Goal: Task Accomplishment & Management: Complete application form

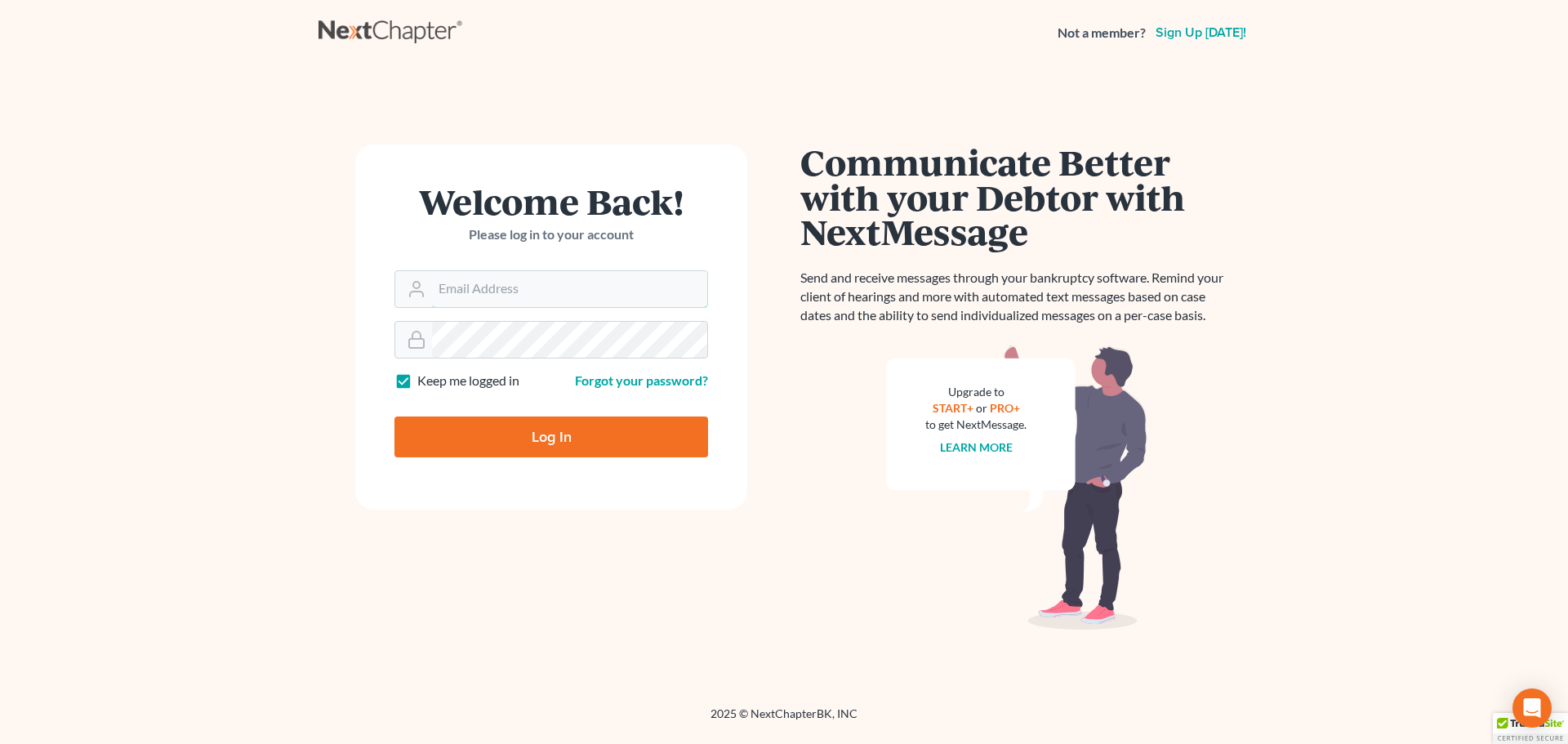
type input "mrc@cdlfpllc.com"
click at [556, 439] on input "Log In" at bounding box center [550, 437] width 313 height 41
type input "Thinking..."
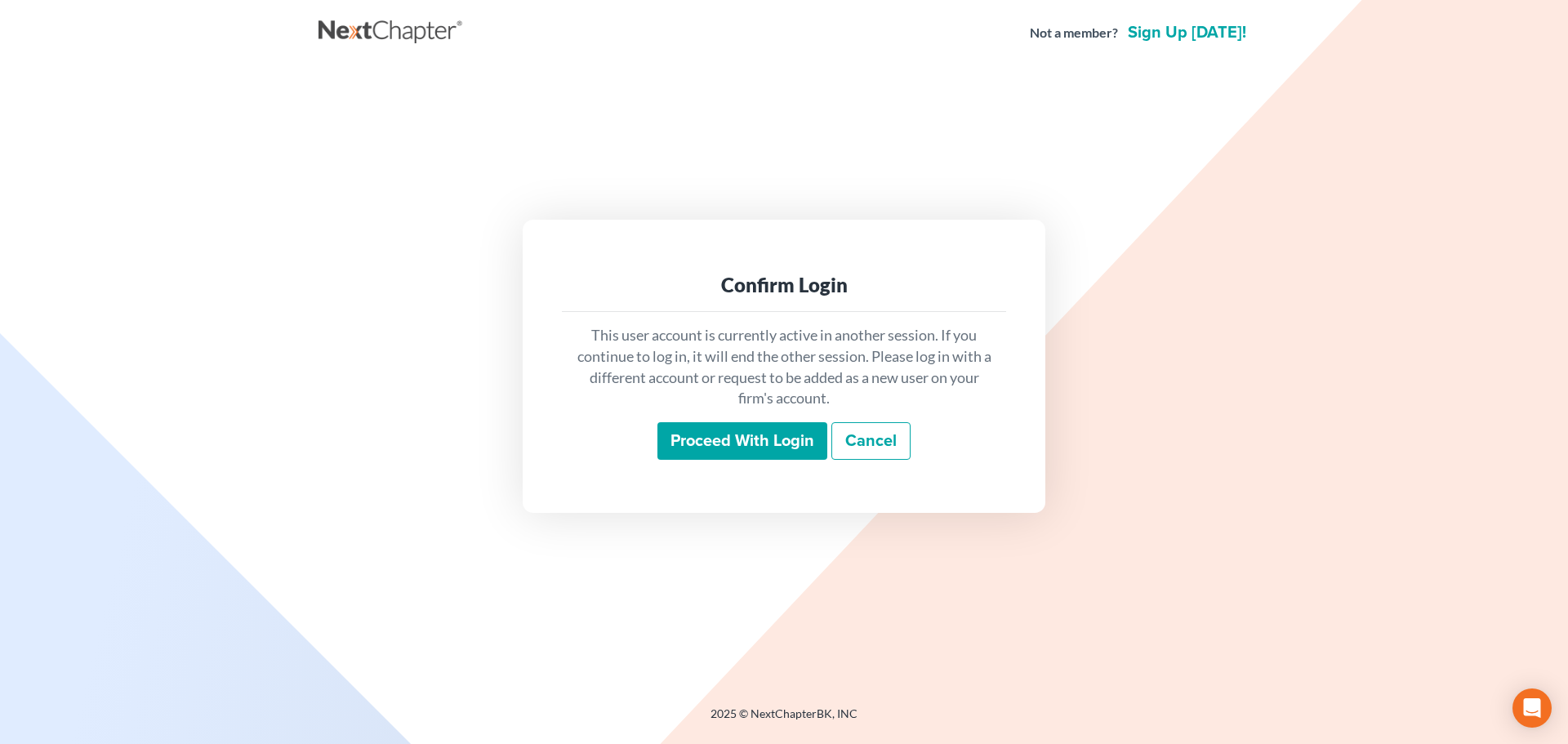
click at [742, 441] on input "Proceed with login" at bounding box center [742, 441] width 170 height 37
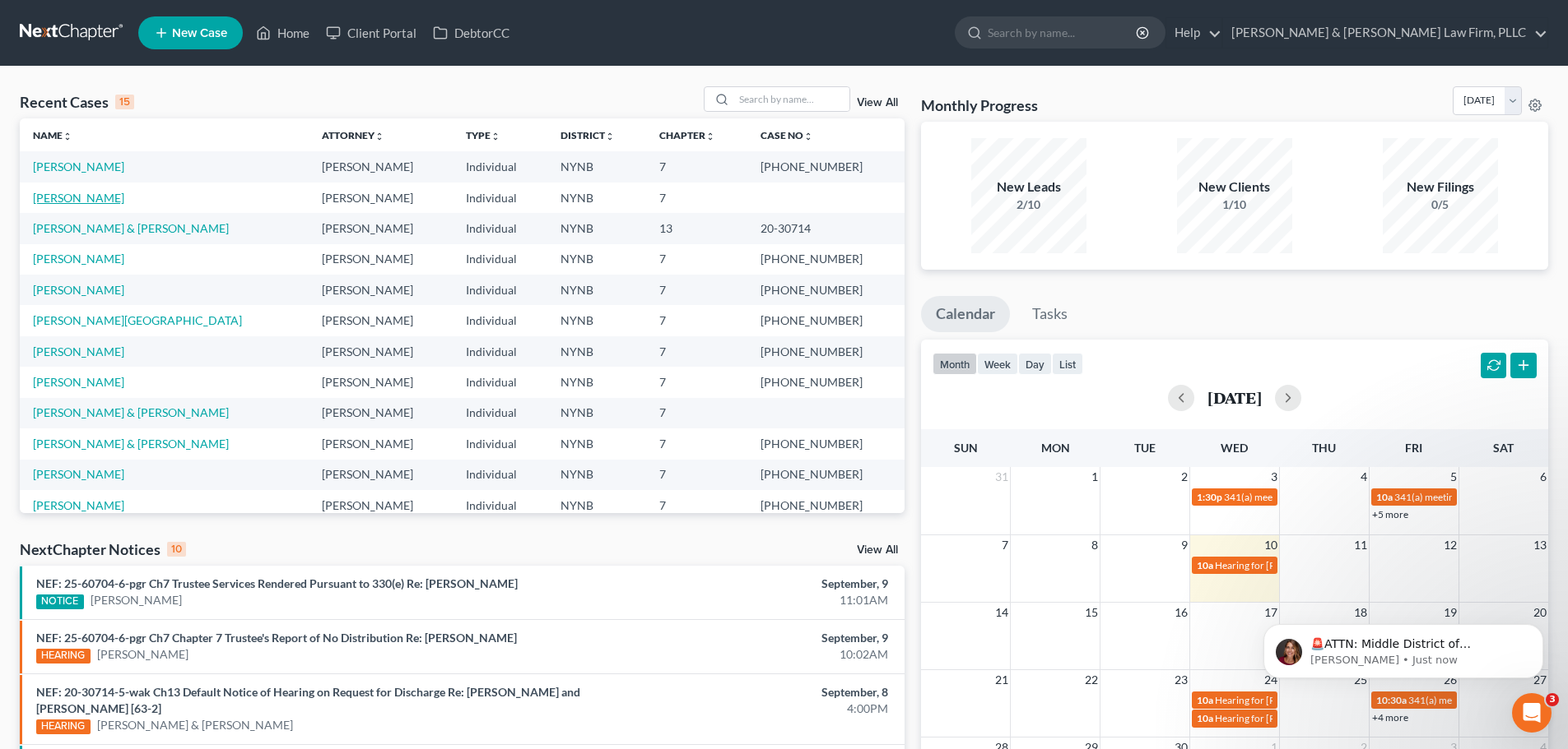
click at [71, 195] on link "[PERSON_NAME]" at bounding box center [79, 198] width 92 height 14
select select "4"
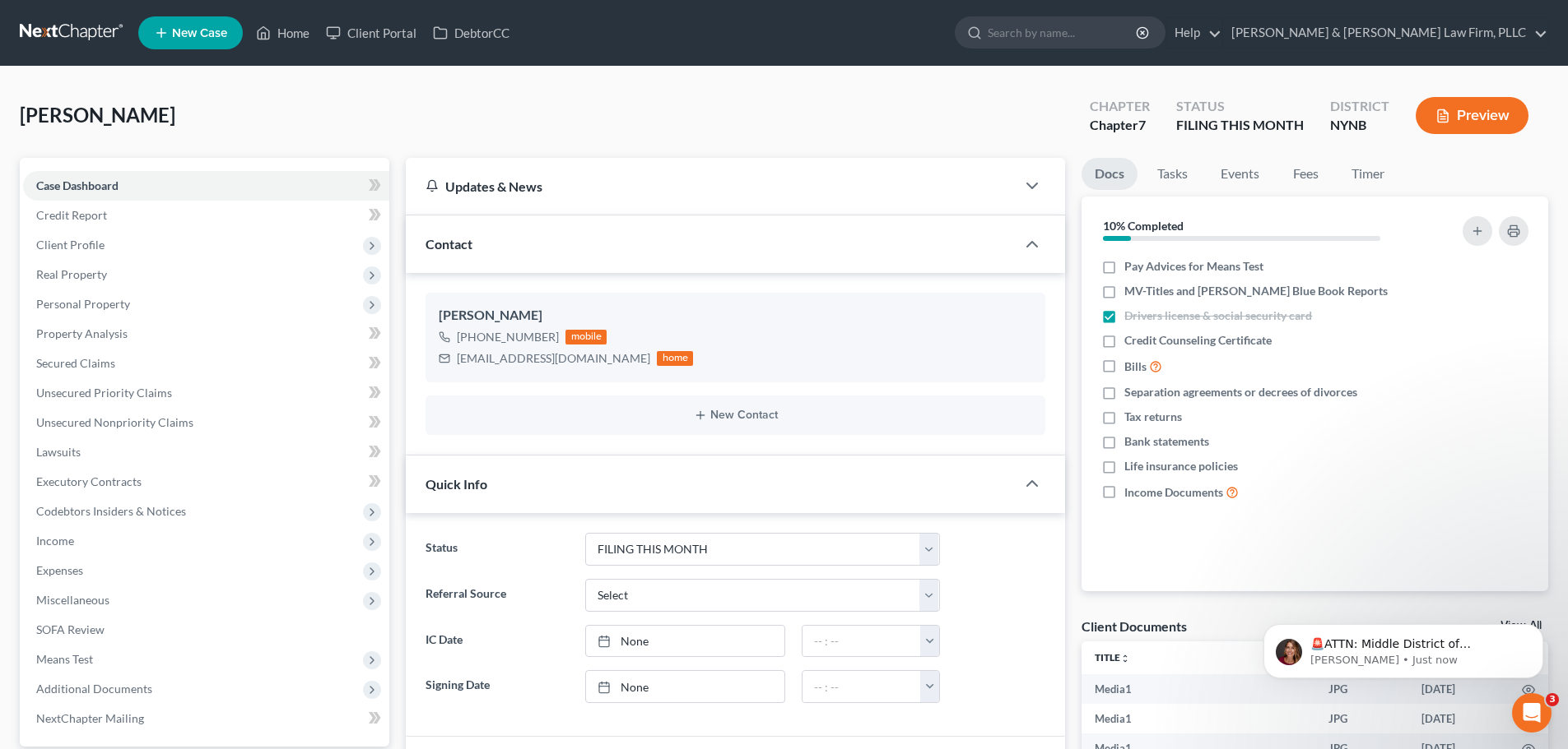
scroll to position [3066, 0]
click at [1366, 654] on p "[PERSON_NAME] • Just now" at bounding box center [1416, 661] width 213 height 15
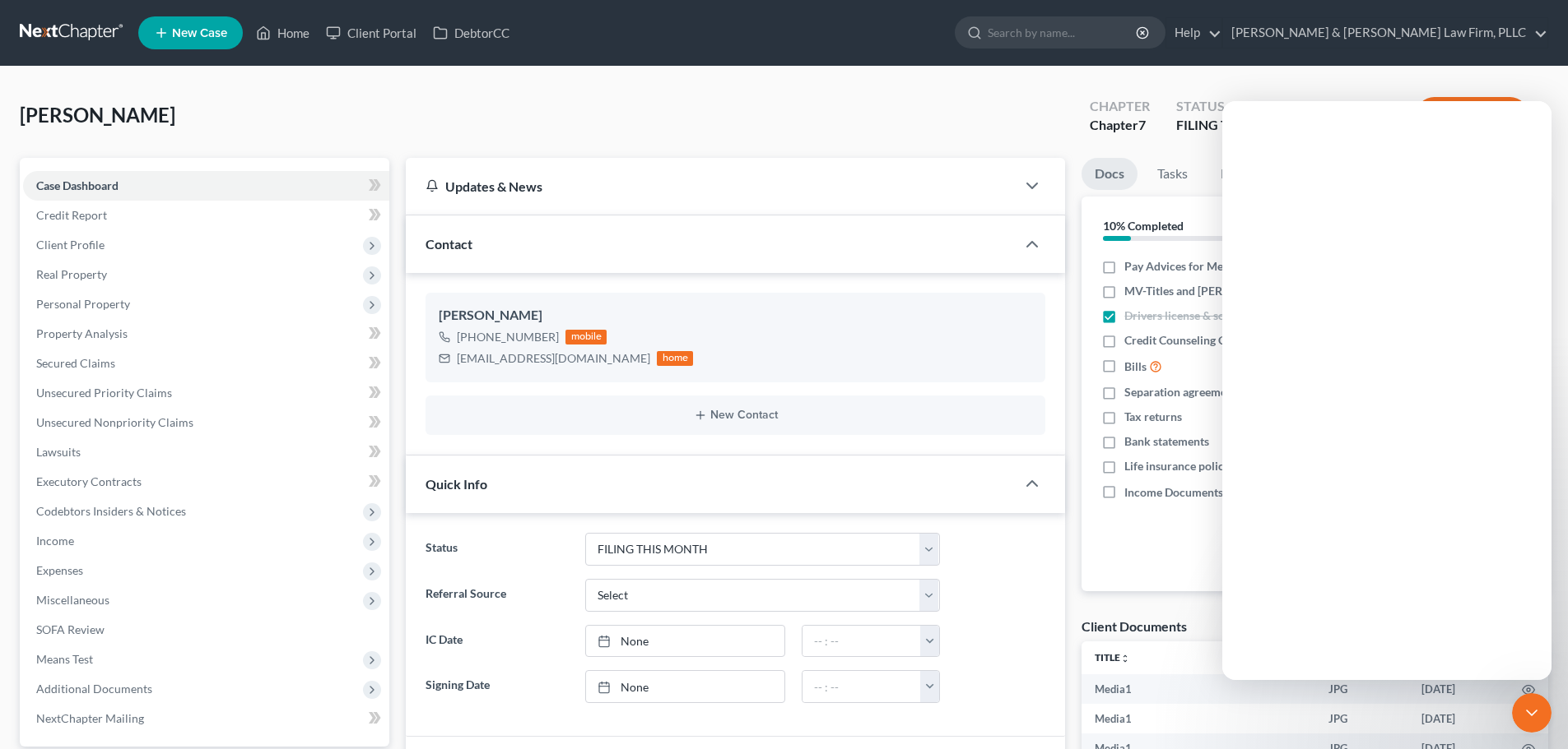
scroll to position [0, 0]
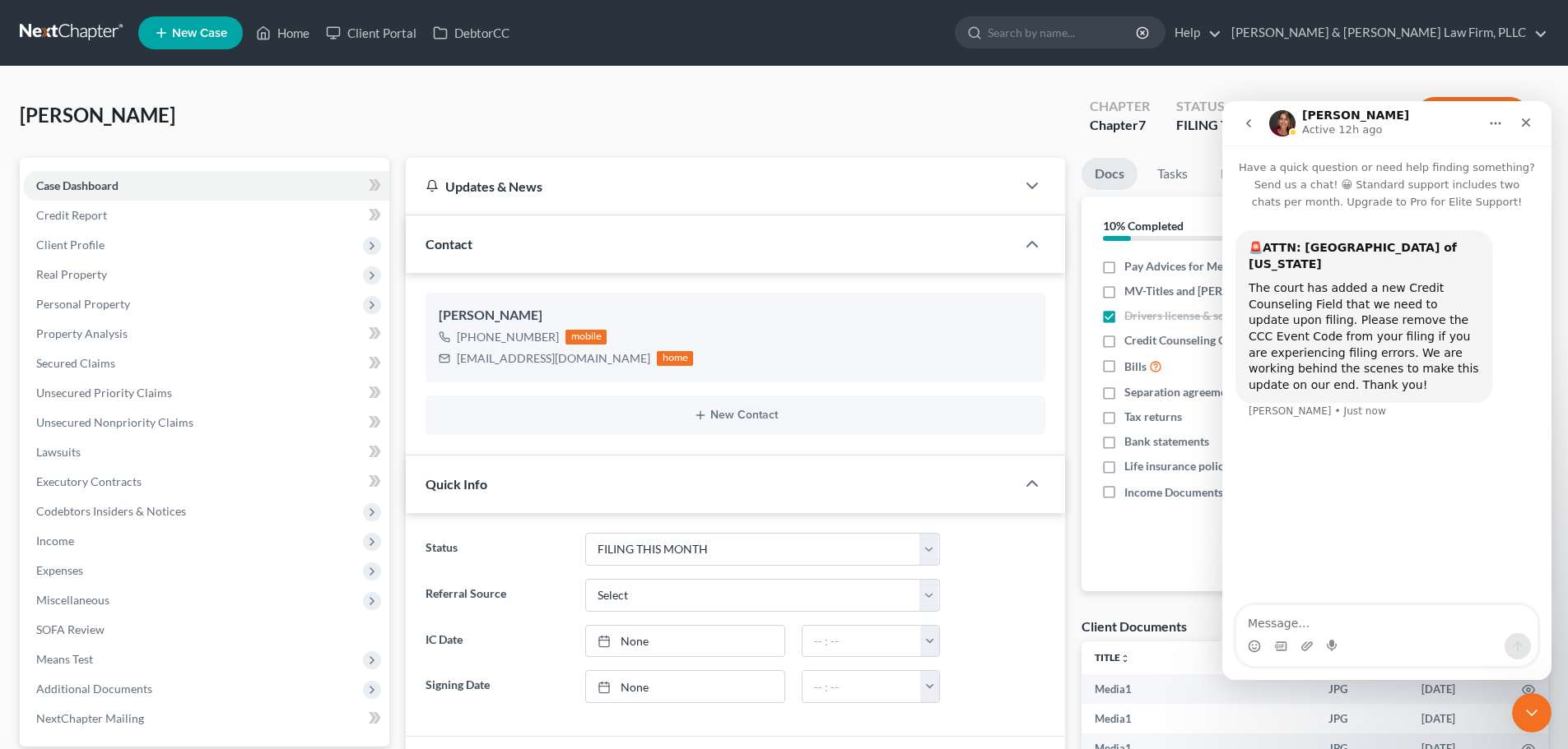
click at [688, 173] on div "Updates & News" at bounding box center [710, 186] width 610 height 57
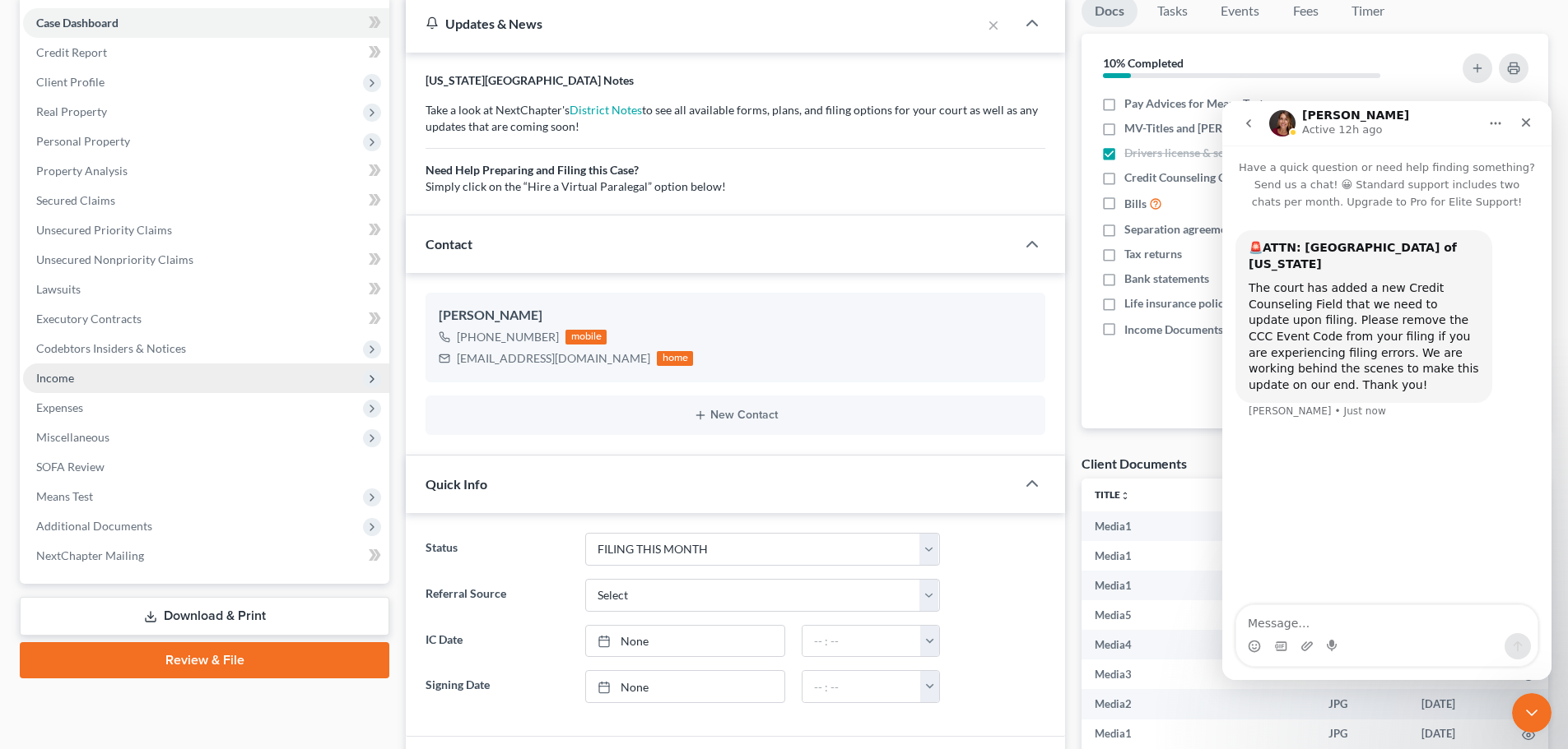
scroll to position [165, 0]
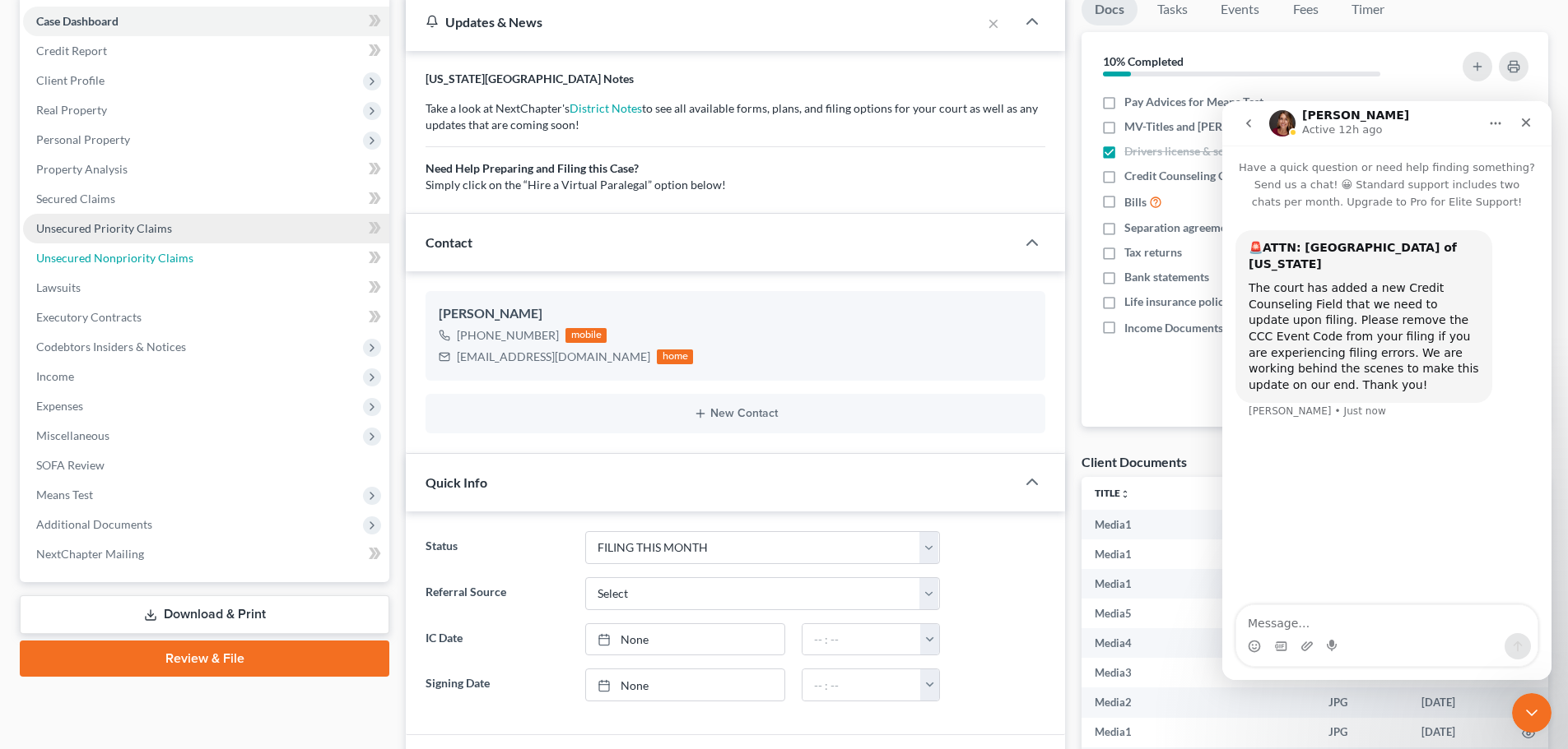
click at [79, 251] on span "Unsecured Nonpriority Claims" at bounding box center [115, 257] width 157 height 14
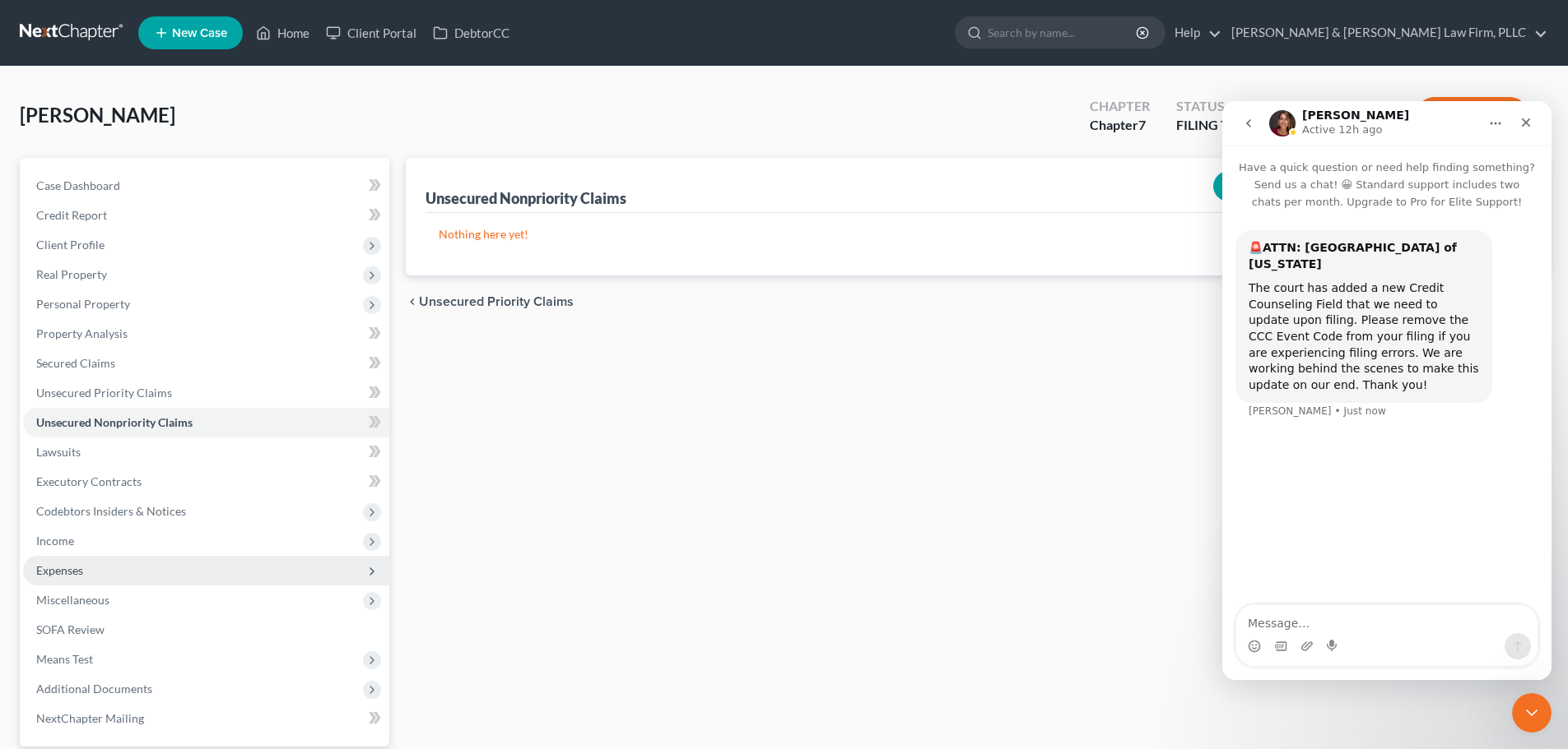
click at [50, 571] on span "Expenses" at bounding box center [60, 570] width 47 height 14
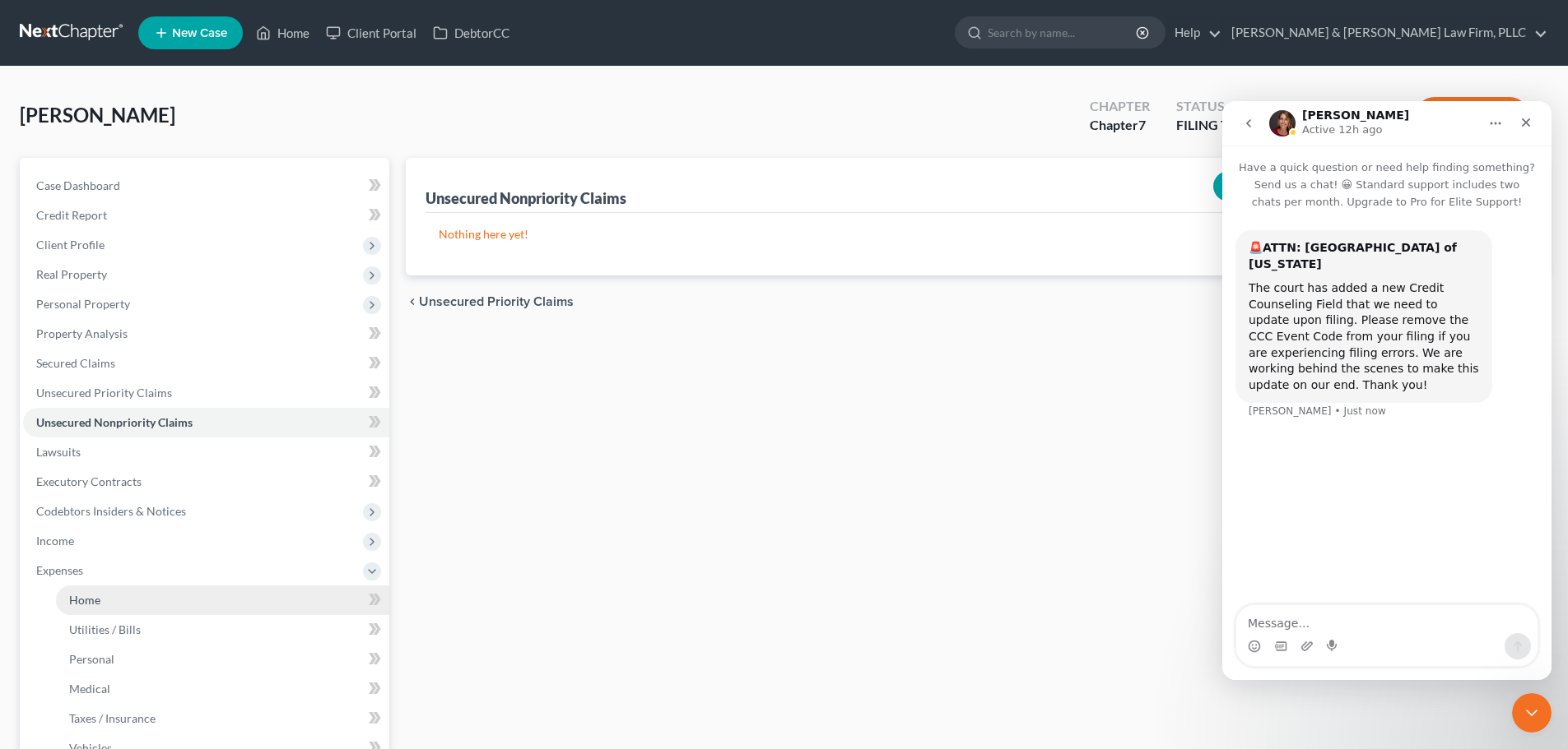
click at [87, 599] on span "Home" at bounding box center [84, 599] width 31 height 14
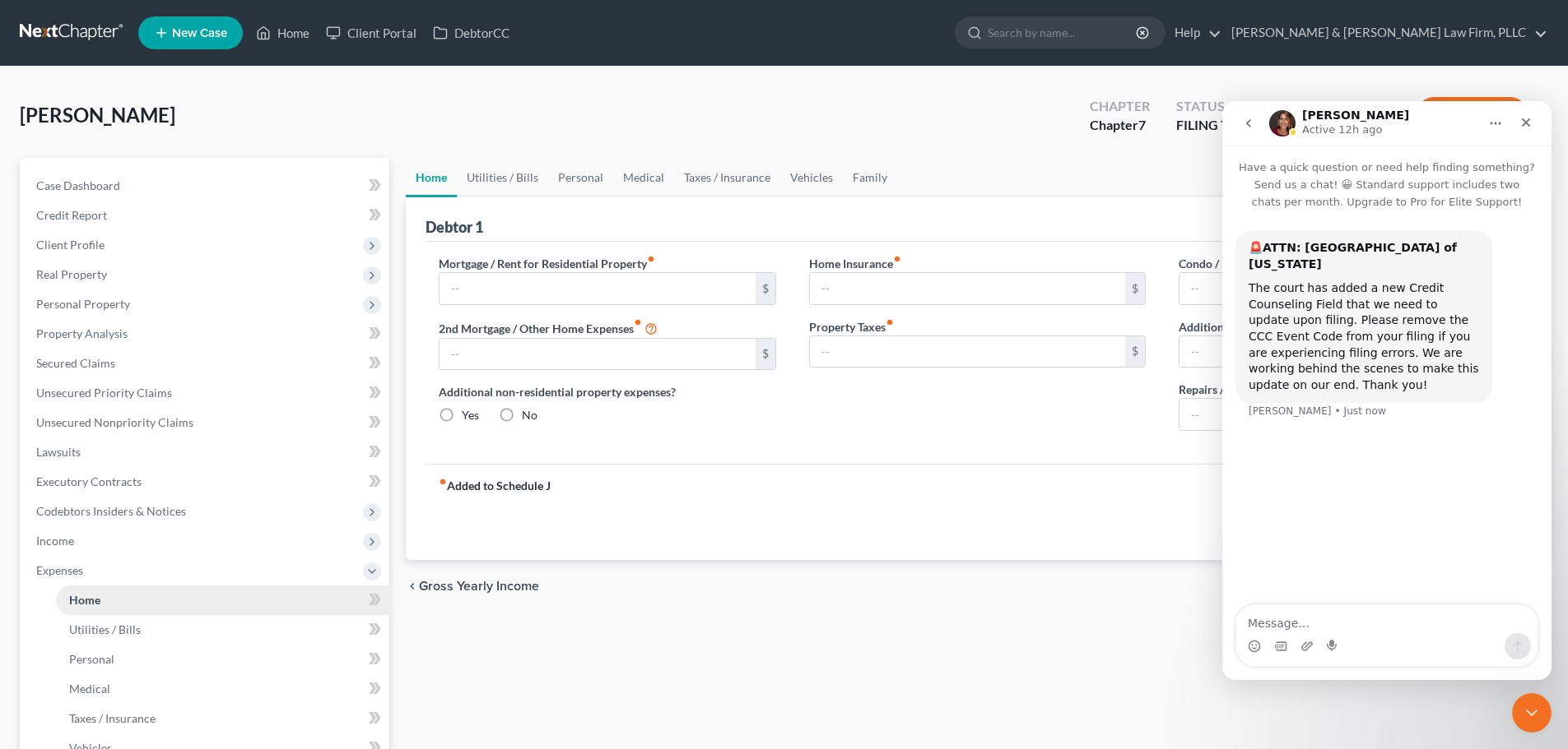
type input "0.00"
radio input "true"
type input "0.00"
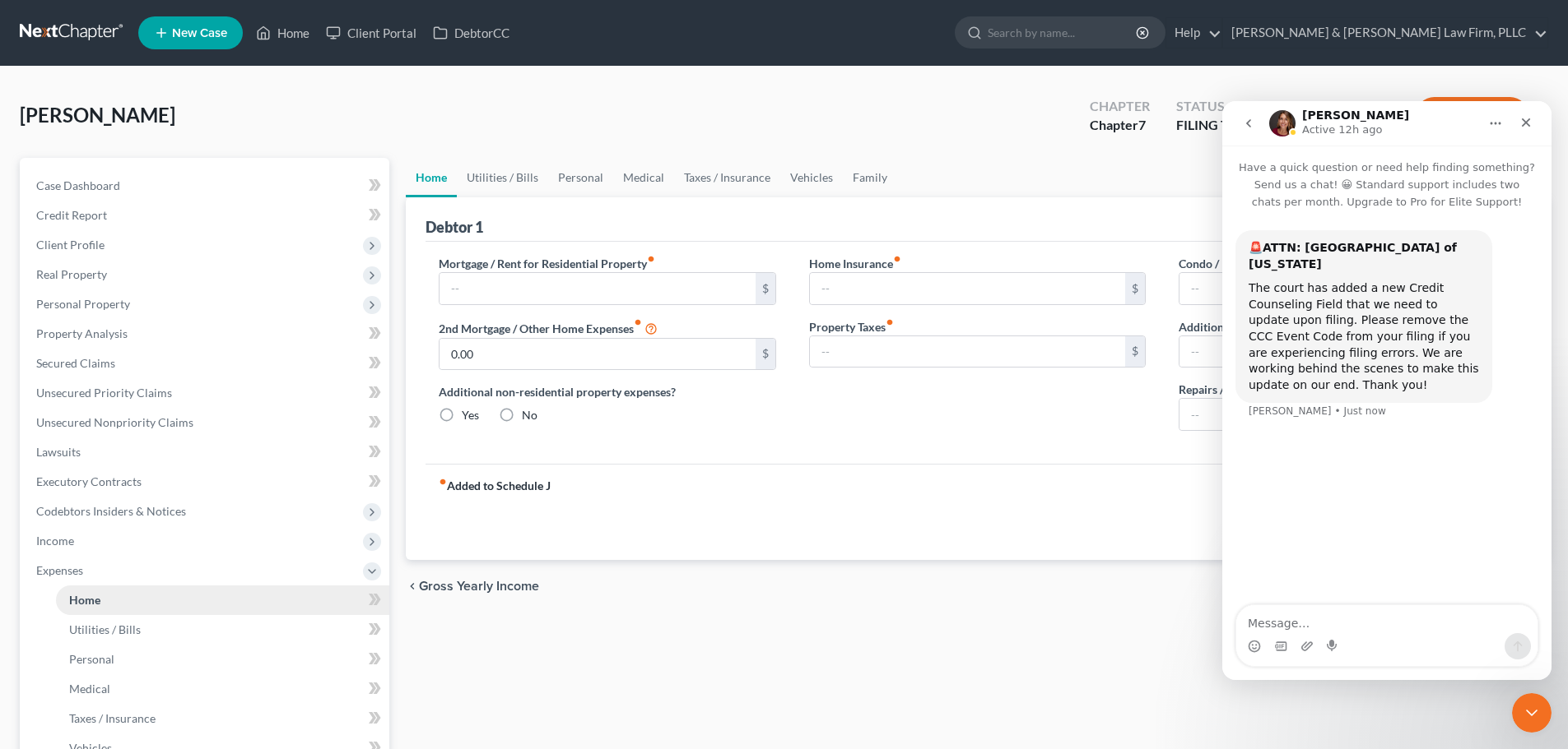
type input "0.00"
click at [1520, 121] on icon "Close" at bounding box center [1526, 123] width 13 height 13
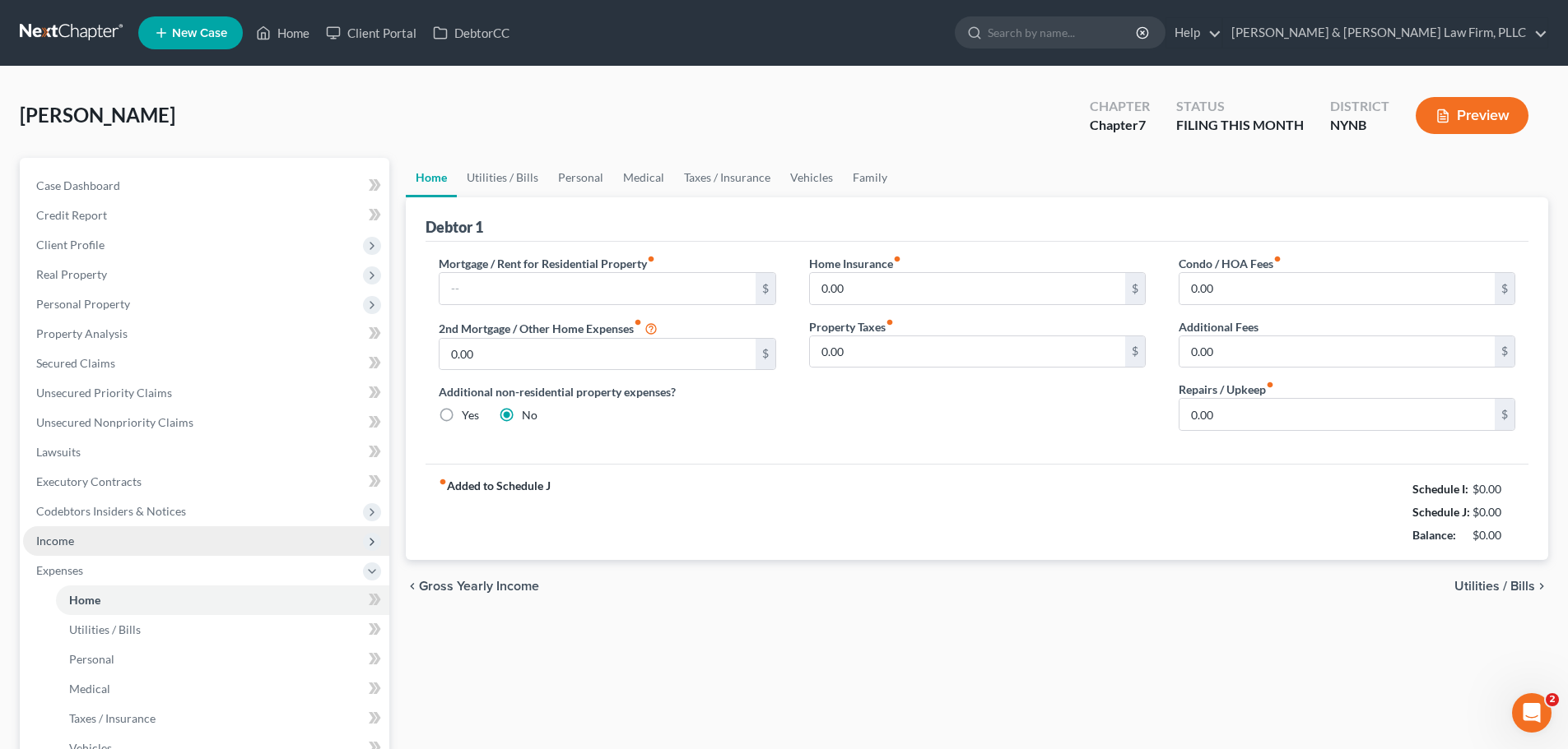
click at [66, 537] on span "Income" at bounding box center [55, 540] width 37 height 14
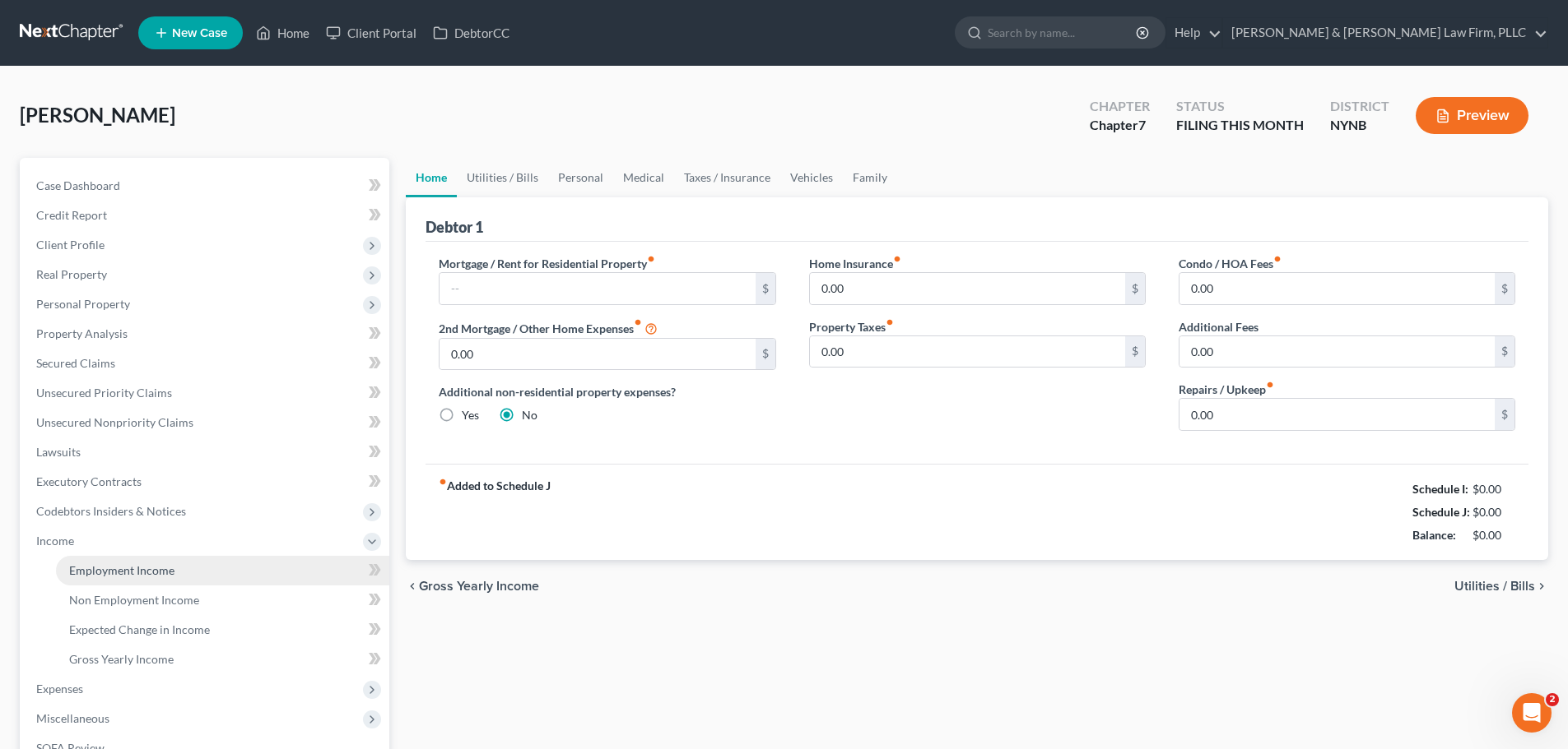
click at [132, 577] on span "Employment Income" at bounding box center [122, 570] width 105 height 14
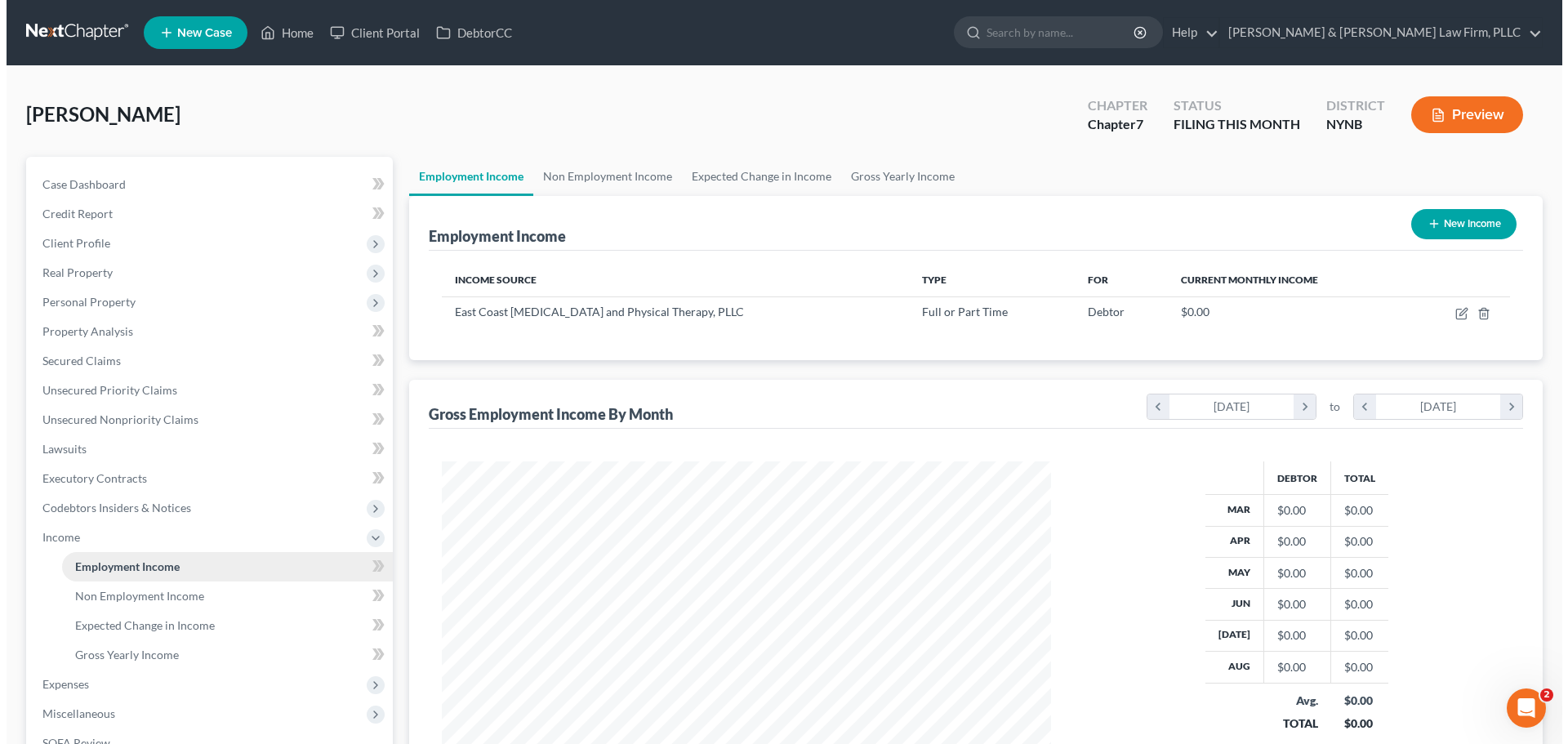
scroll to position [305, 642]
click at [1438, 224] on button "New Income" at bounding box center [1456, 224] width 105 height 31
select select "0"
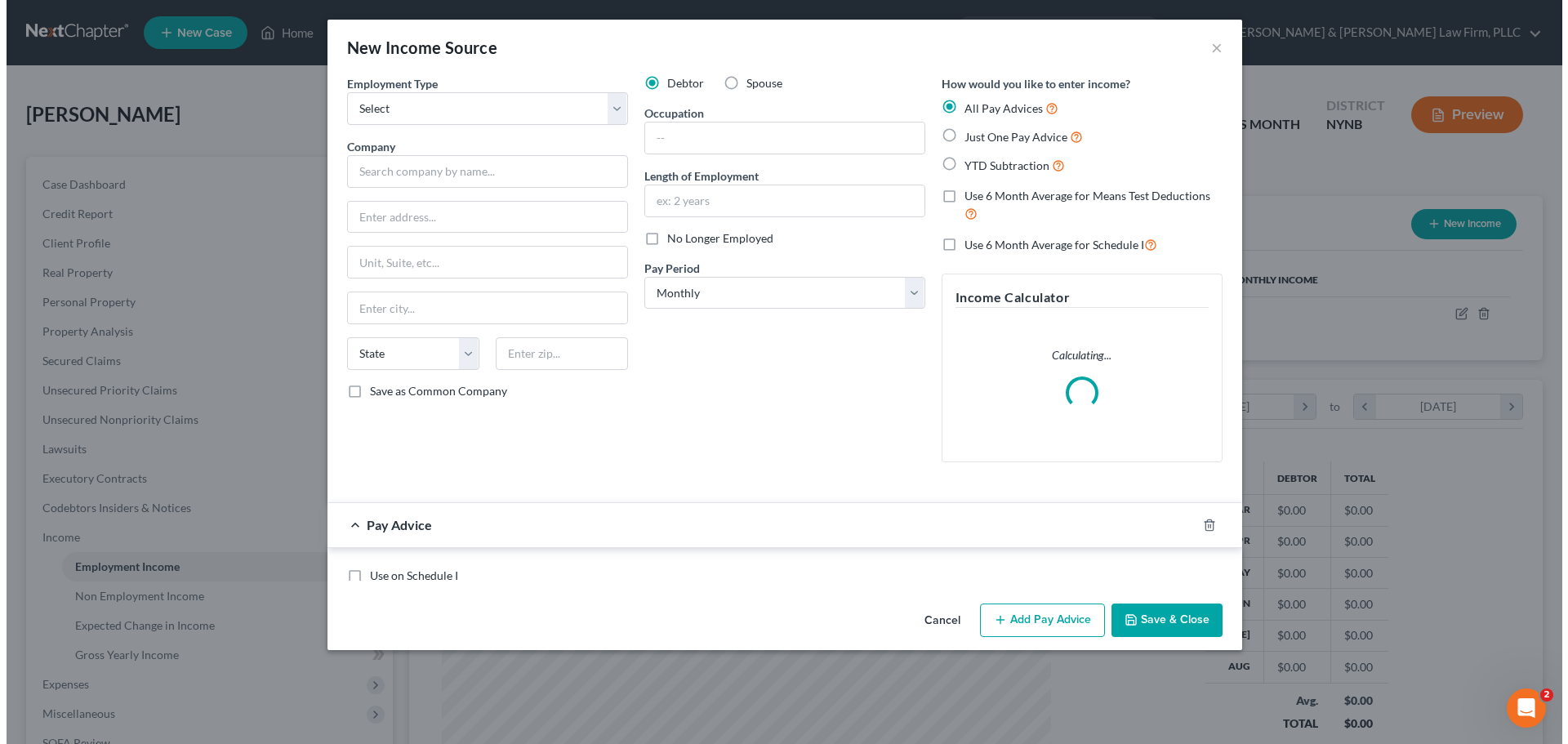
scroll to position [307, 648]
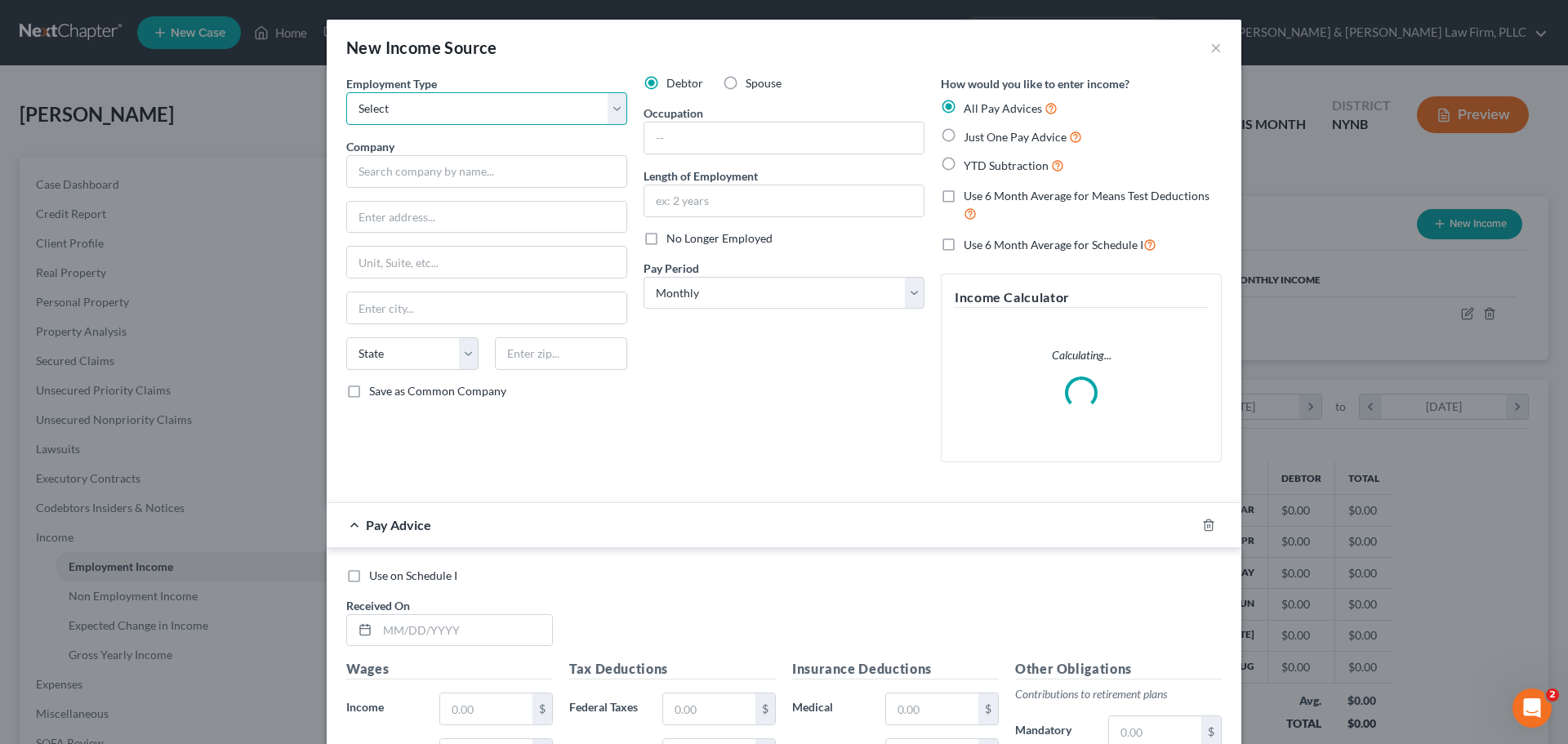
click at [444, 118] on select "Select Full or [DEMOGRAPHIC_DATA] Employment Self Employment" at bounding box center [487, 108] width 281 height 33
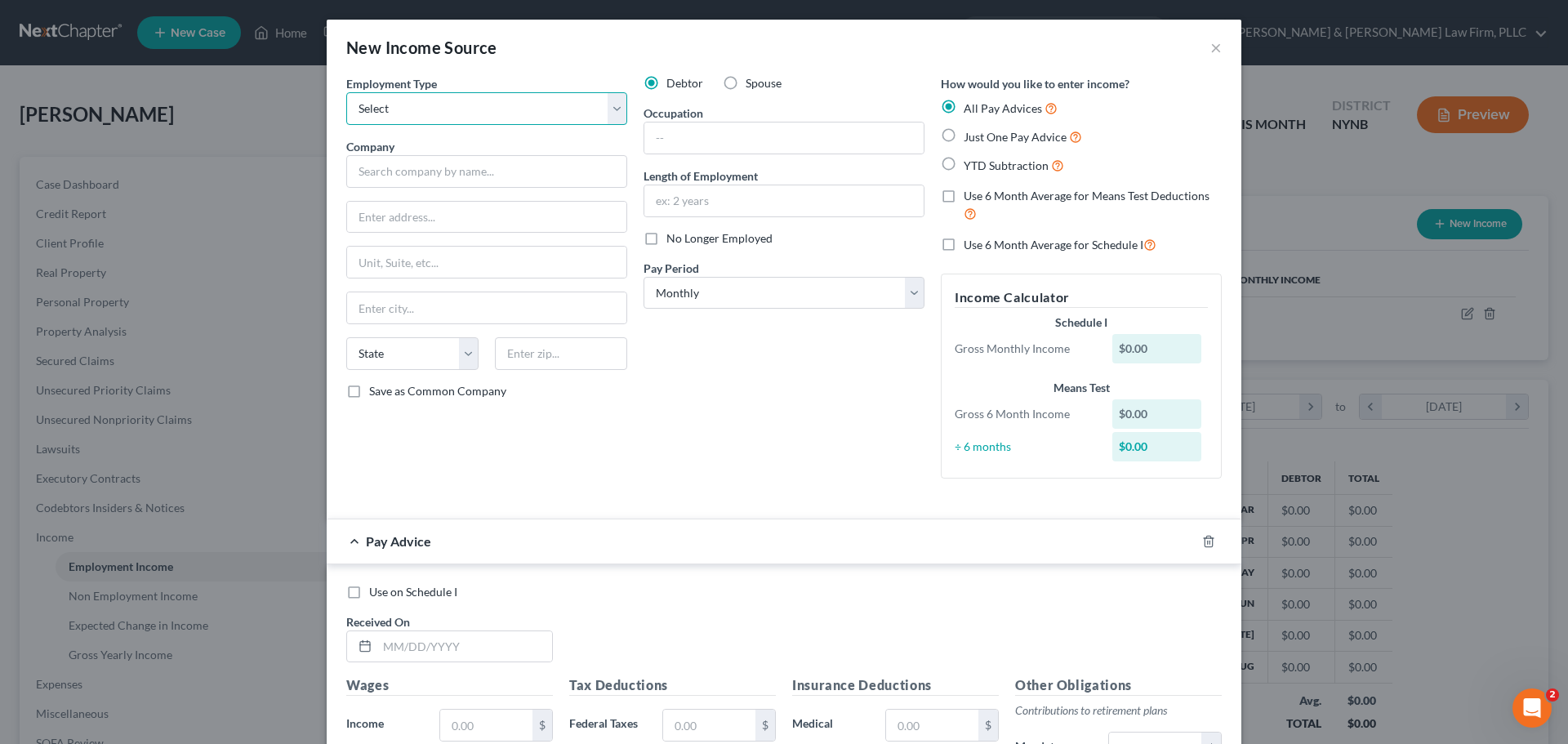
select select "0"
click at [347, 92] on select "Select Full or [DEMOGRAPHIC_DATA] Employment Self Employment" at bounding box center [487, 108] width 281 height 33
click at [408, 172] on input "text" at bounding box center [487, 171] width 281 height 33
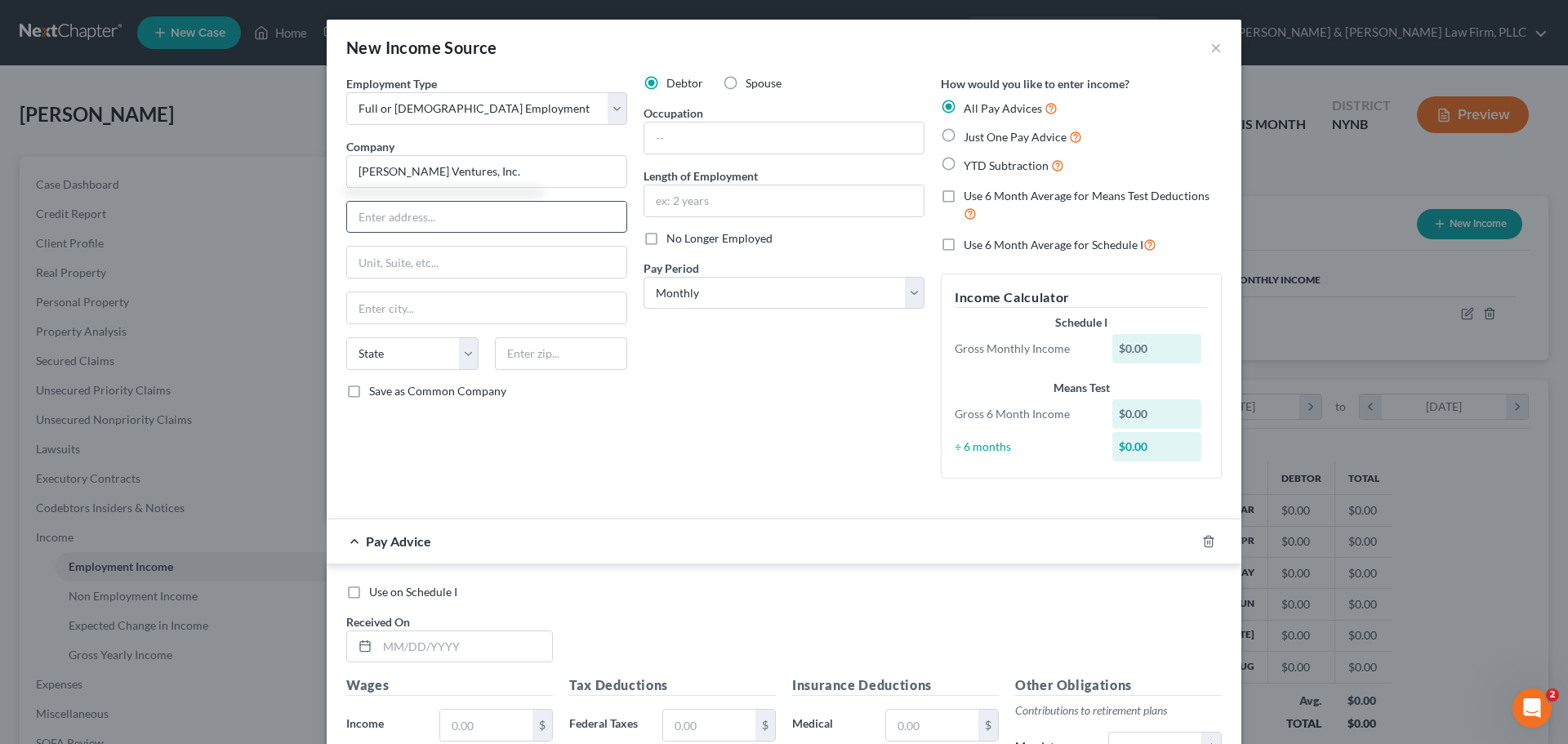
click at [376, 215] on input "text" at bounding box center [486, 217] width 279 height 31
type input "[PERSON_NAME] Ventures, Inc."
type input "[STREET_ADDRESS]"
type input "13202"
type input "[GEOGRAPHIC_DATA]"
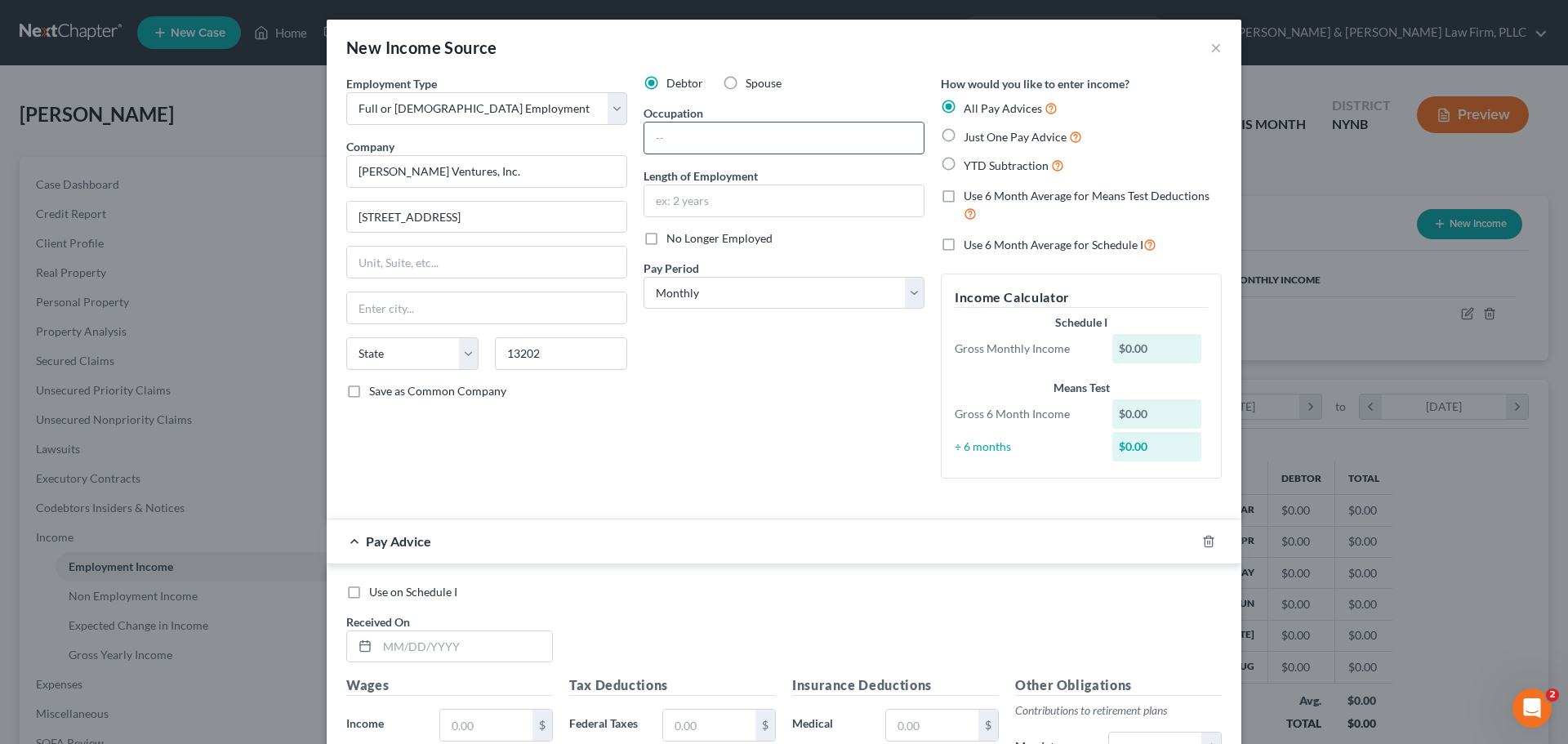
select select "35"
click at [718, 138] on input "text" at bounding box center [784, 138] width 279 height 31
type input "Laborer"
click at [715, 197] on input "text" at bounding box center [784, 200] width 279 height 31
type input "2"
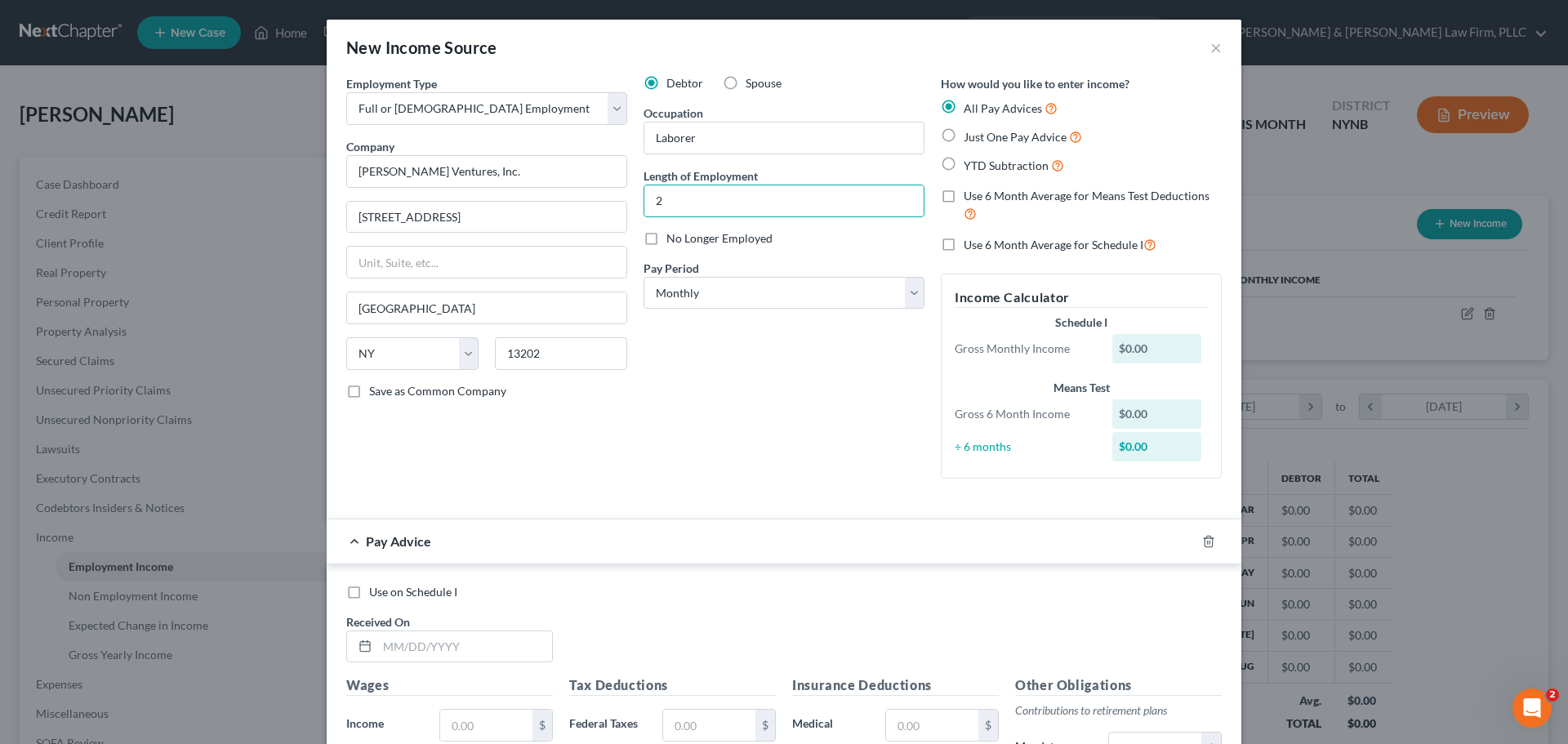
click at [642, 392] on div "Debtor Spouse Occupation Laborer Length of Employment 2 No Longer Employed Pay …" at bounding box center [784, 284] width 297 height 417
click at [964, 163] on label "YTD Subtraction" at bounding box center [1014, 166] width 100 height 19
click at [970, 163] on input "YTD Subtraction" at bounding box center [975, 161] width 10 height 10
radio input "true"
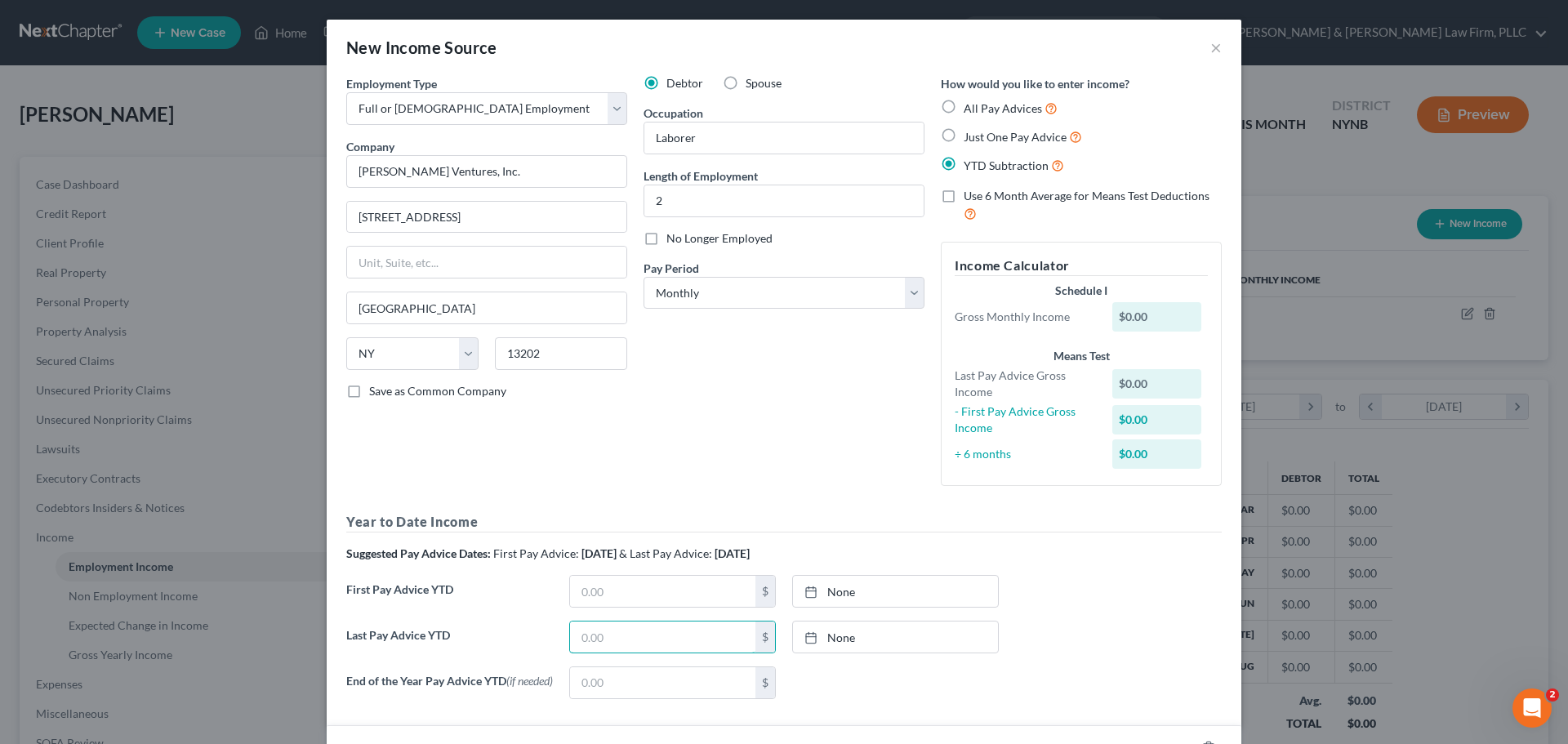
drag, startPoint x: 615, startPoint y: 641, endPoint x: 481, endPoint y: 633, distance: 134.2
click at [481, 635] on div "Last Pay Advice YTD $ None close Date Time chevron_left [DATE] chevron_right Su…" at bounding box center [784, 644] width 891 height 46
drag, startPoint x: 575, startPoint y: 635, endPoint x: 629, endPoint y: 638, distance: 54.1
click at [629, 638] on input "text" at bounding box center [662, 637] width 185 height 31
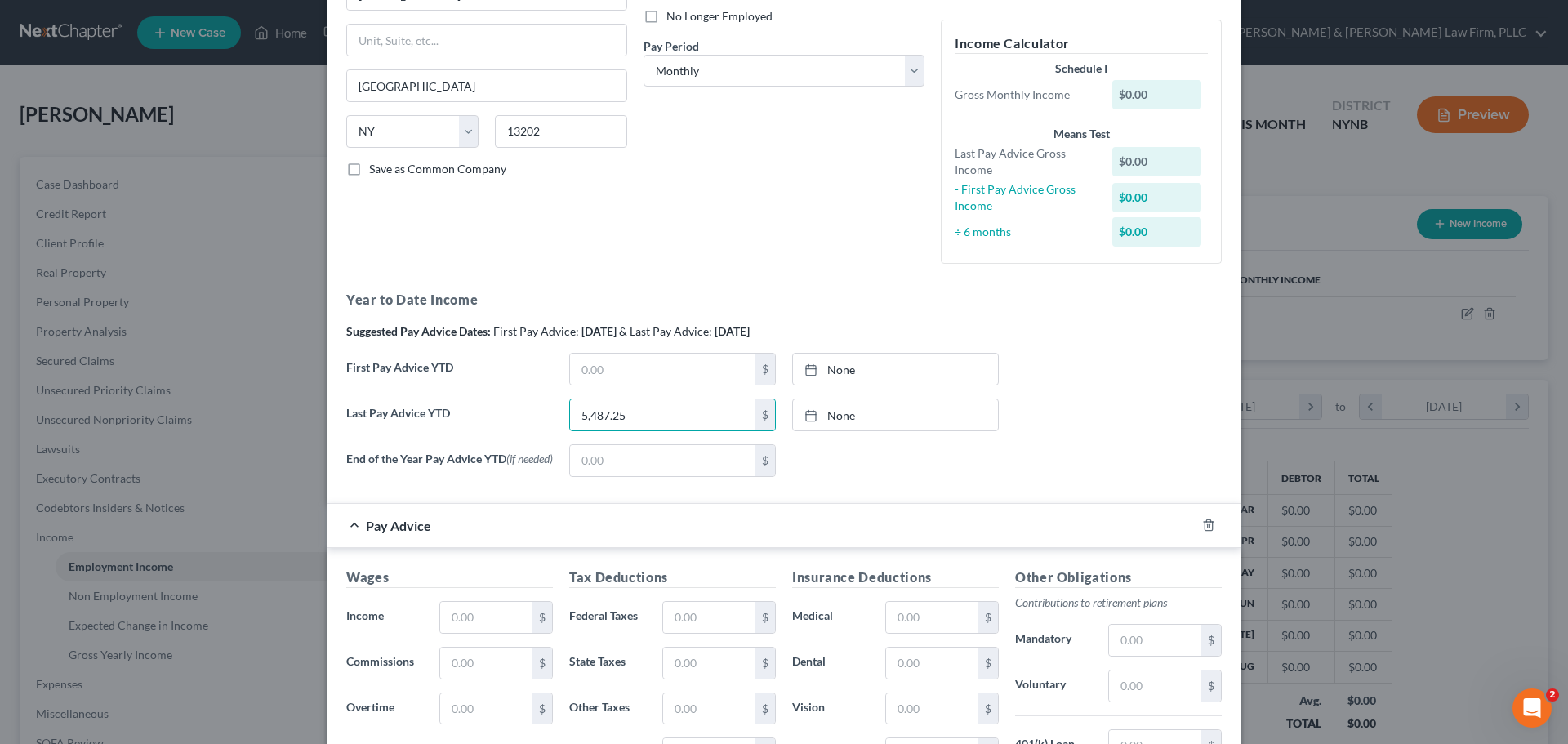
scroll to position [246, 0]
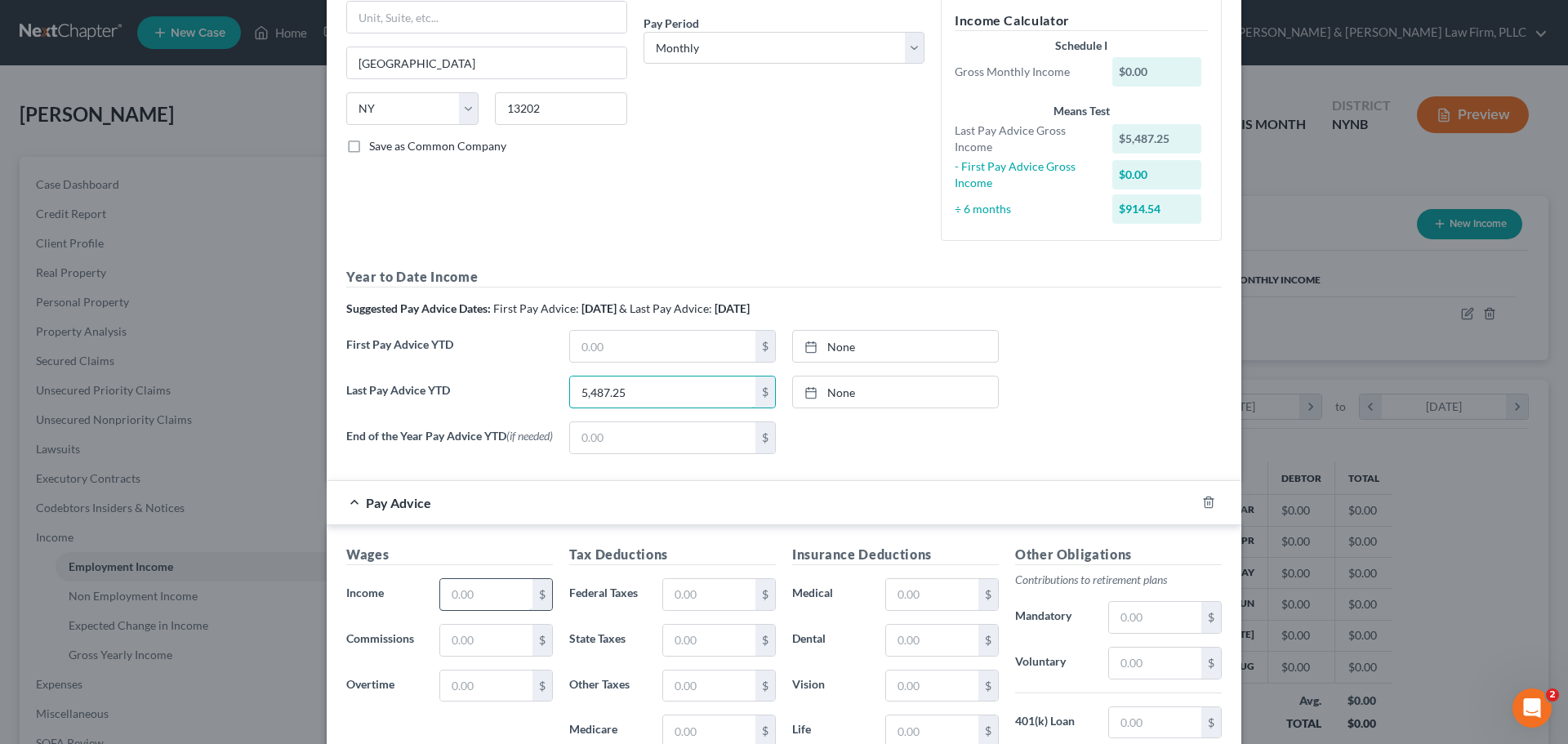
type input "5,487.25"
click at [496, 603] on input "text" at bounding box center [486, 594] width 92 height 31
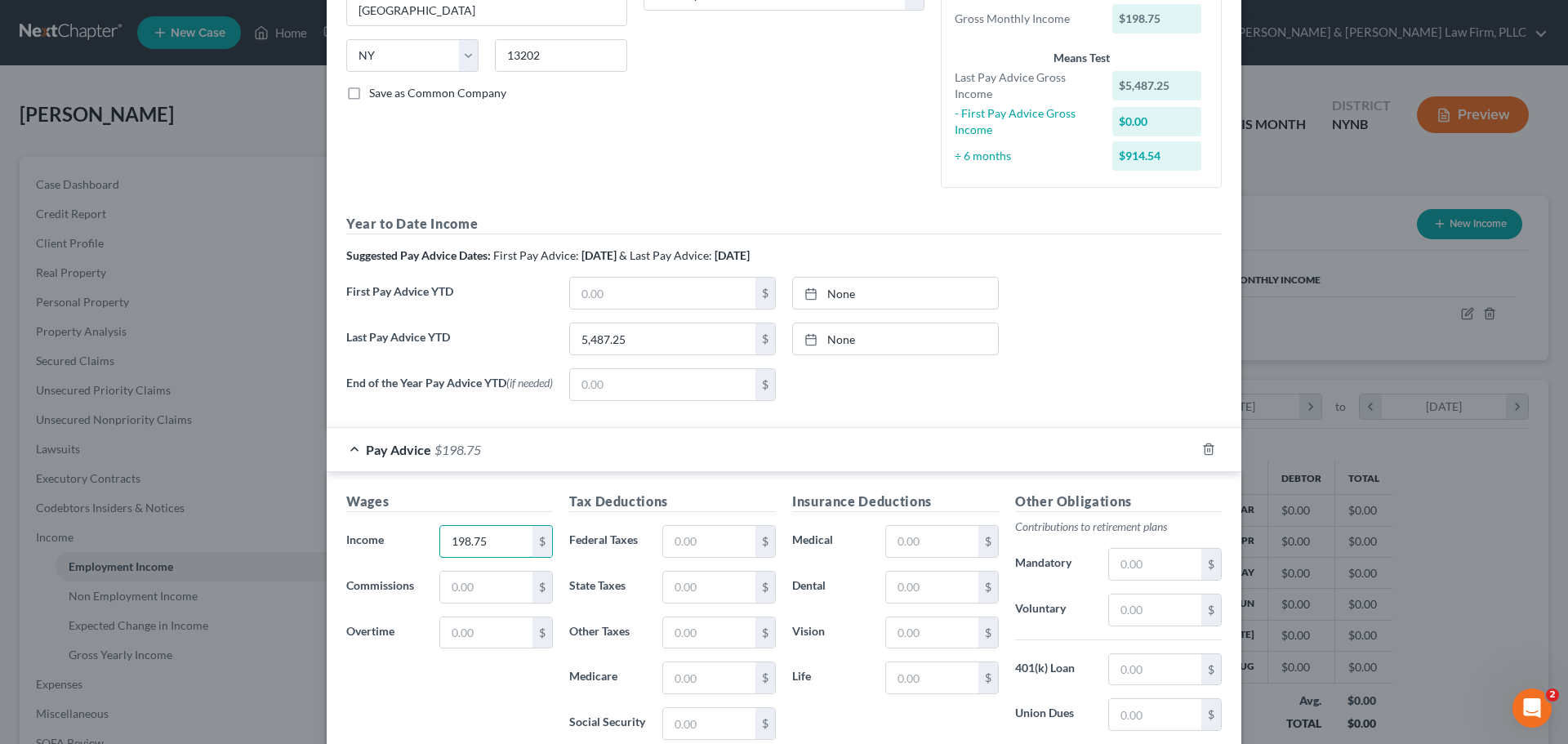
scroll to position [326, 0]
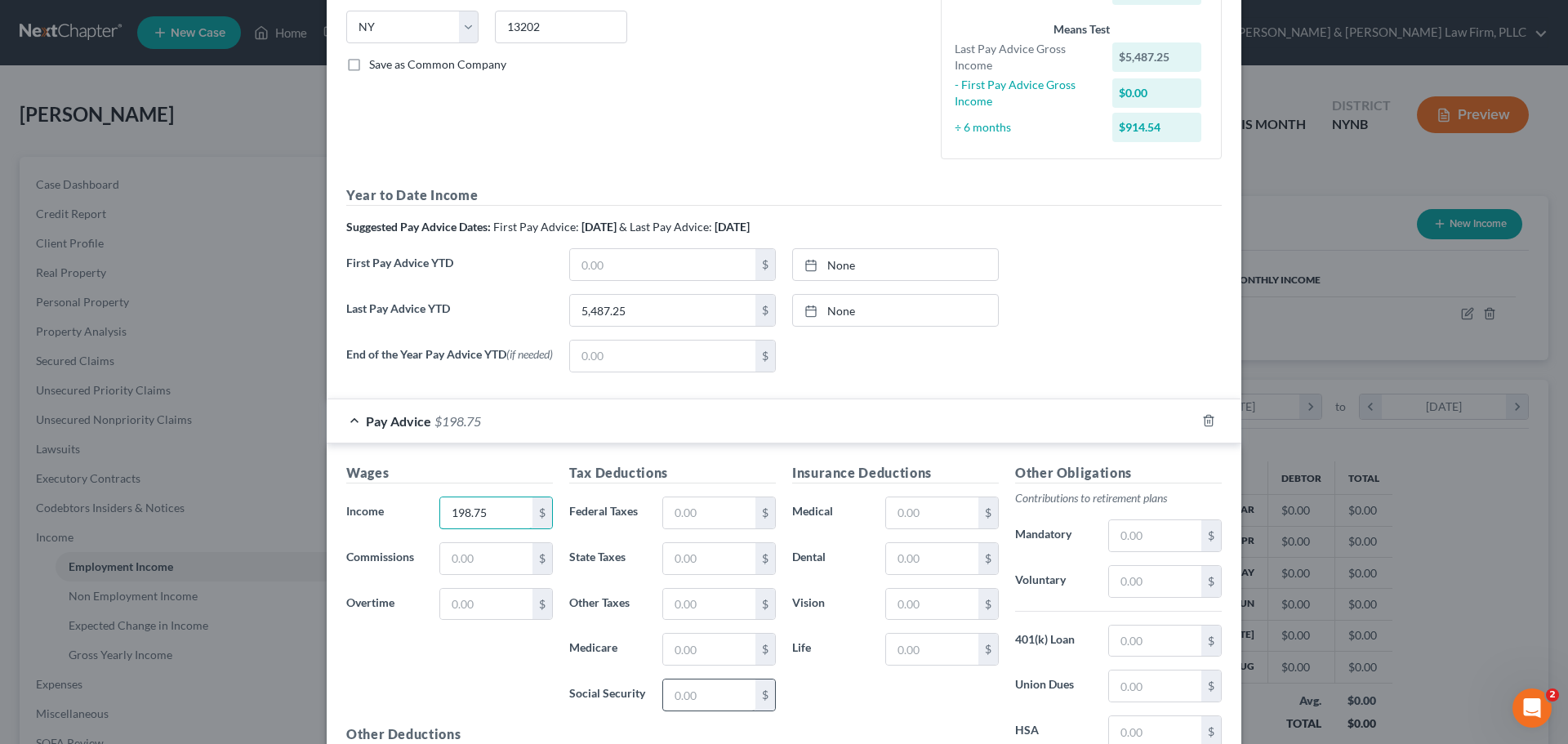
type input "198.75"
click at [687, 697] on input "text" at bounding box center [708, 695] width 92 height 31
type input "12.32"
click at [687, 654] on input "text" at bounding box center [708, 649] width 92 height 31
type input "2.89"
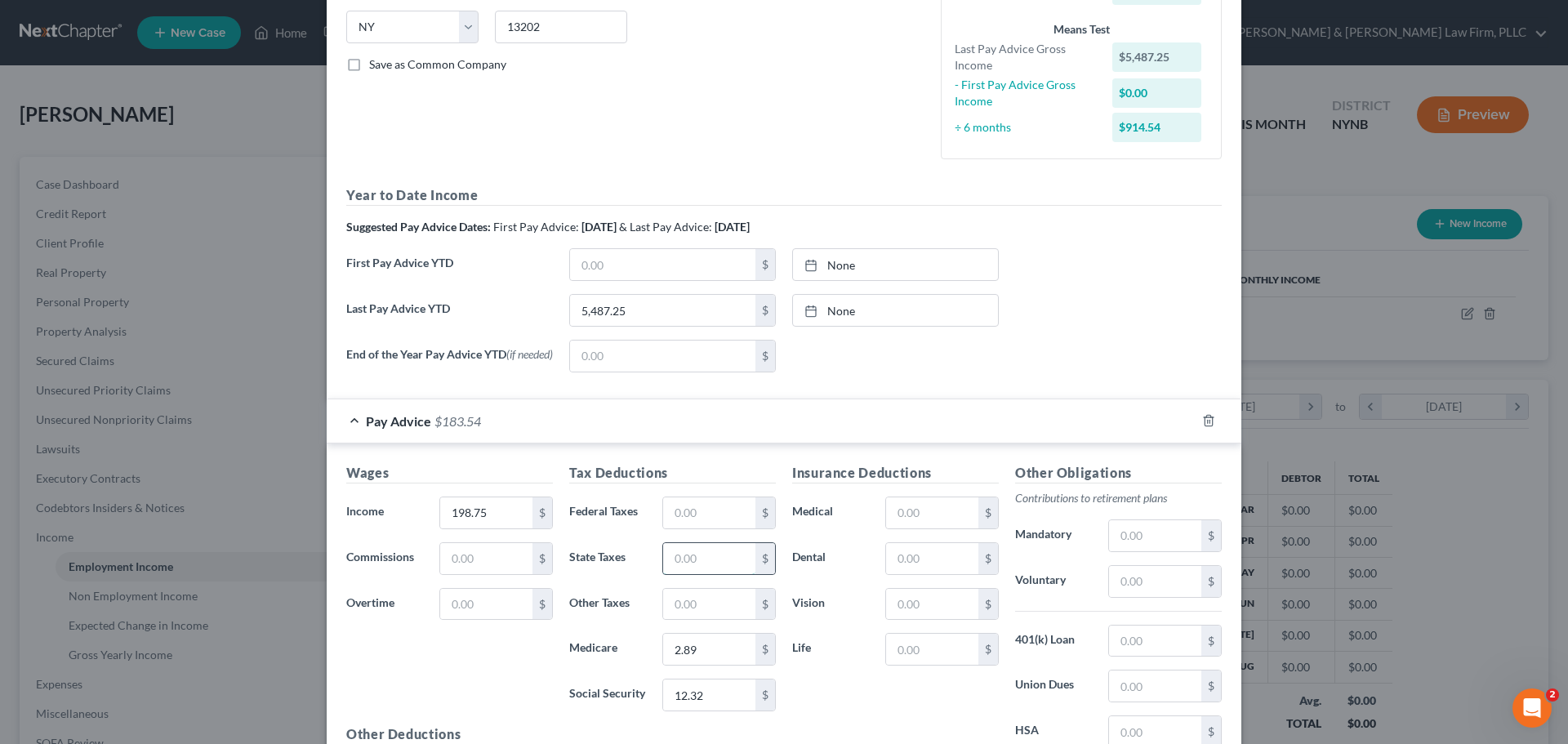
click at [704, 564] on input "text" at bounding box center [708, 558] width 92 height 31
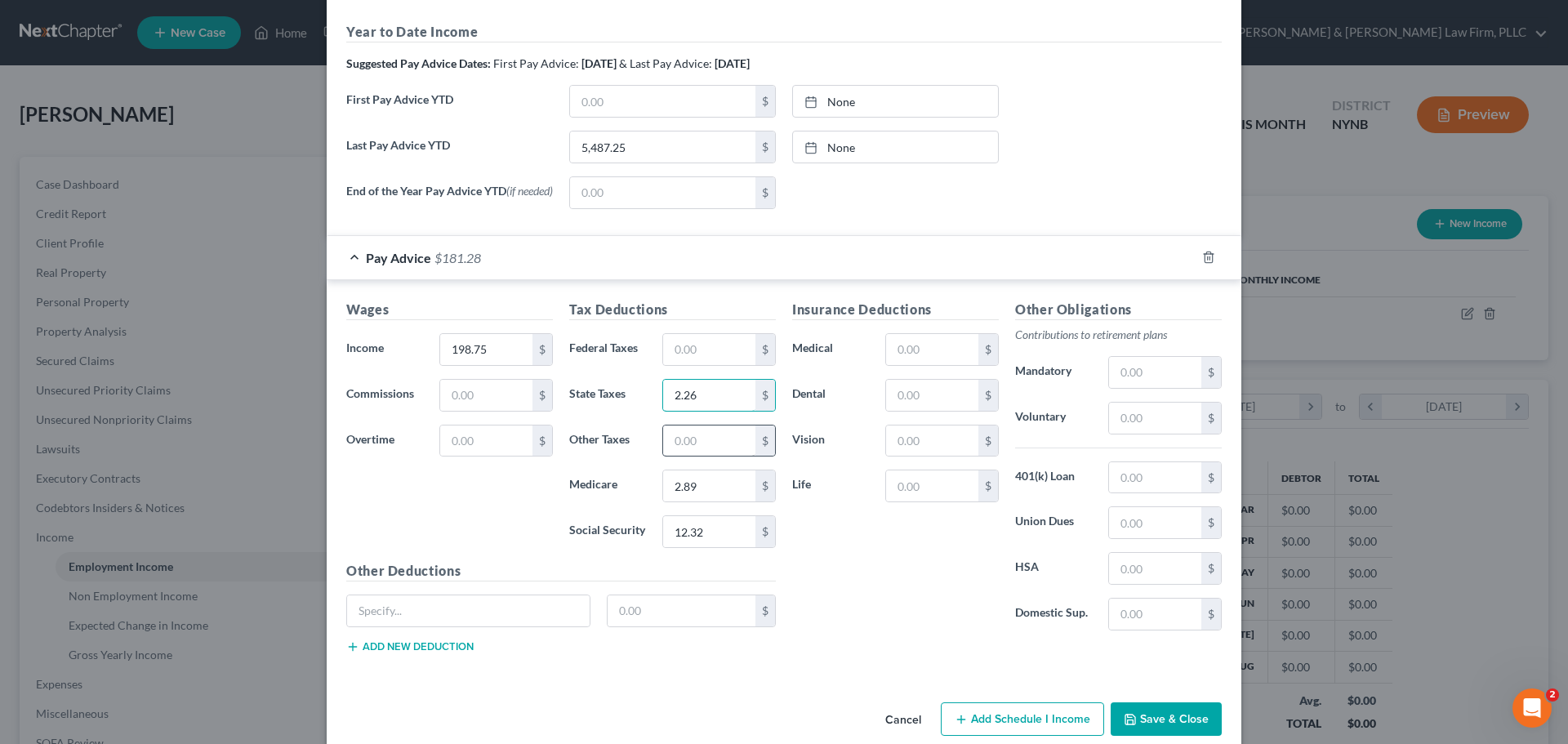
scroll to position [519, 0]
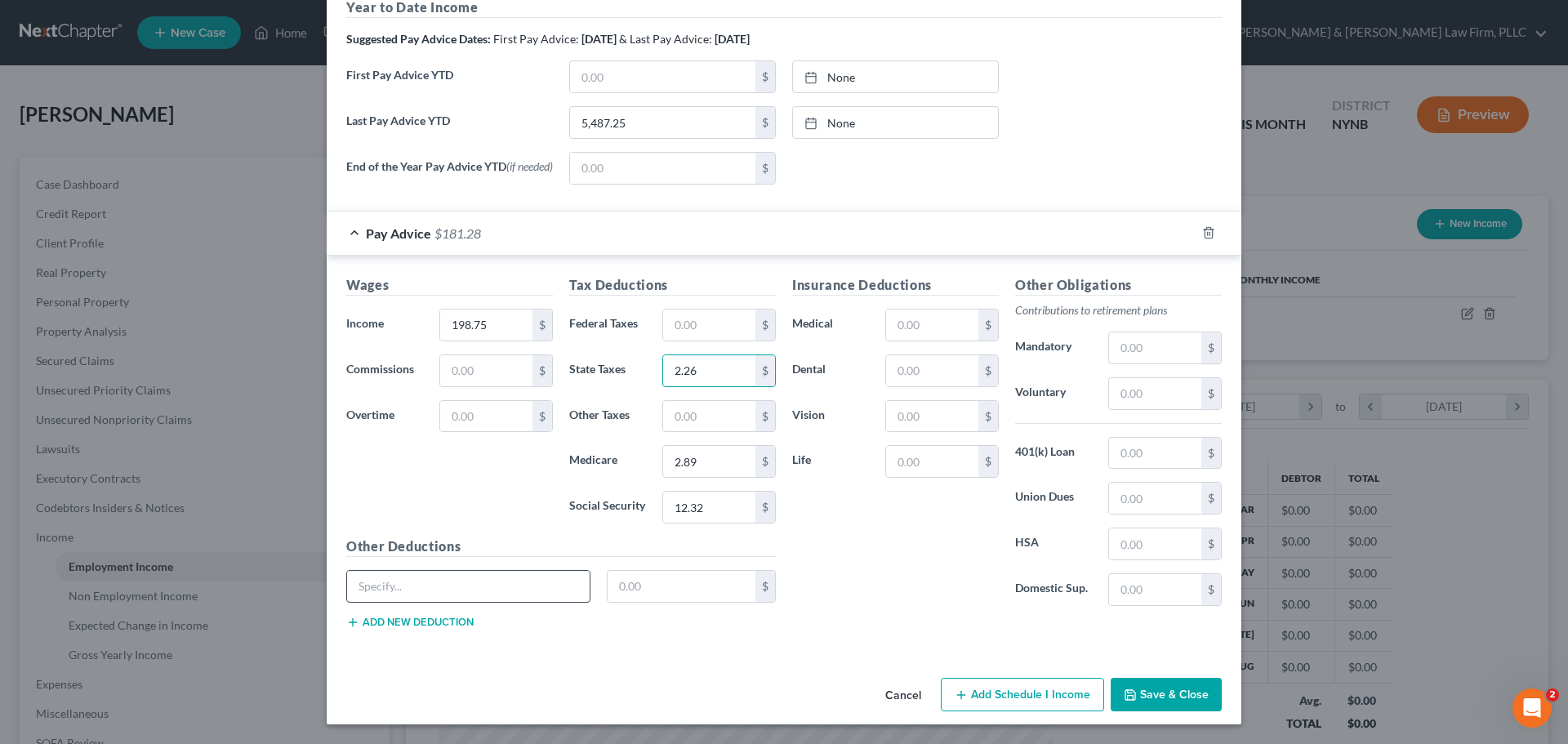
type input "2.26"
click at [482, 578] on input "text" at bounding box center [468, 586] width 243 height 31
type input "NY Disability"
click at [692, 584] on input "text" at bounding box center [682, 586] width 149 height 31
type input "0.60"
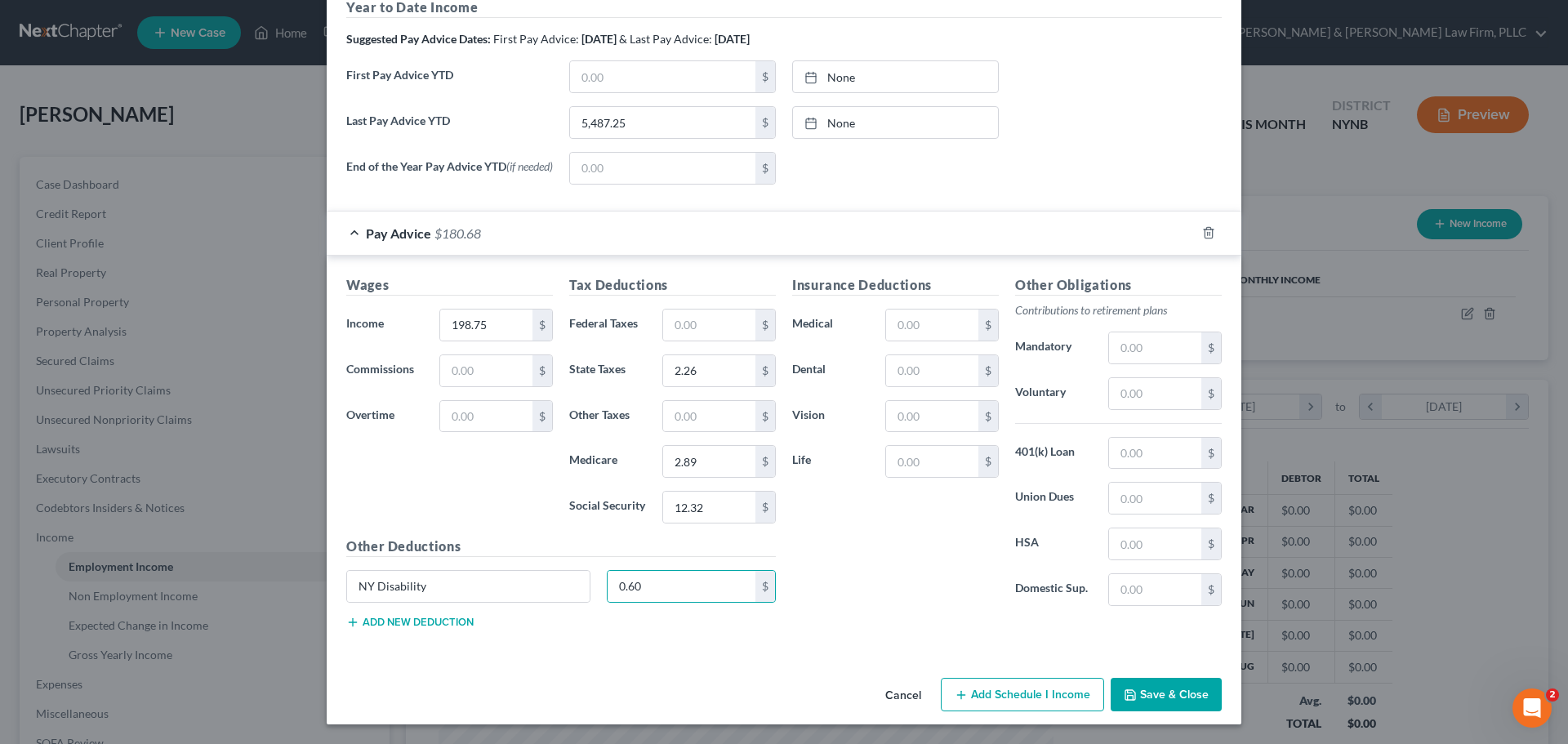
click at [434, 616] on button "Add new deduction" at bounding box center [410, 622] width 127 height 13
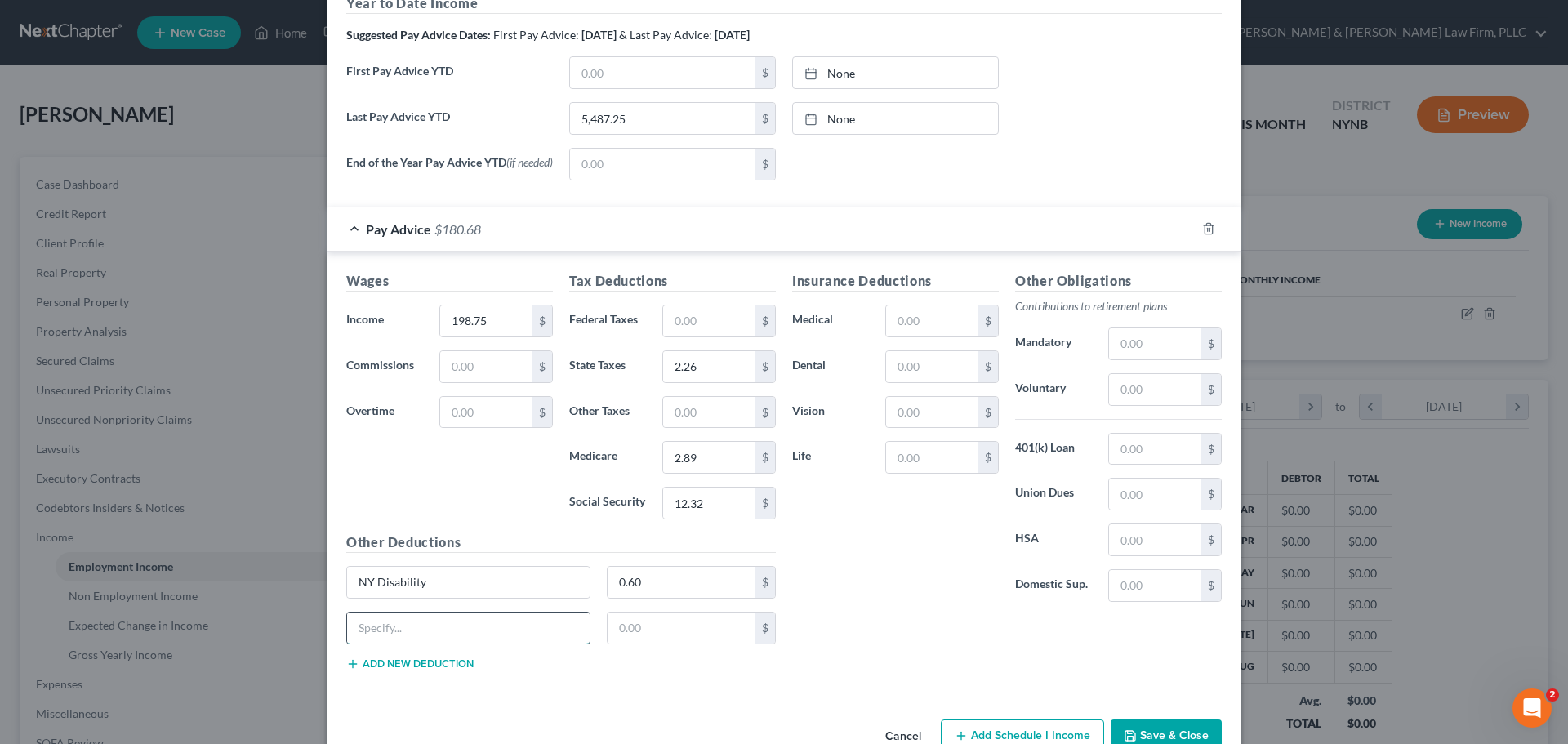
click at [425, 640] on input "text" at bounding box center [468, 628] width 243 height 31
type input "[US_STATE] Family Leave"
click at [637, 627] on input "text" at bounding box center [682, 628] width 149 height 31
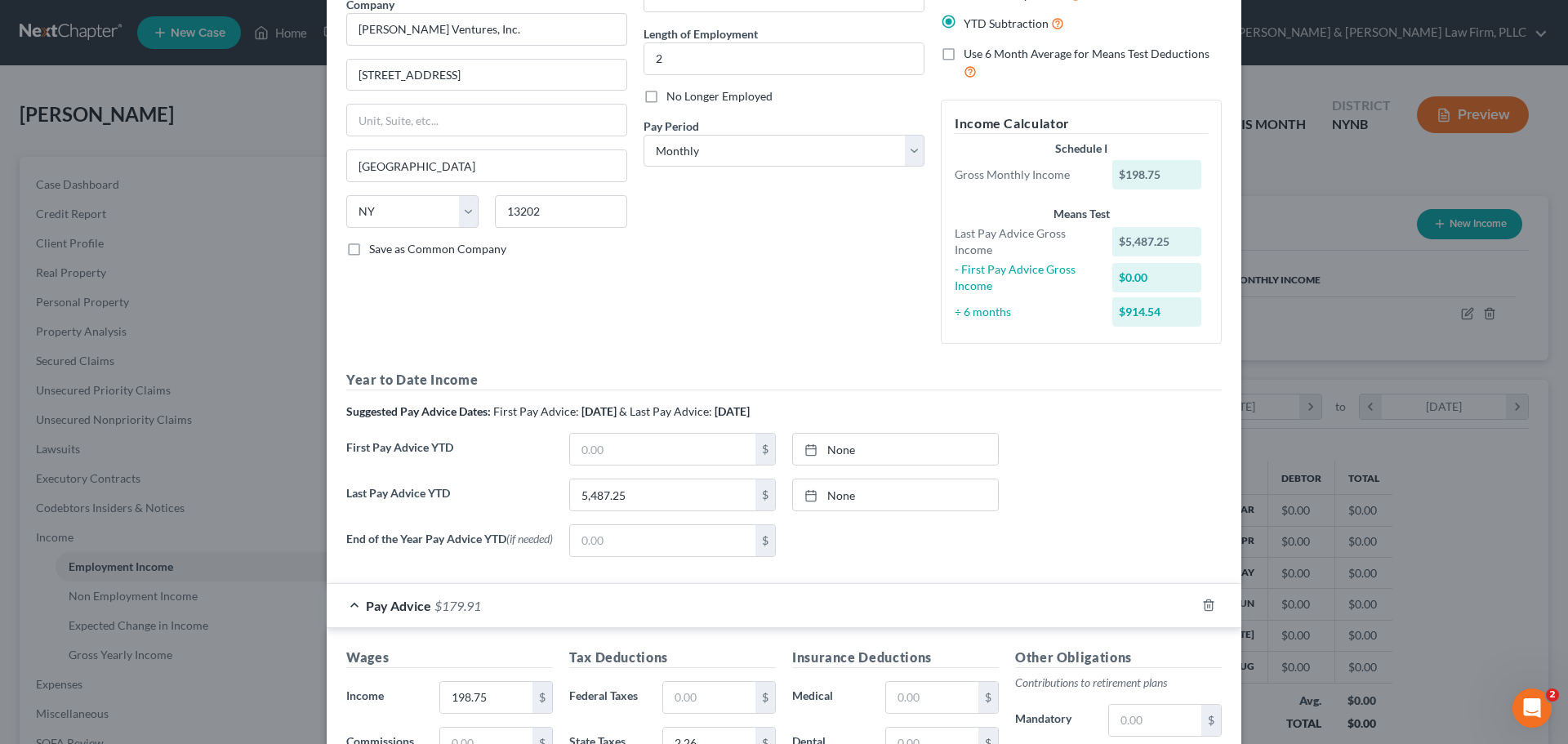
scroll to position [111, 0]
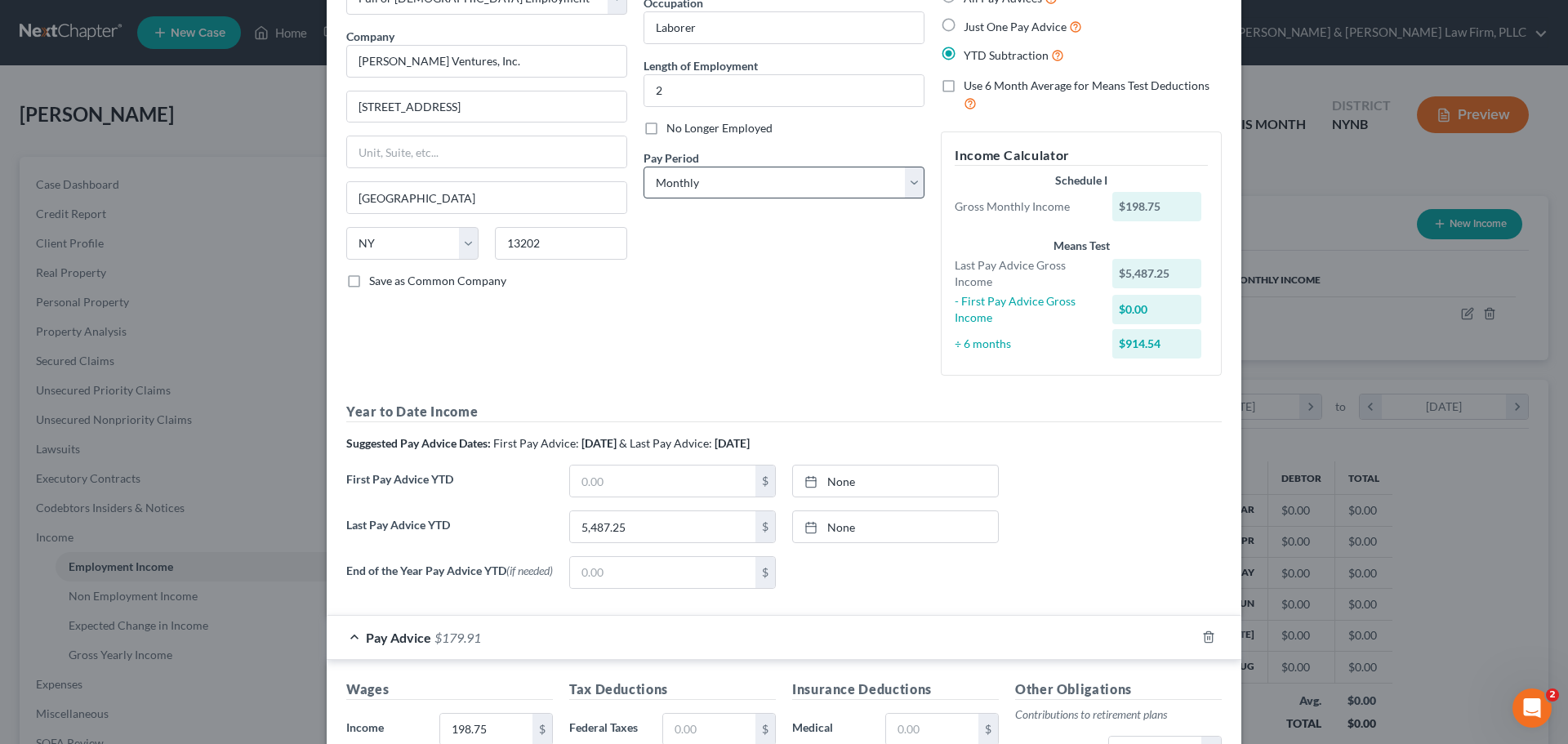
type input "0.77"
click at [909, 187] on select "Select Monthly Twice Monthly Every Other Week Weekly" at bounding box center [784, 182] width 281 height 33
select select "3"
click at [643, 166] on select "Select Monthly Twice Monthly Every Other Week Weekly" at bounding box center [784, 182] width 281 height 33
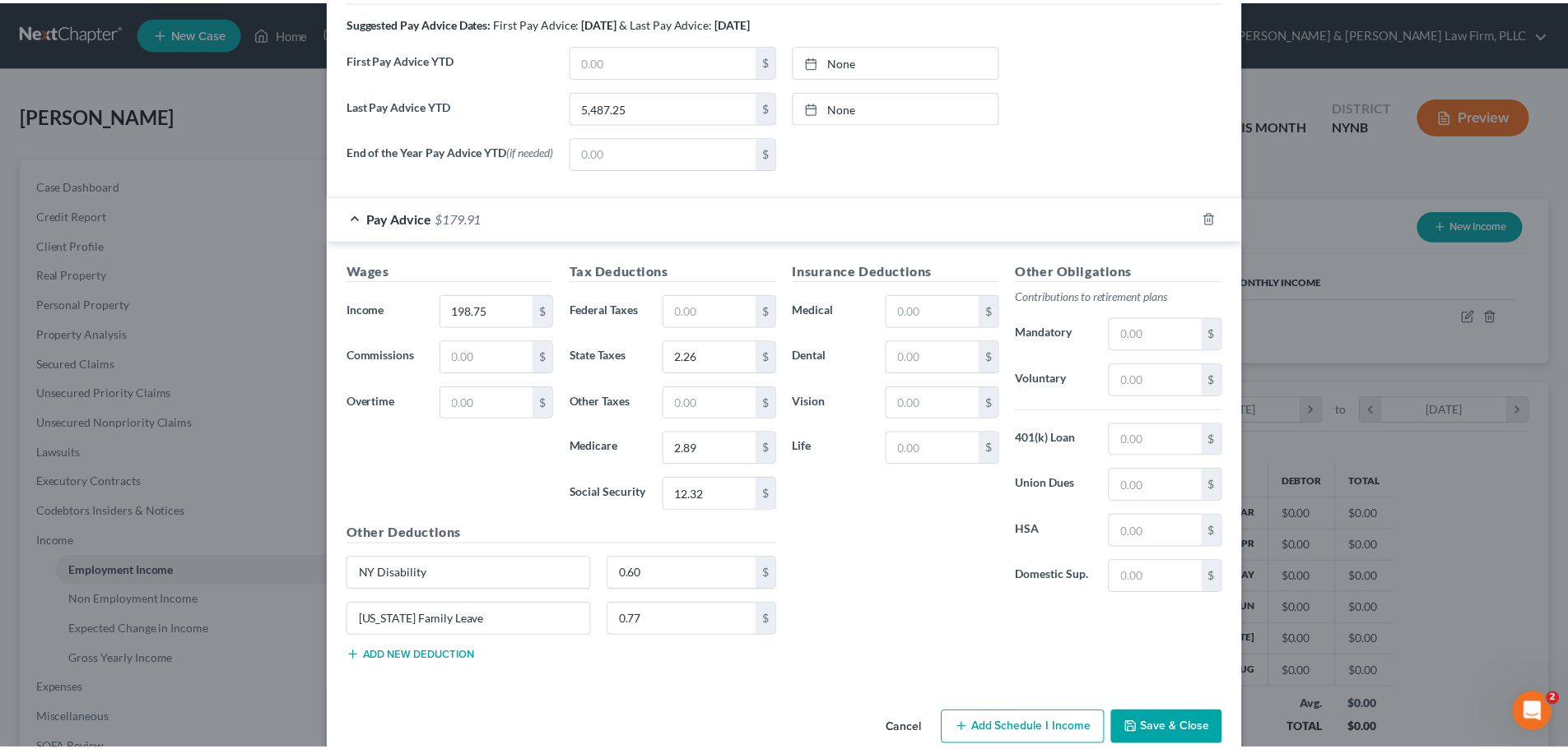
scroll to position [600, 0]
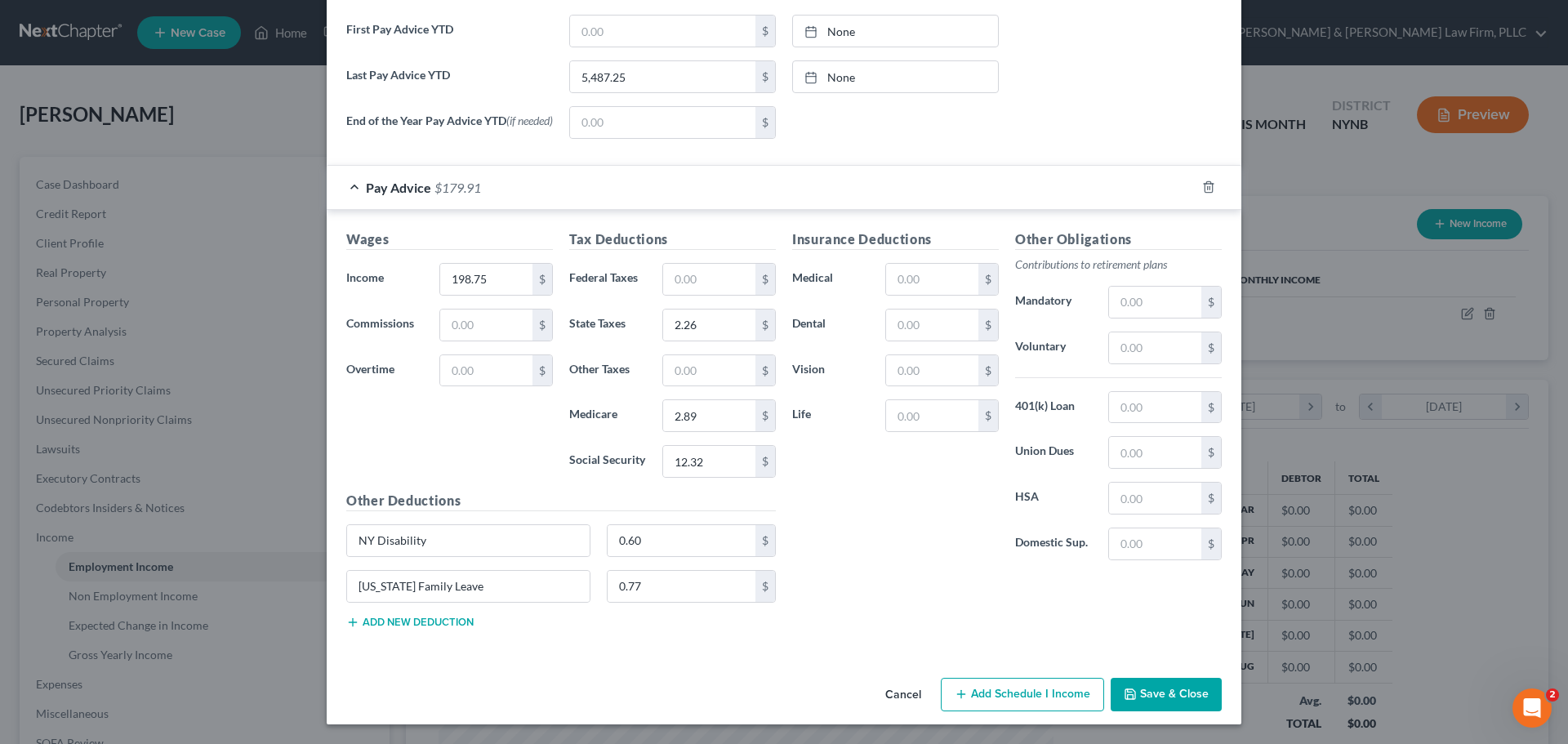
click at [1147, 689] on button "Save & Close" at bounding box center [1166, 695] width 111 height 34
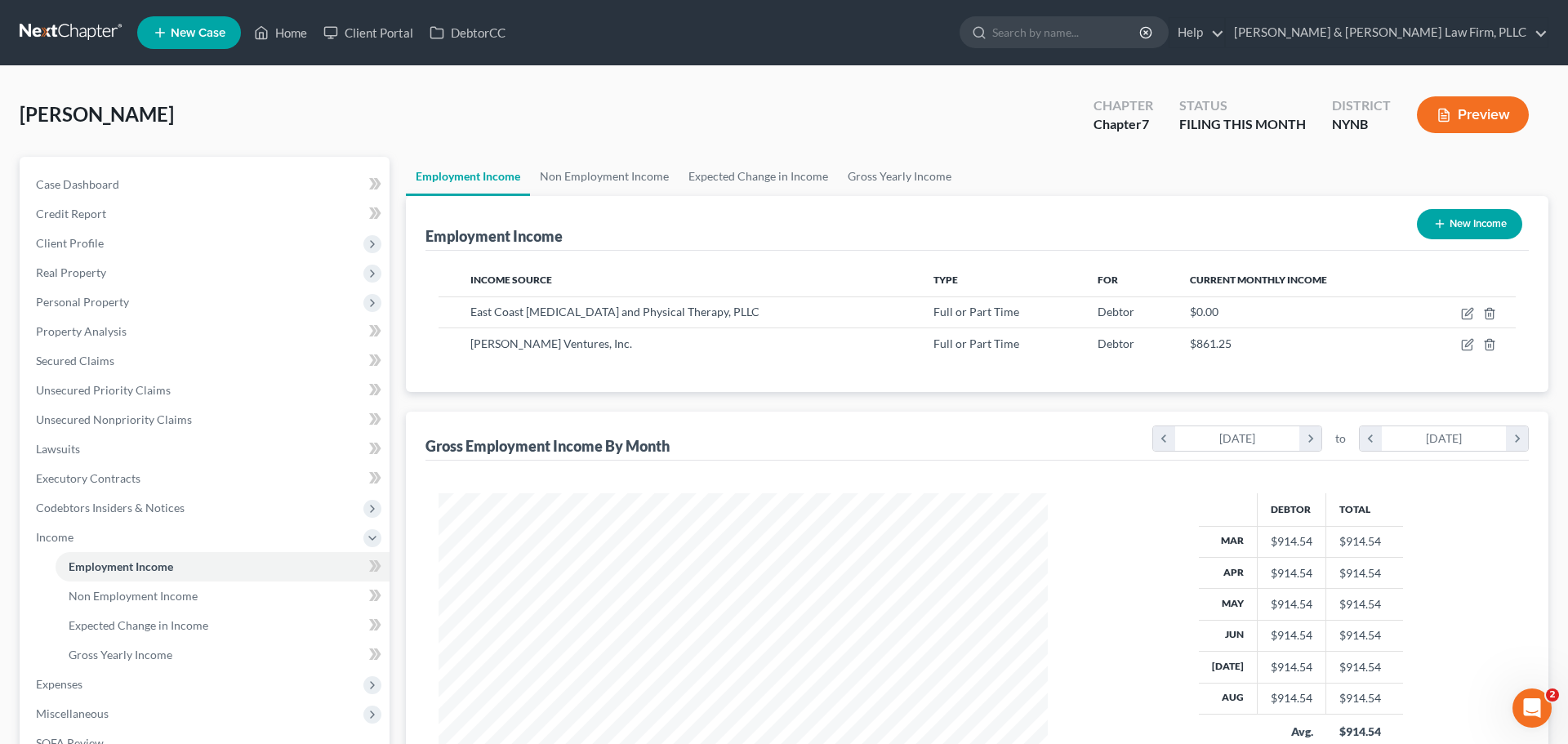
scroll to position [816770, 815959]
click at [1452, 312] on icon "button" at bounding box center [1456, 313] width 13 height 13
select select "0"
select select "35"
select select "3"
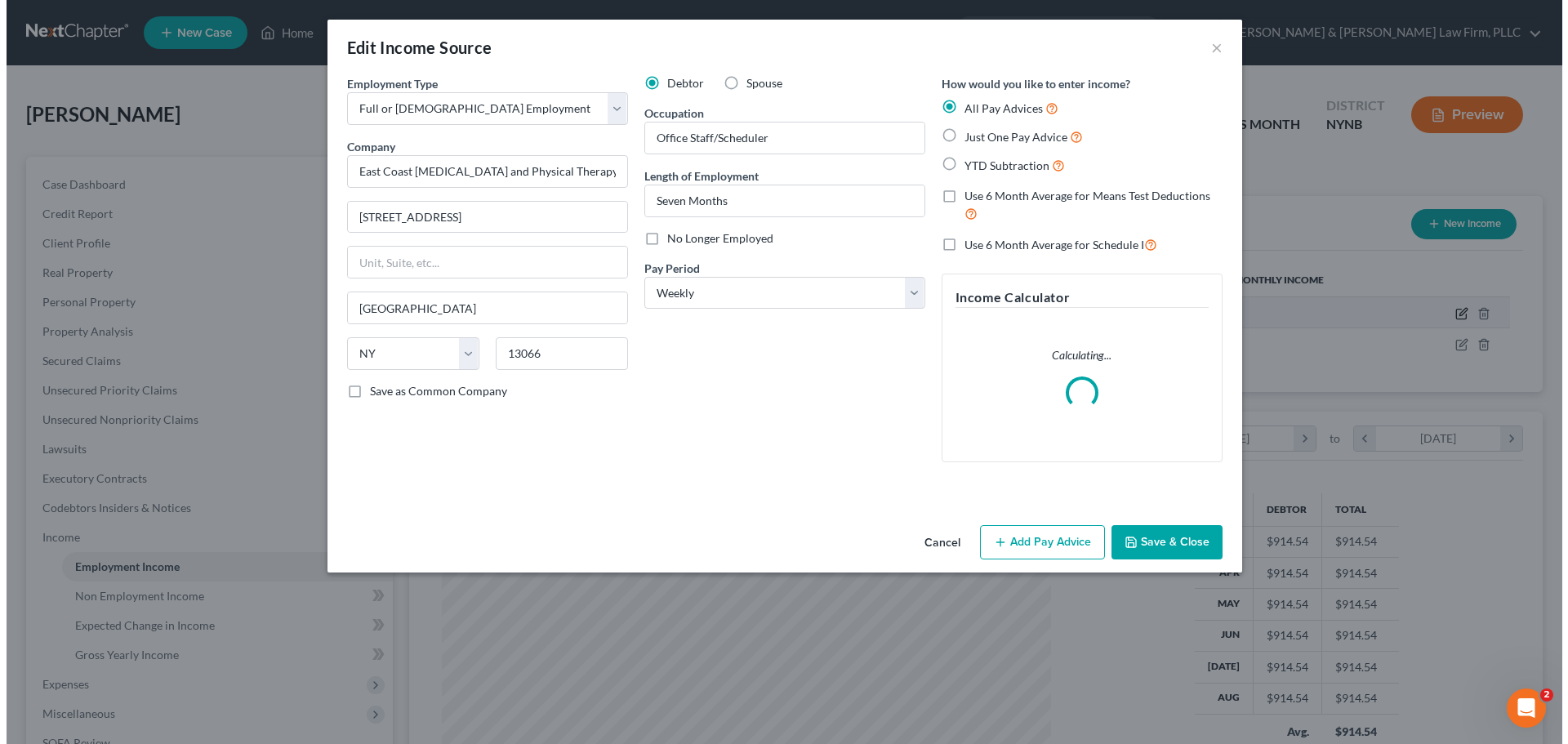
scroll to position [307, 648]
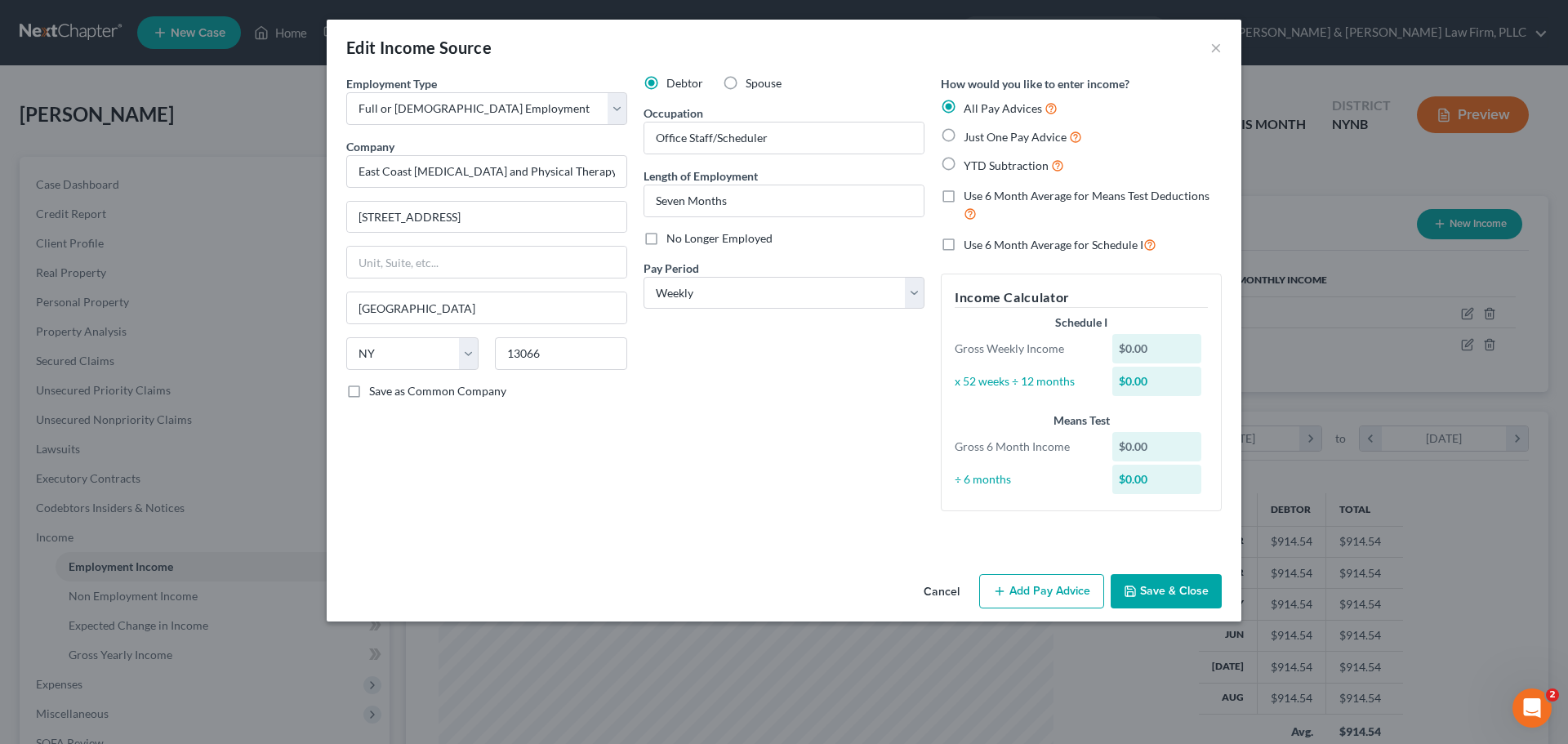
click at [964, 161] on label "YTD Subtraction" at bounding box center [1014, 166] width 100 height 19
click at [970, 161] on input "YTD Subtraction" at bounding box center [975, 161] width 10 height 10
radio input "true"
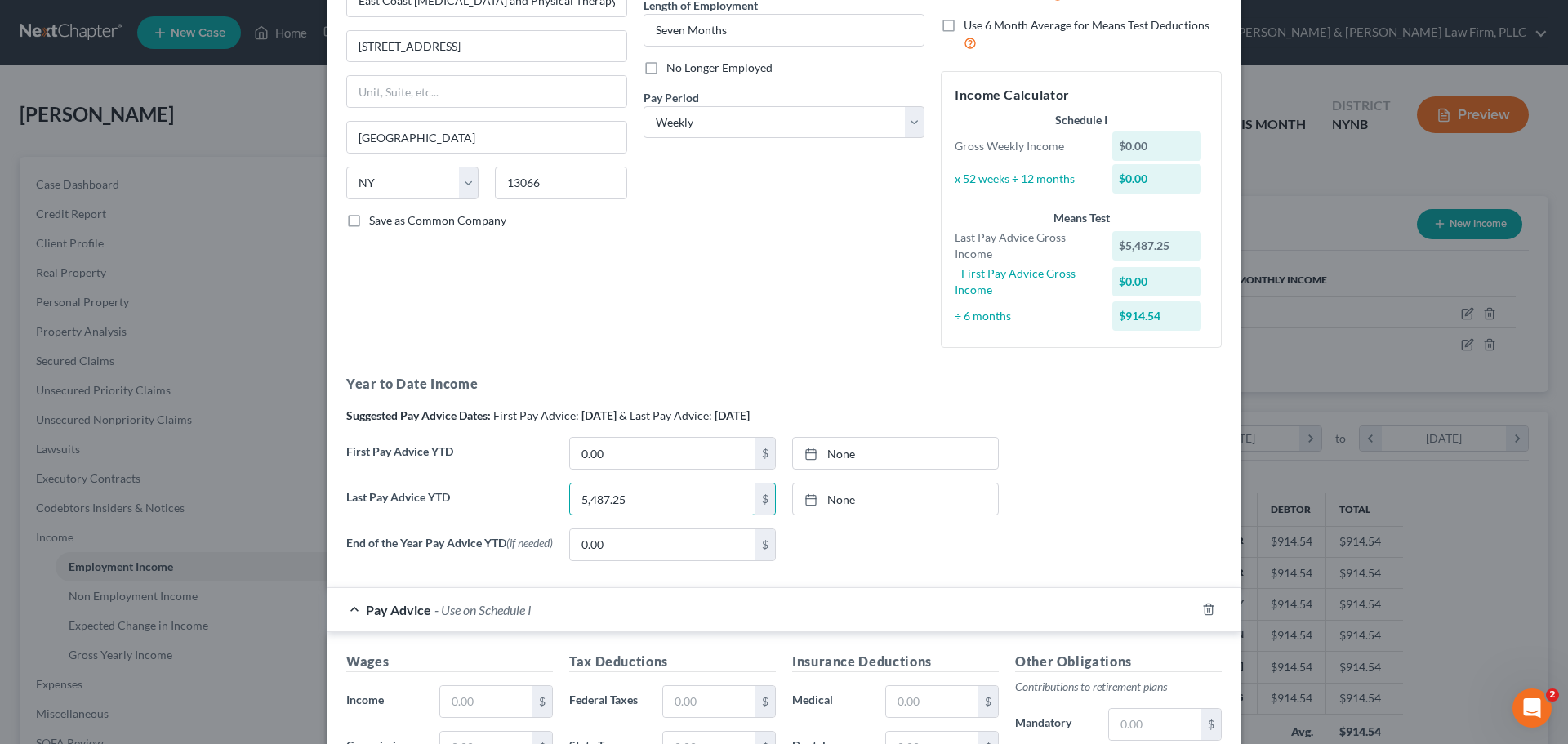
scroll to position [82, 0]
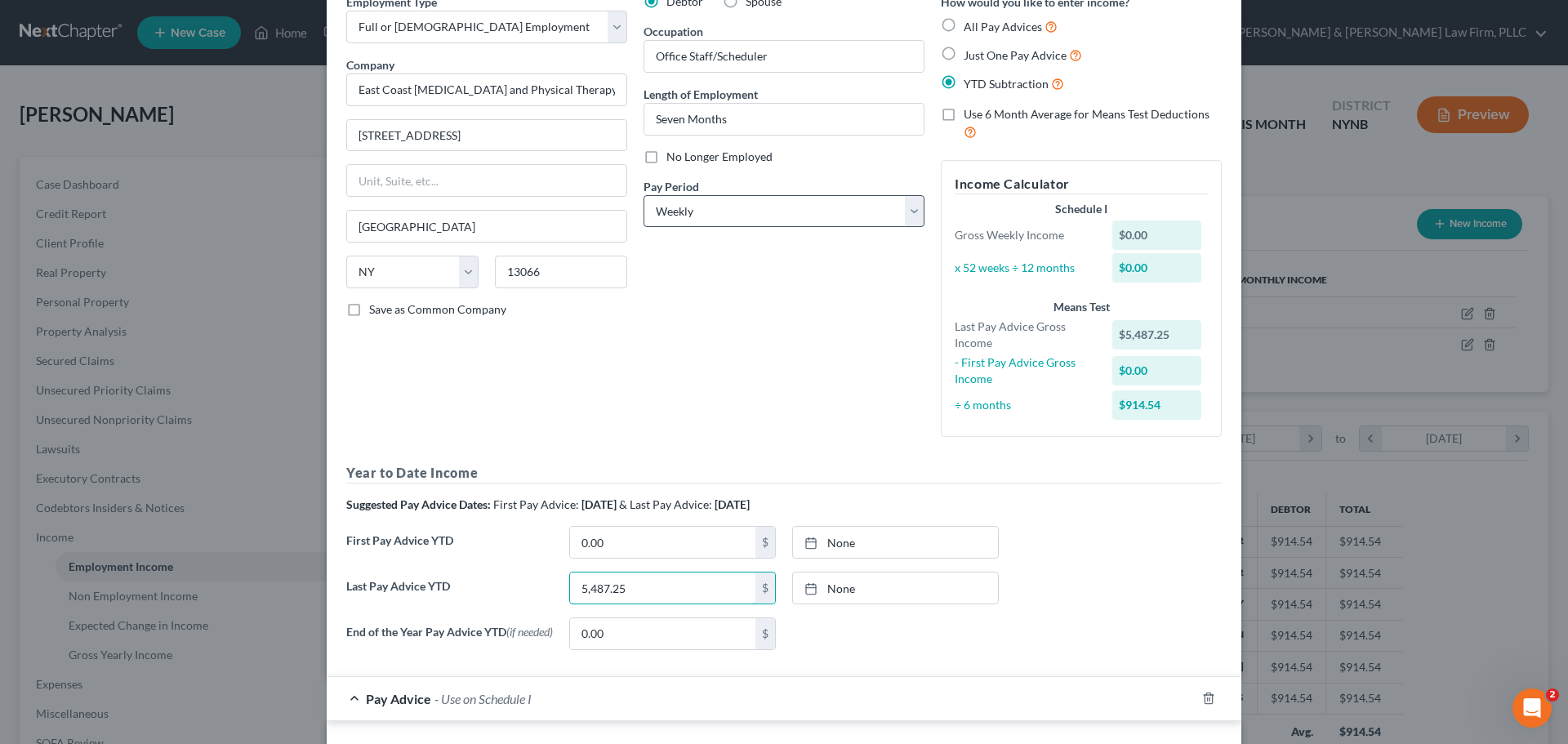
type input "5,487.25"
click at [905, 215] on select "Select Monthly Twice Monthly Every Other Week Weekly" at bounding box center [784, 211] width 281 height 33
click at [660, 212] on select "Select Monthly Twice Monthly Every Other Week Weekly" at bounding box center [784, 211] width 281 height 33
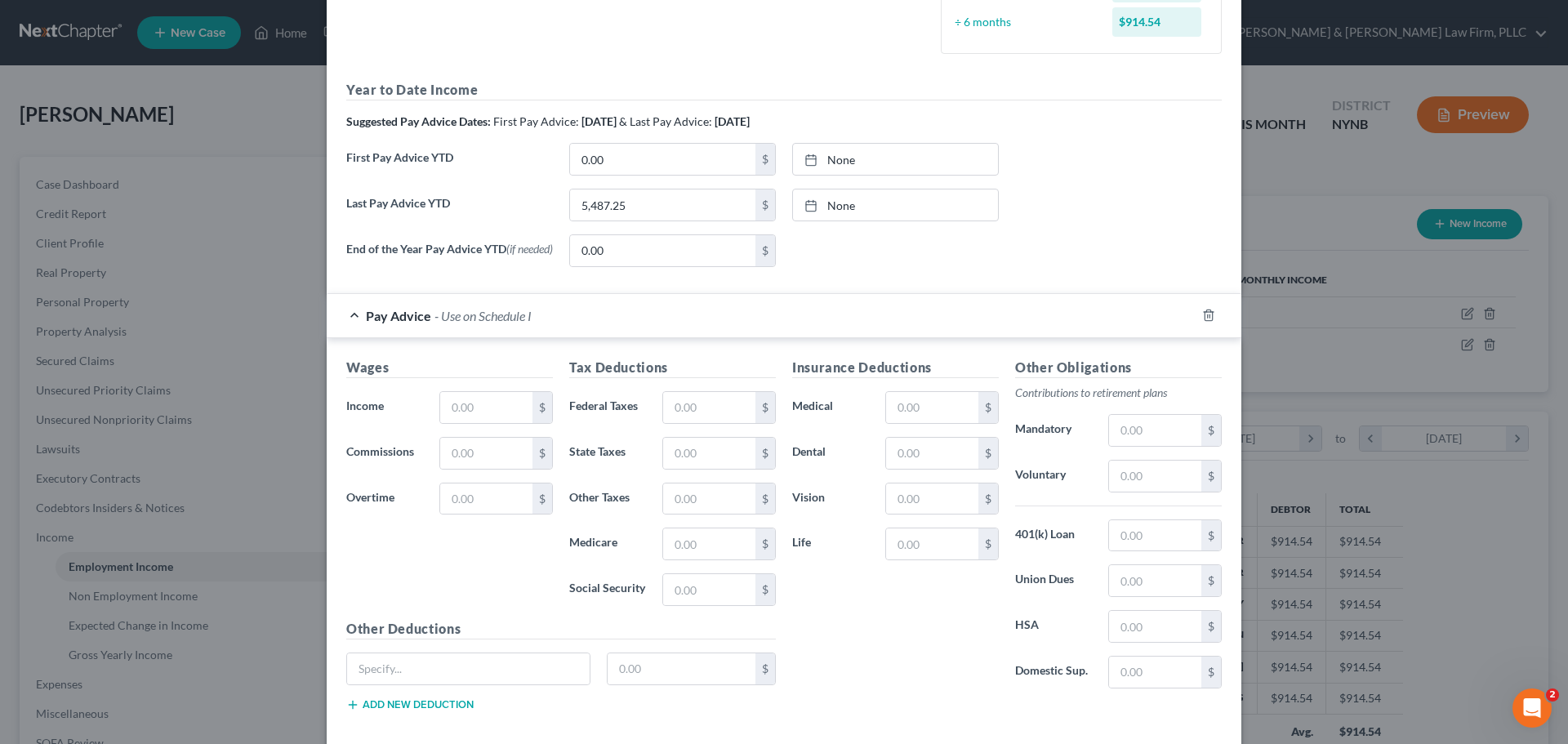
scroll to position [490, 0]
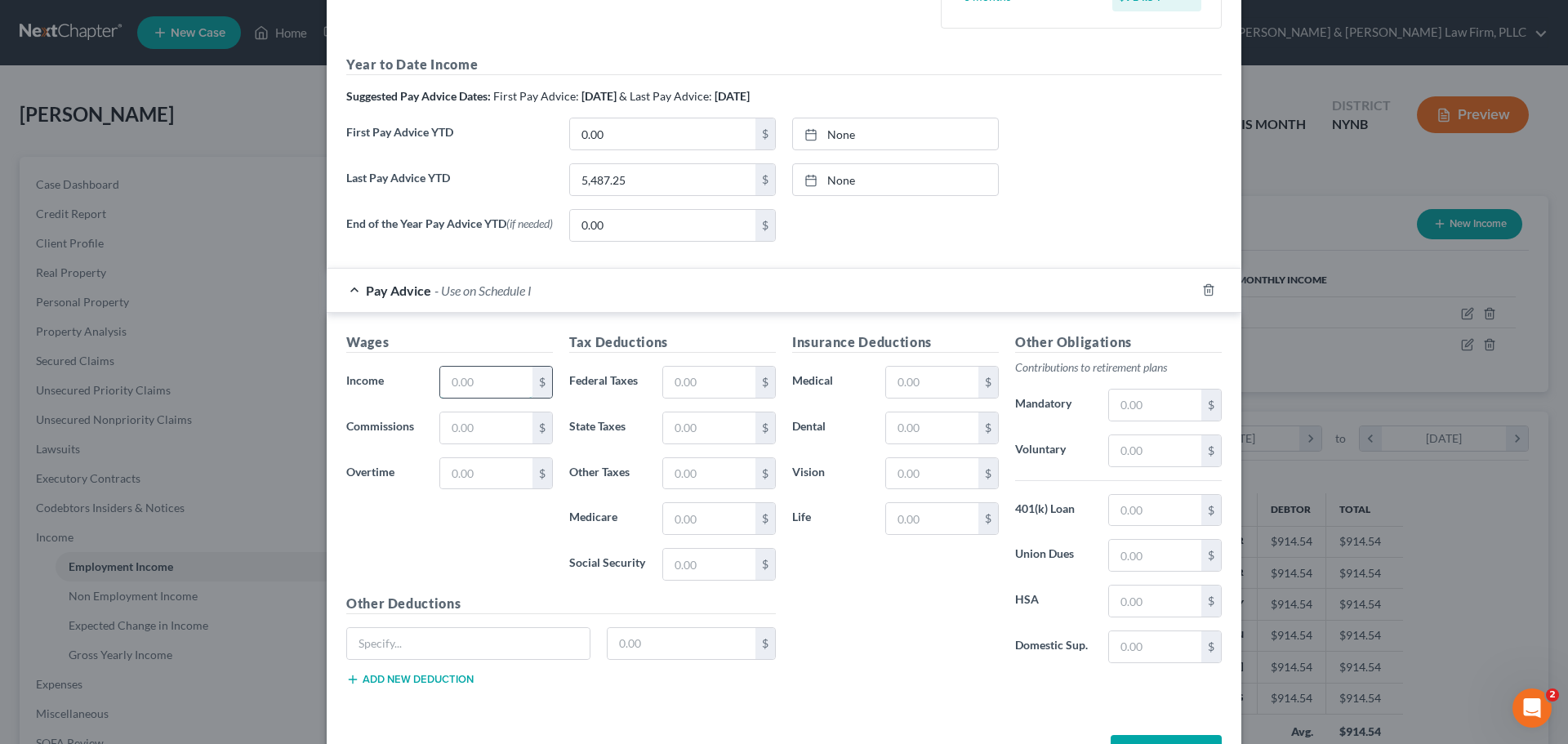
click at [490, 387] on input "text" at bounding box center [486, 381] width 92 height 31
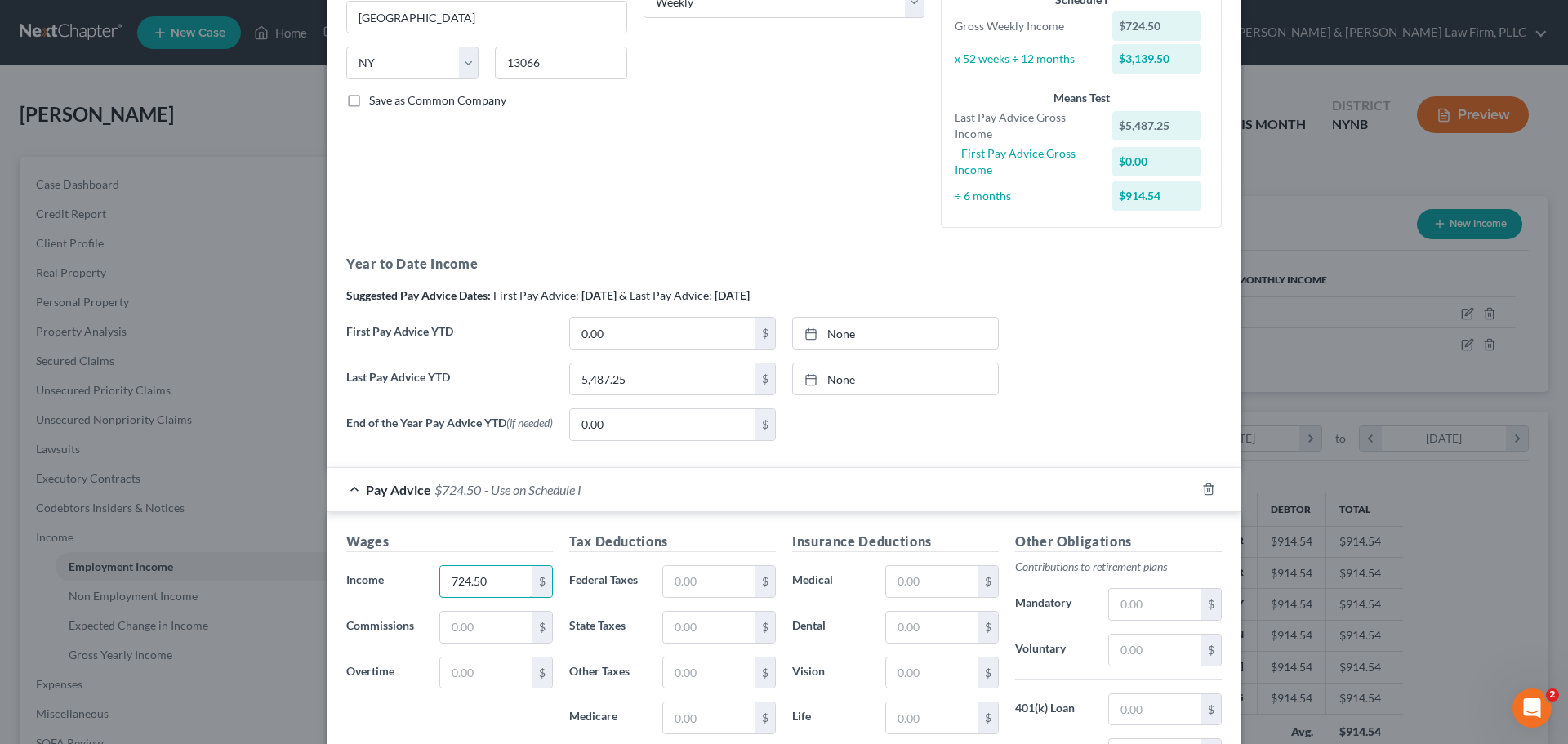
scroll to position [246, 0]
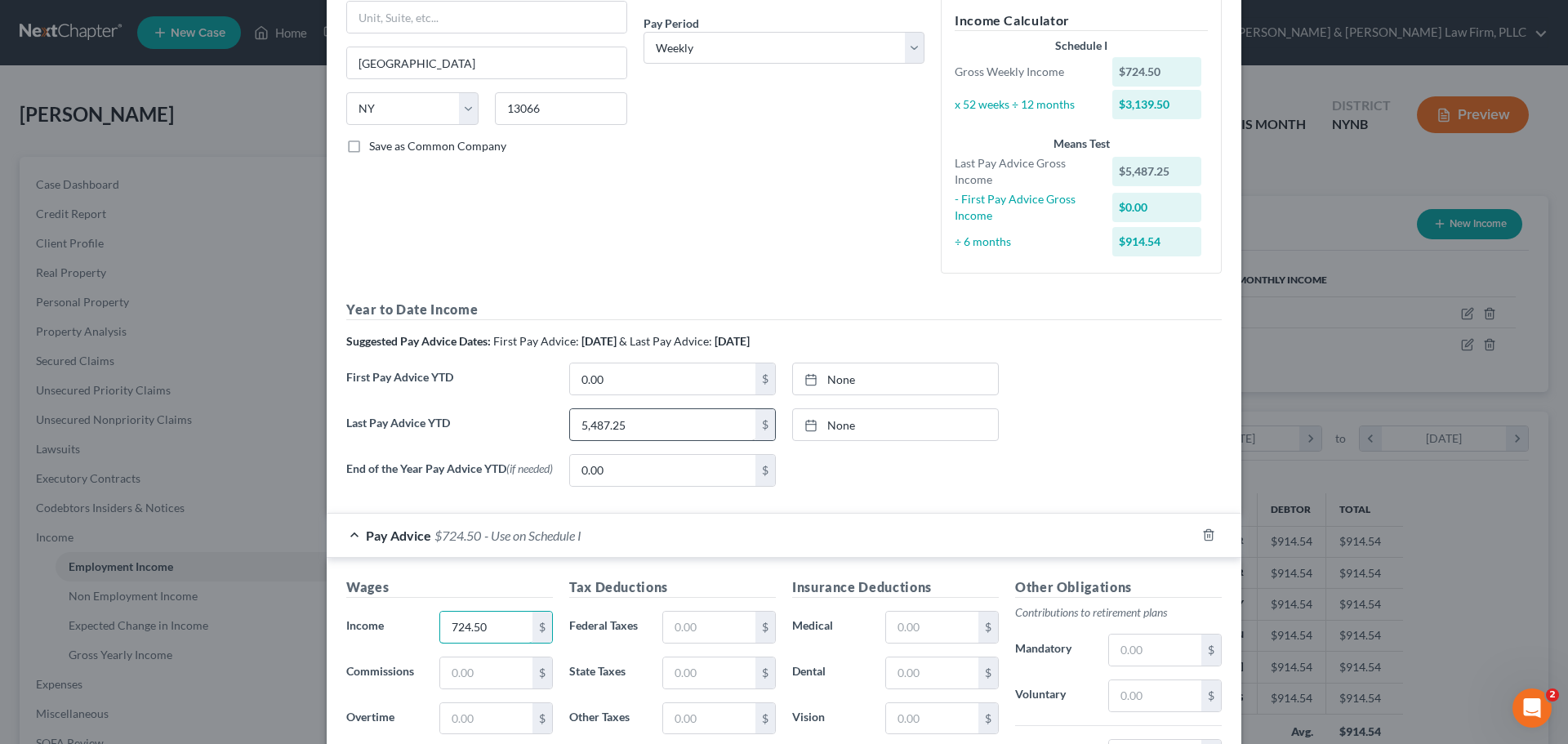
type input "724.50"
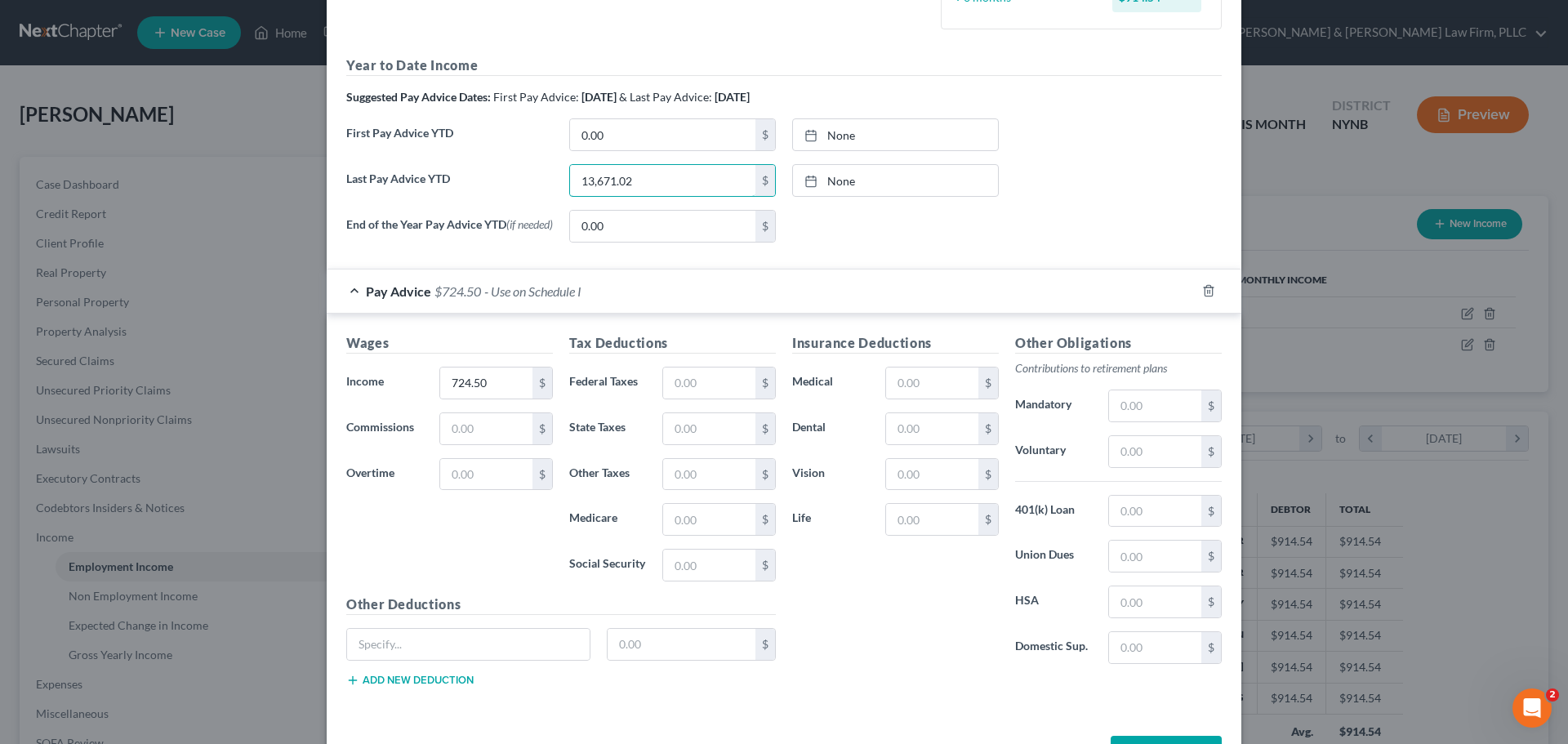
scroll to position [490, 0]
type input "13,671.02"
click at [917, 388] on input "text" at bounding box center [931, 381] width 92 height 31
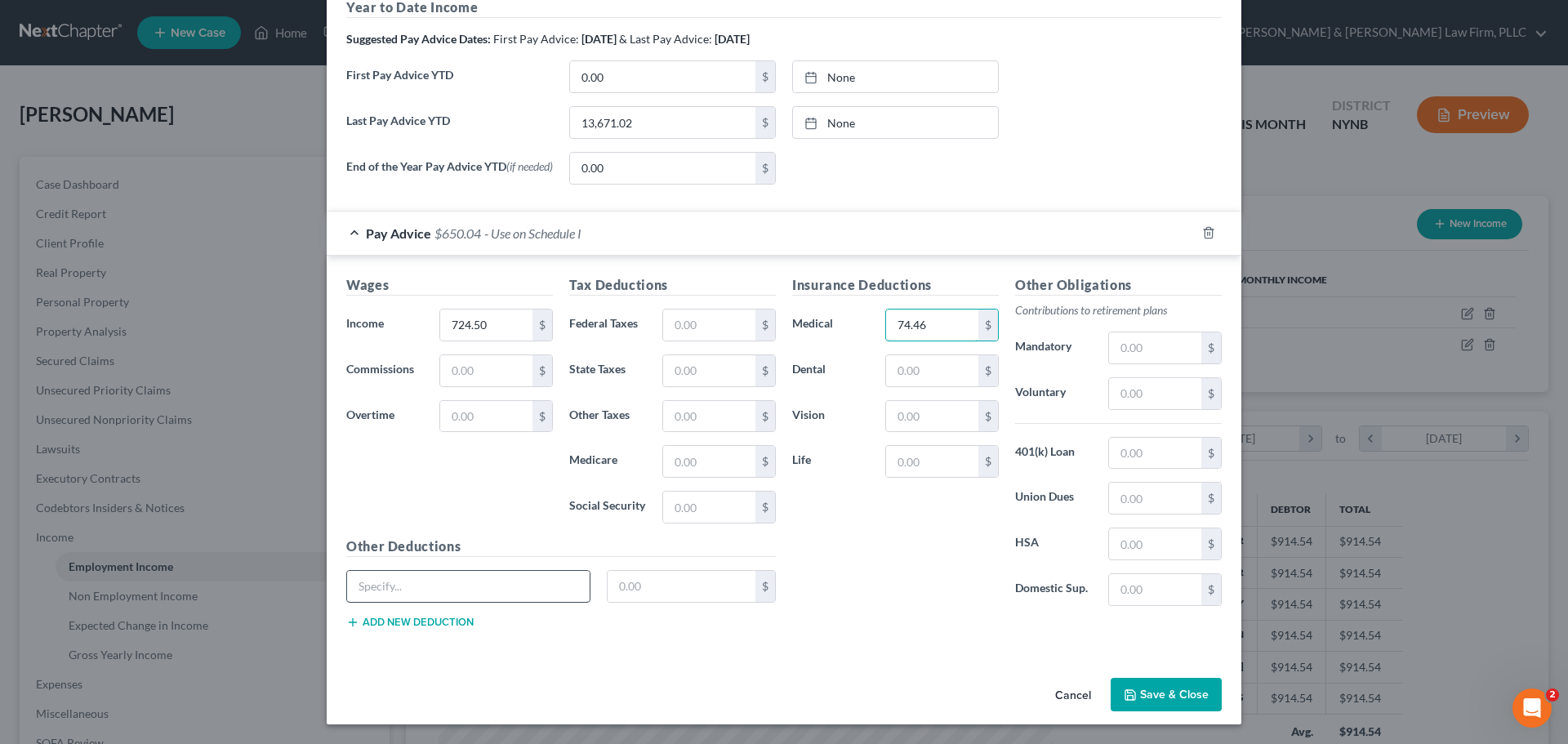
type input "74.46"
click at [547, 591] on input "text" at bounding box center [468, 586] width 243 height 31
type input "NY Paid Family Leave"
click at [654, 589] on input "text" at bounding box center [682, 586] width 149 height 31
type input "2.81"
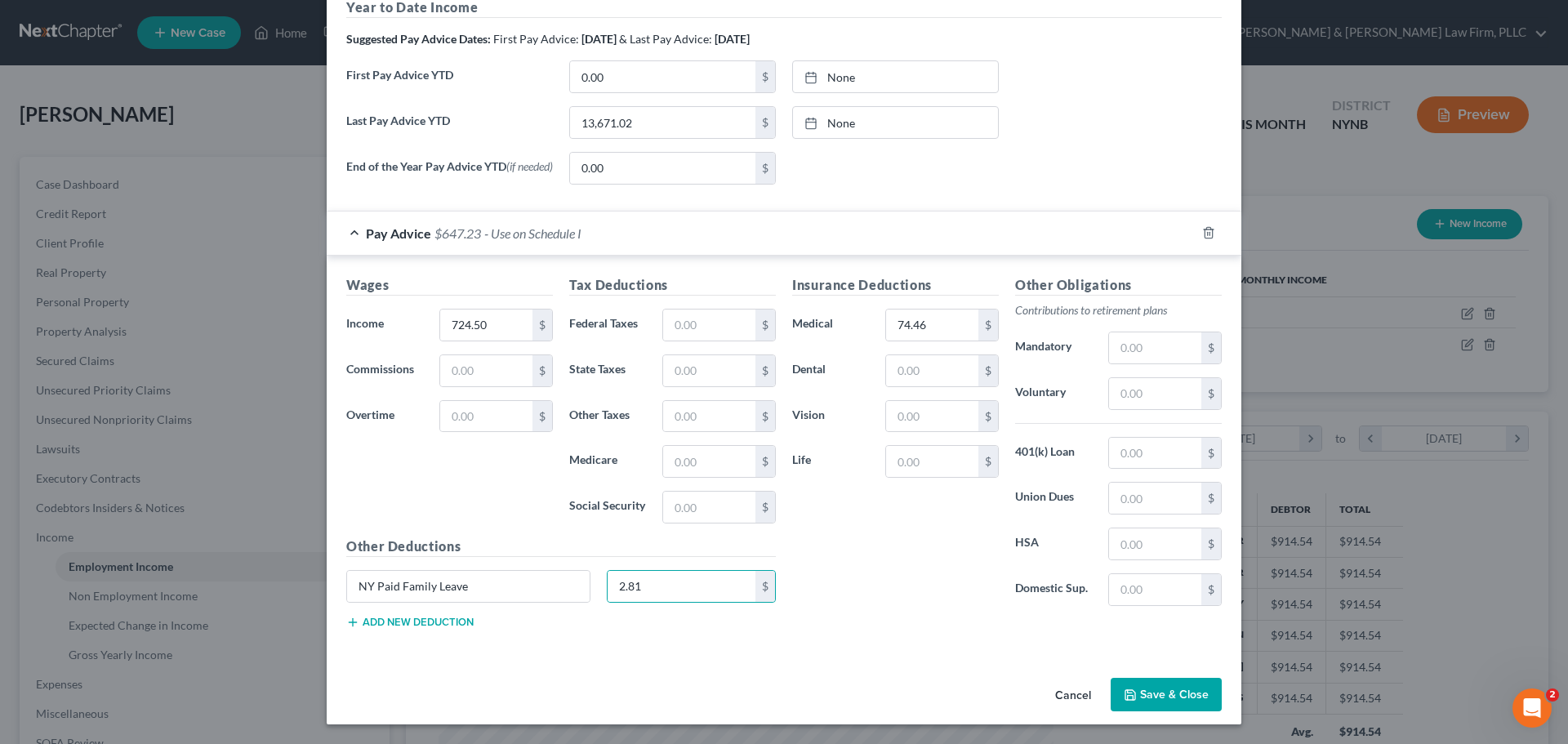
click at [441, 620] on button "Add new deduction" at bounding box center [410, 622] width 127 height 13
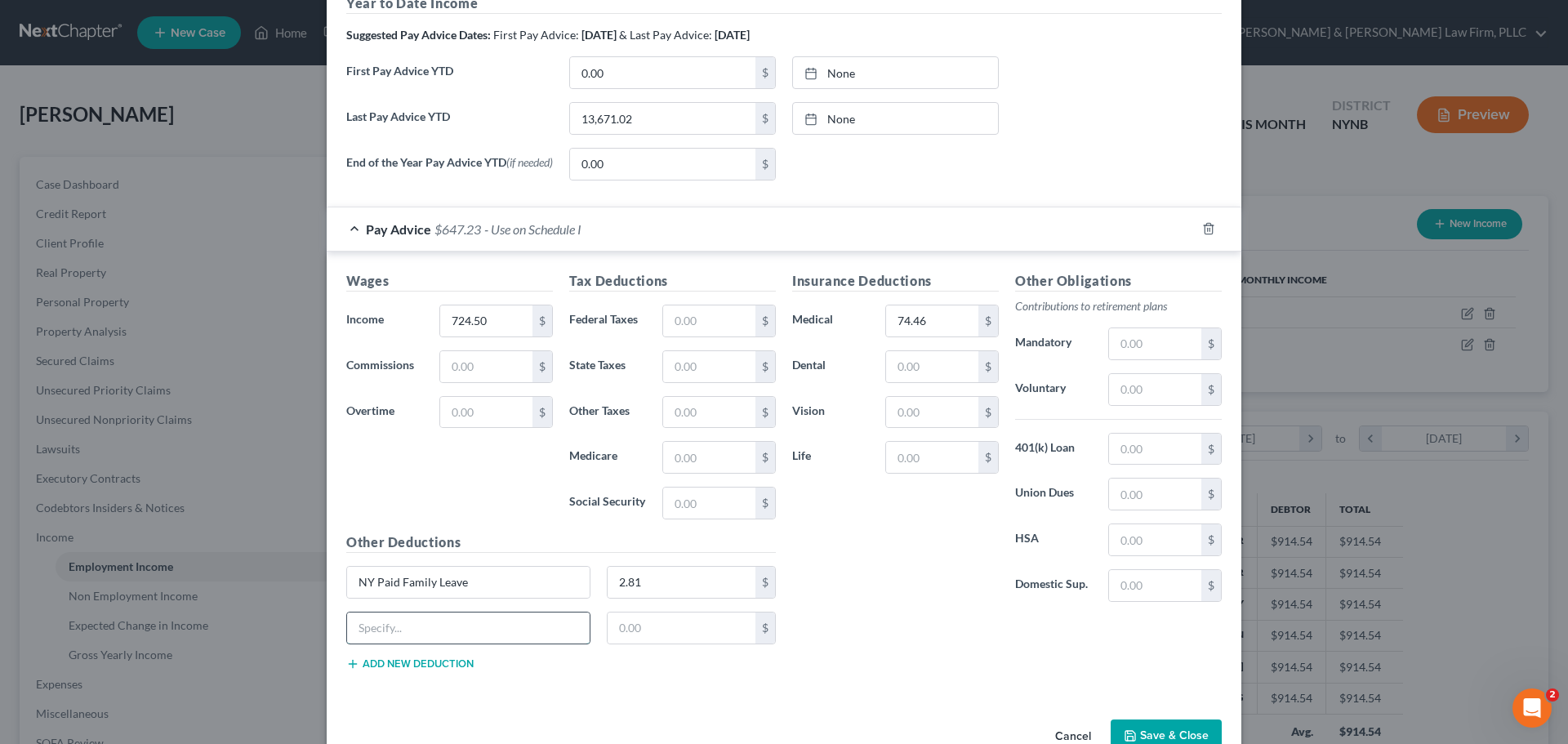
click at [407, 629] on input "text" at bounding box center [468, 628] width 243 height 31
type input "[US_STATE] Disability"
click at [667, 635] on input "text" at bounding box center [682, 628] width 149 height 31
type input "0.60"
click at [691, 328] on input "text" at bounding box center [708, 321] width 92 height 31
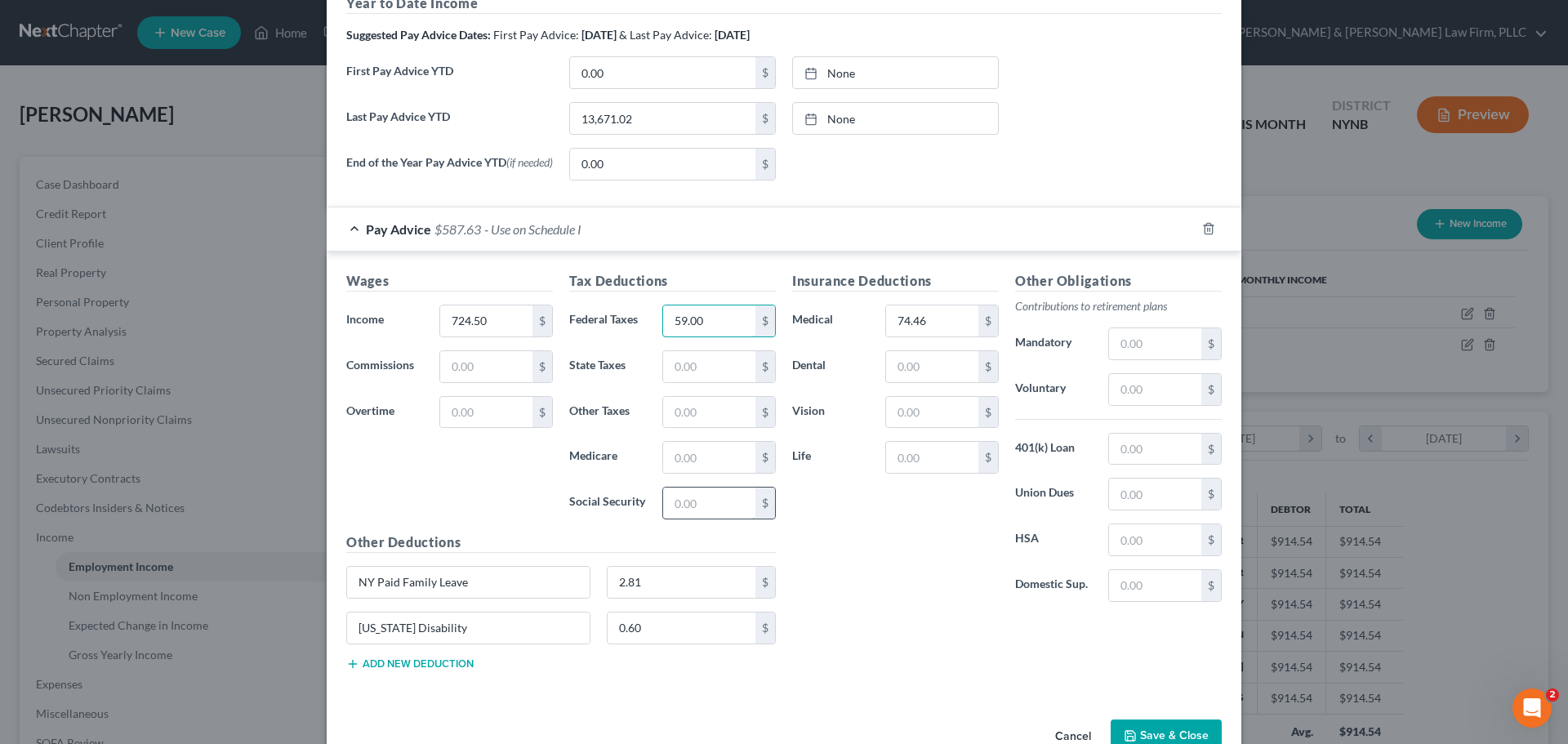
type input "59.00"
click at [680, 505] on input "text" at bounding box center [708, 503] width 92 height 31
type input "40.31"
click at [690, 471] on input "text" at bounding box center [708, 457] width 92 height 31
type input "9.43"
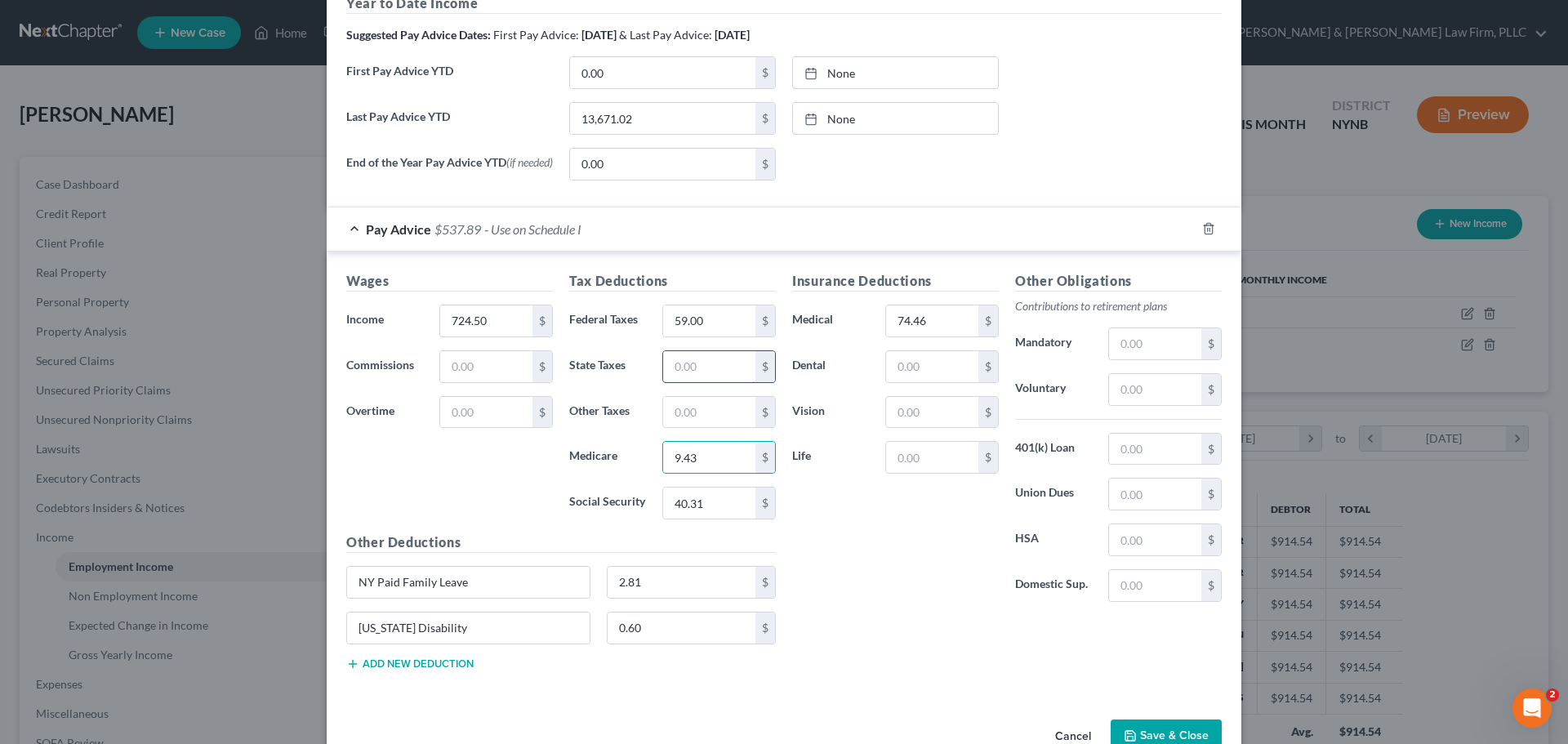
click at [709, 370] on input "text" at bounding box center [708, 366] width 92 height 31
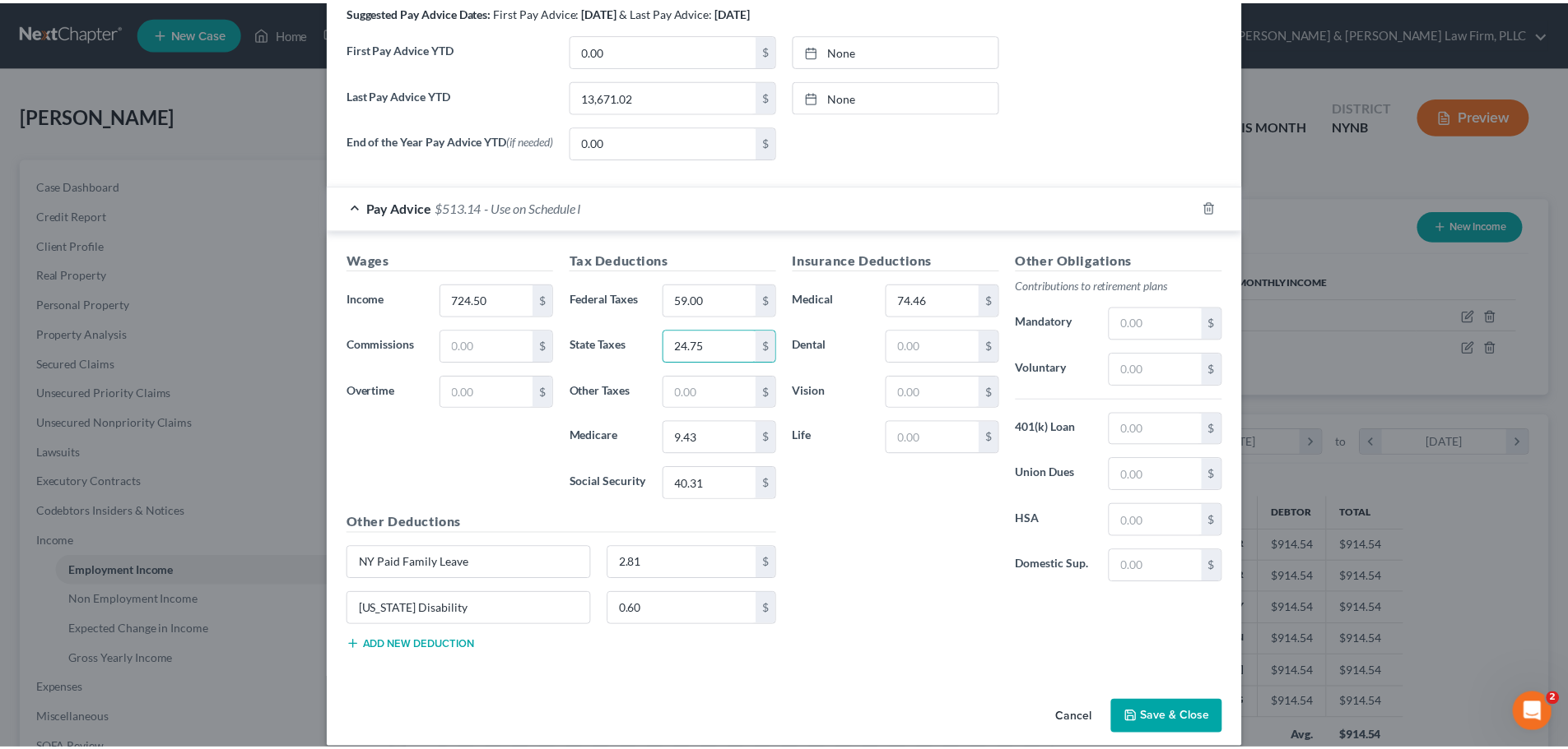
scroll to position [600, 0]
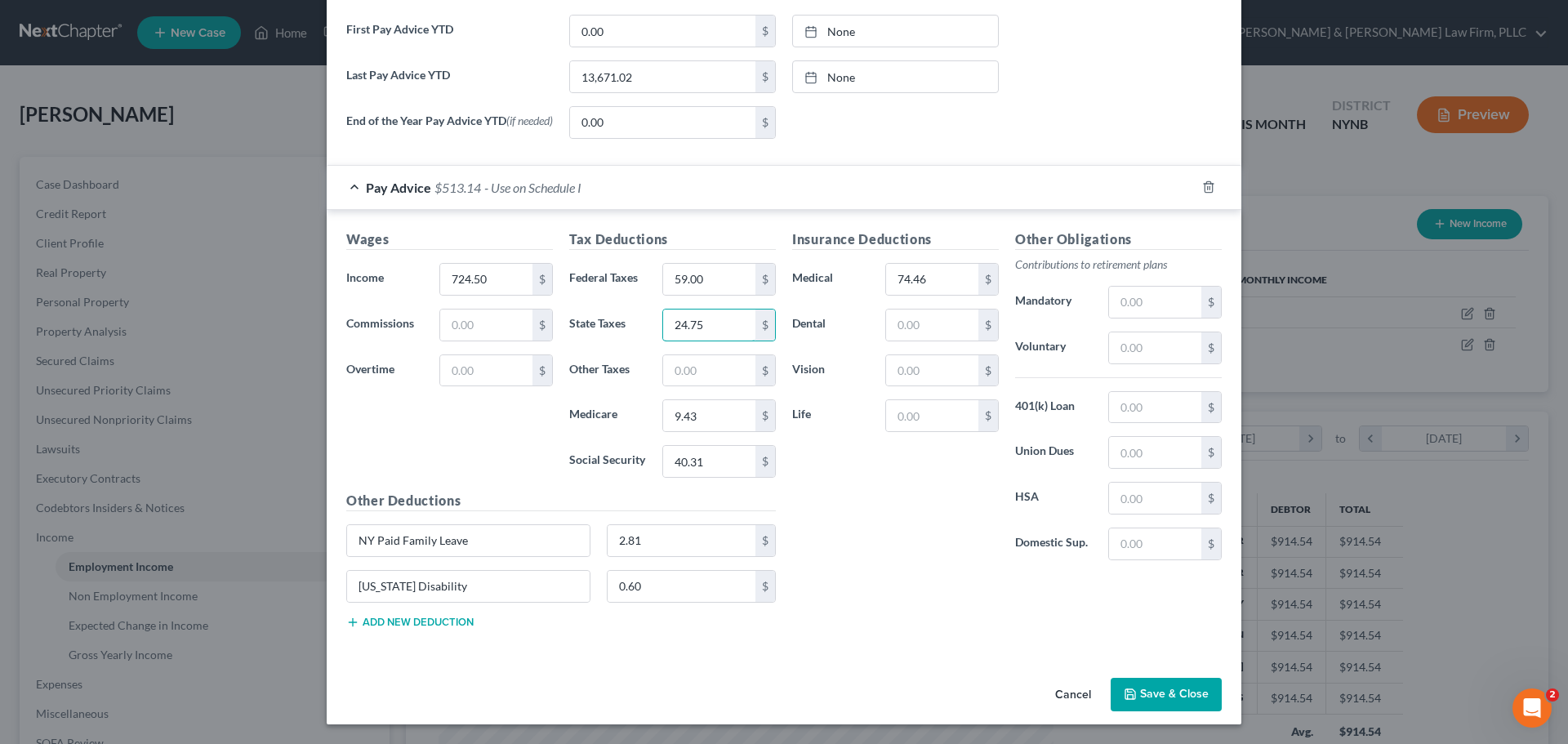
type input "24.75"
click at [1168, 691] on button "Save & Close" at bounding box center [1166, 695] width 111 height 34
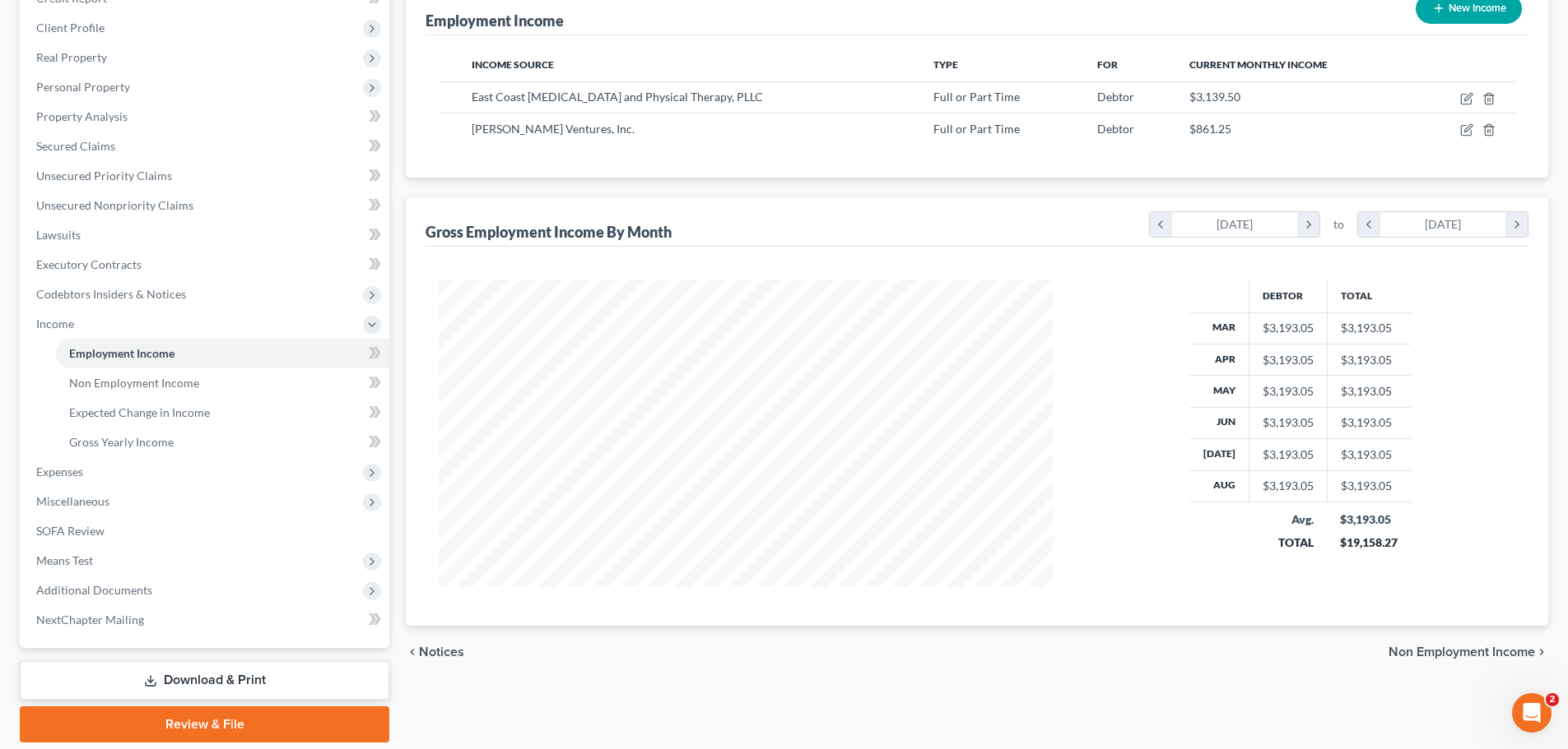
scroll to position [247, 0]
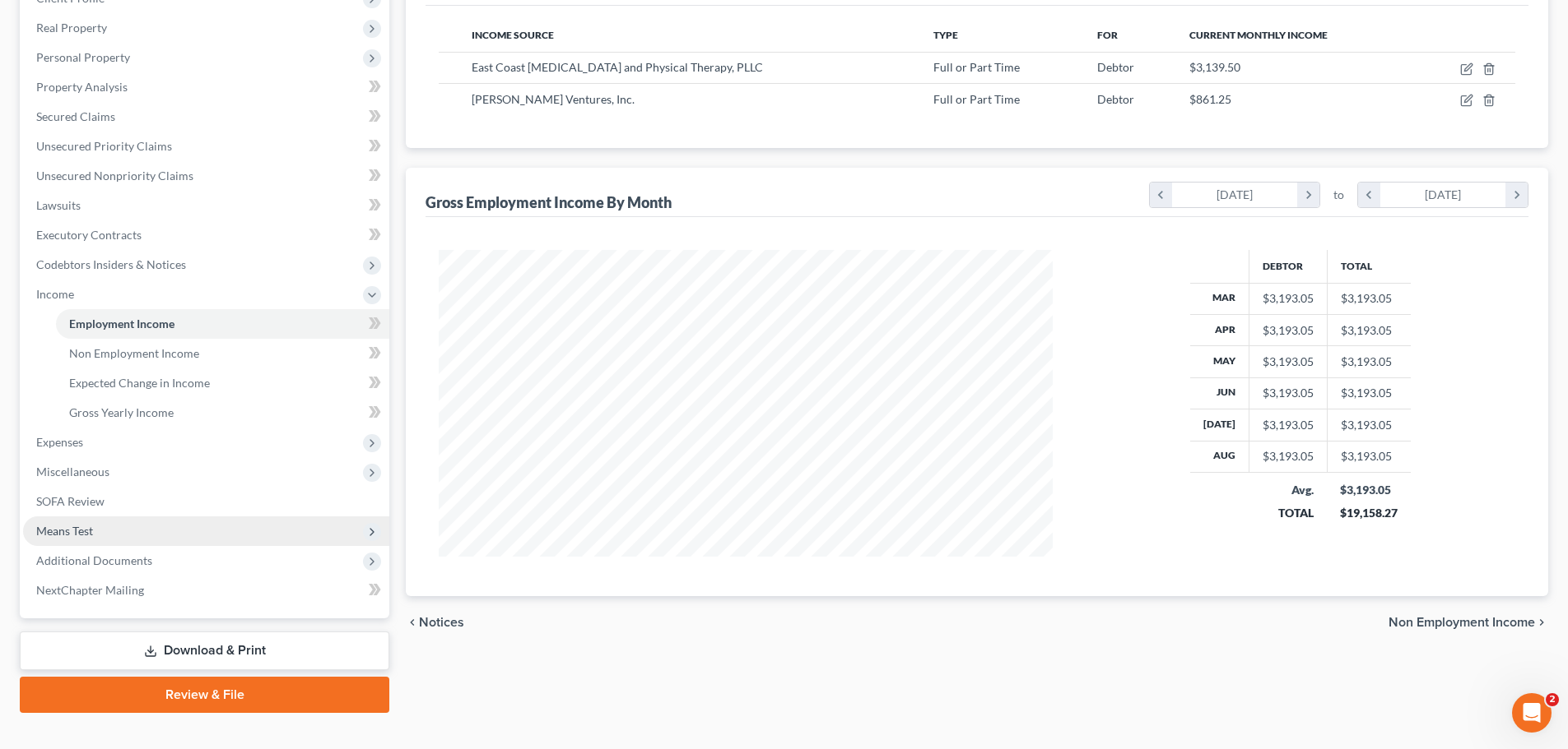
click at [77, 534] on span "Means Test" at bounding box center [65, 531] width 57 height 14
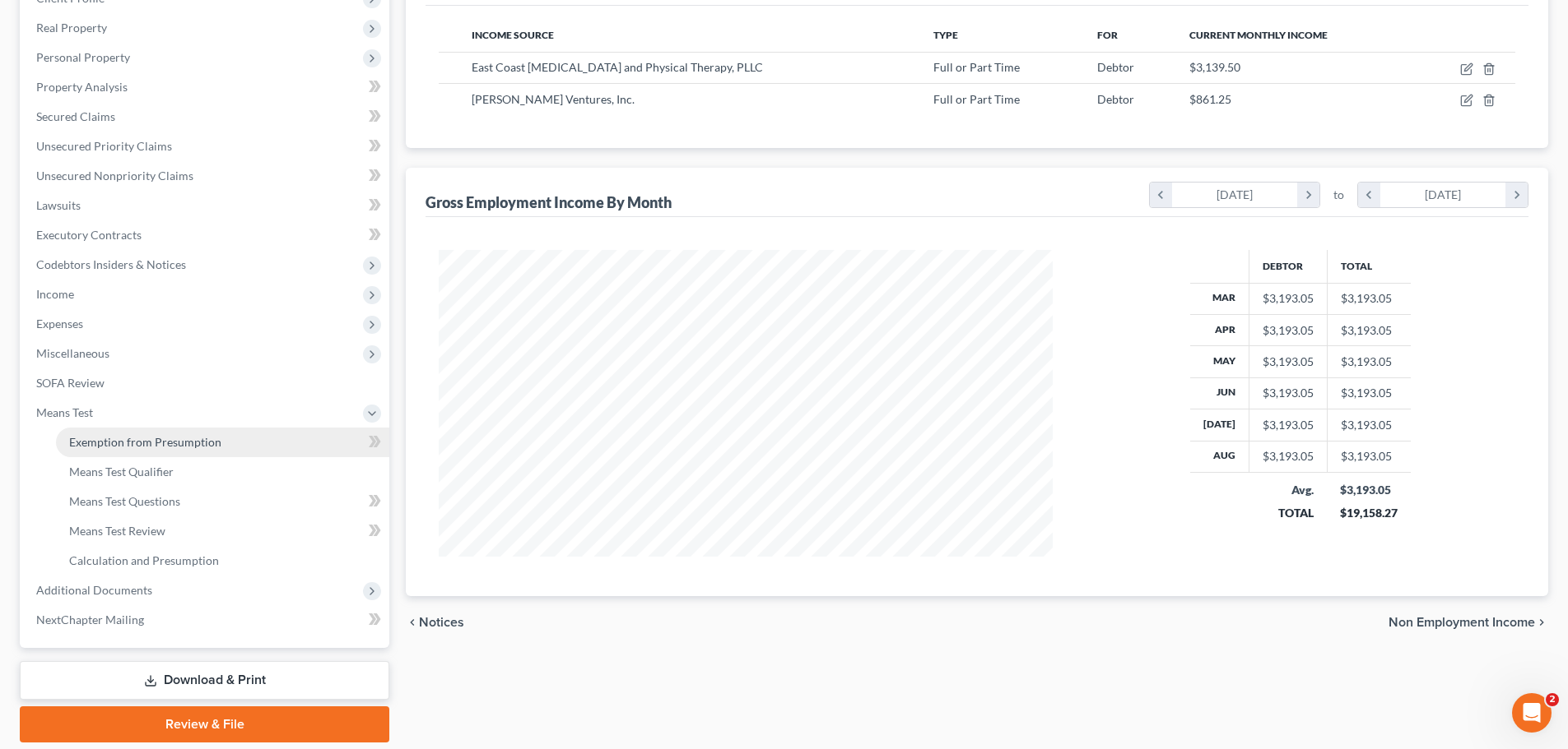
click at [119, 442] on span "Exemption from Presumption" at bounding box center [145, 442] width 153 height 14
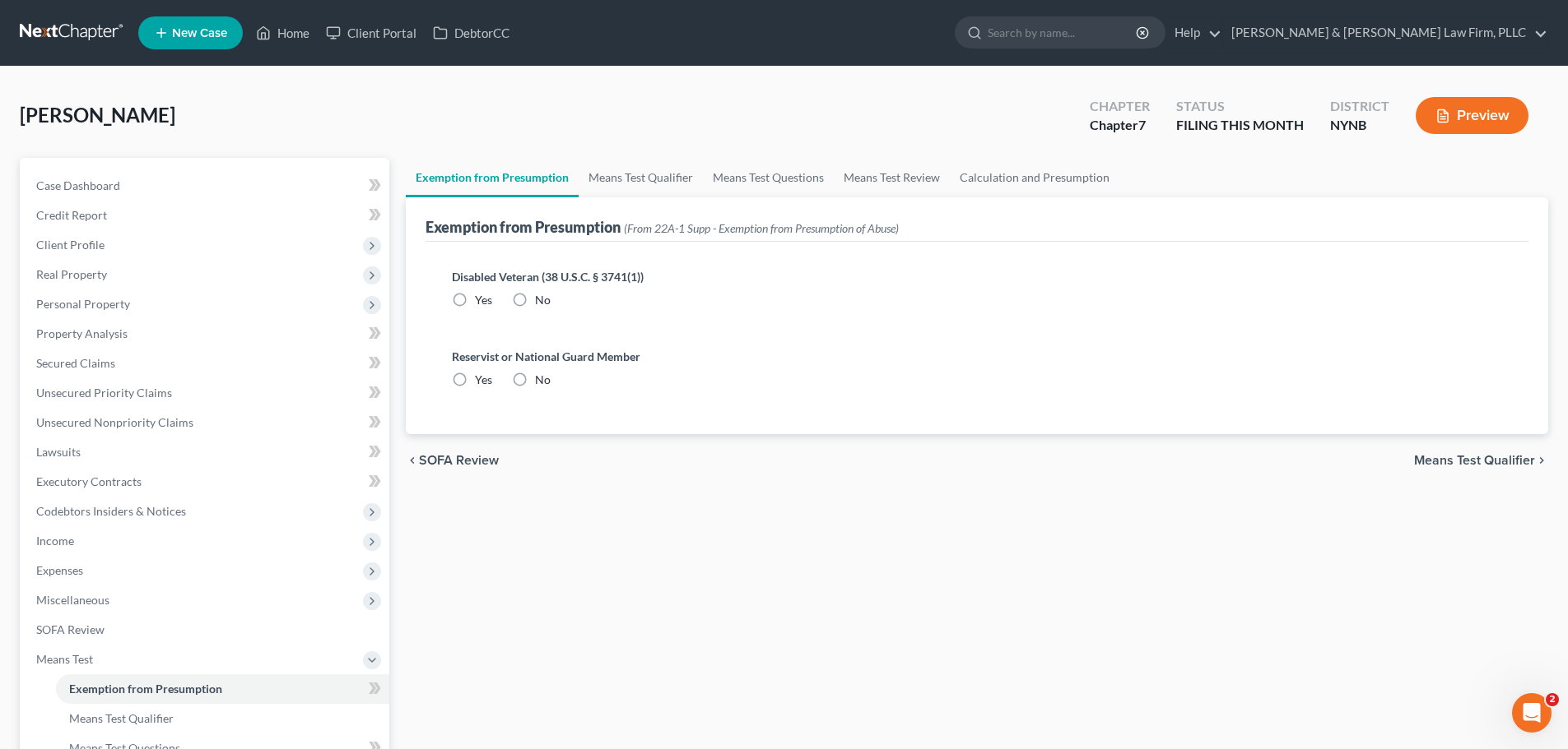
click at [535, 297] on label "No" at bounding box center [542, 301] width 16 height 17
click at [541, 297] on input "No" at bounding box center [546, 297] width 10 height 10
radio input "true"
click at [535, 376] on label "No" at bounding box center [542, 380] width 16 height 17
click at [541, 376] on input "No" at bounding box center [546, 376] width 10 height 10
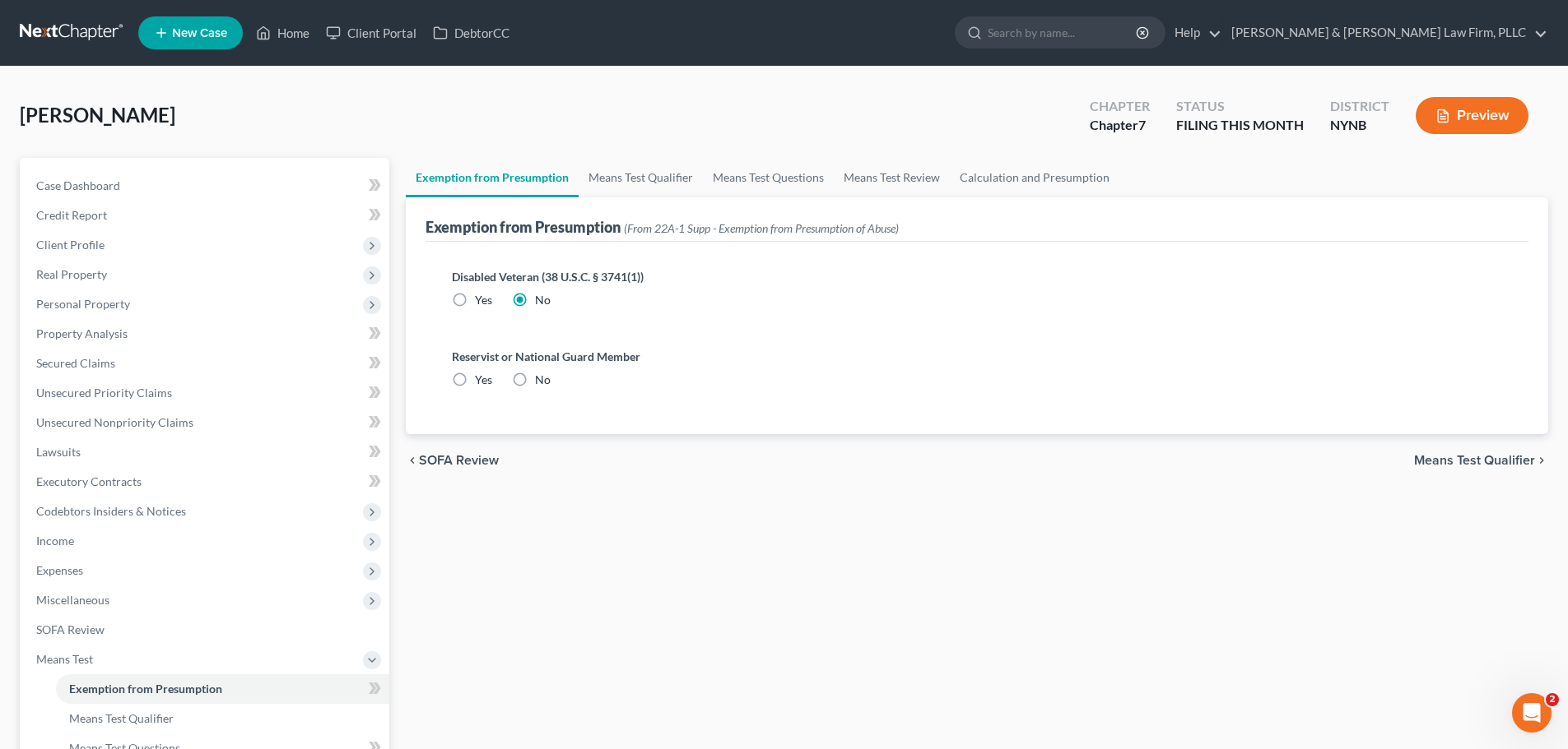
radio input "true"
click at [641, 180] on link "Means Test Qualifier" at bounding box center [641, 178] width 125 height 39
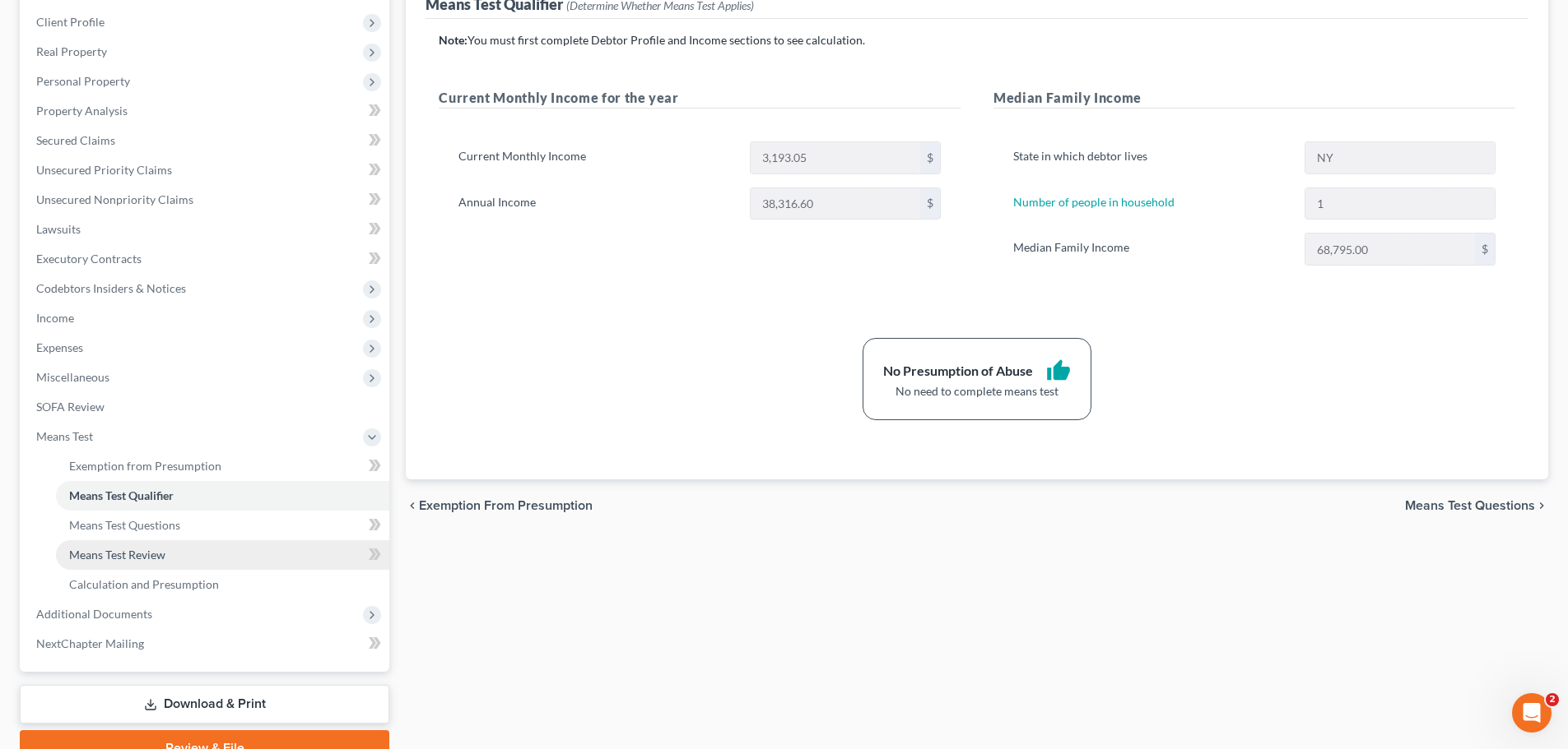
scroll to position [247, 0]
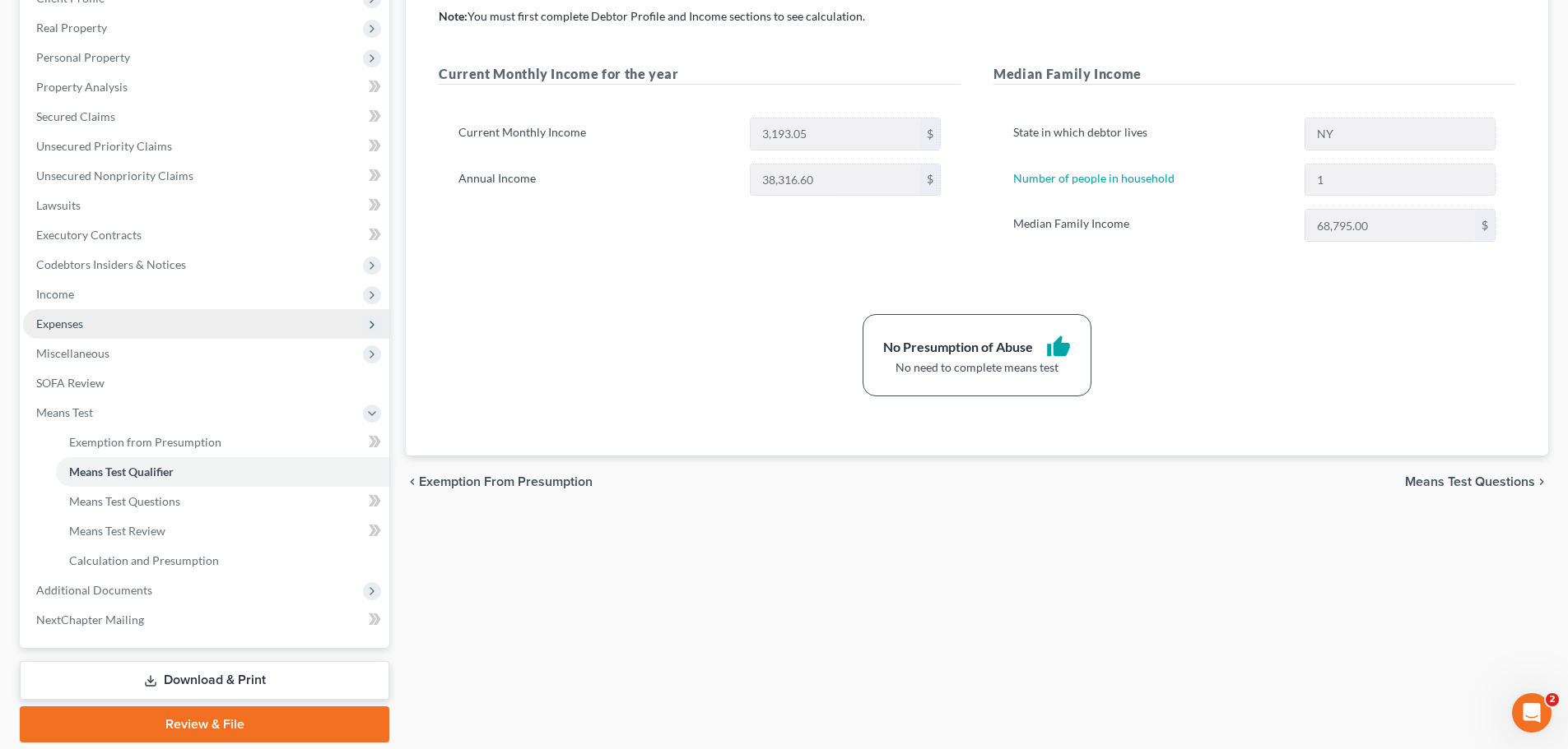
click at [83, 329] on span "Expenses" at bounding box center [60, 323] width 47 height 14
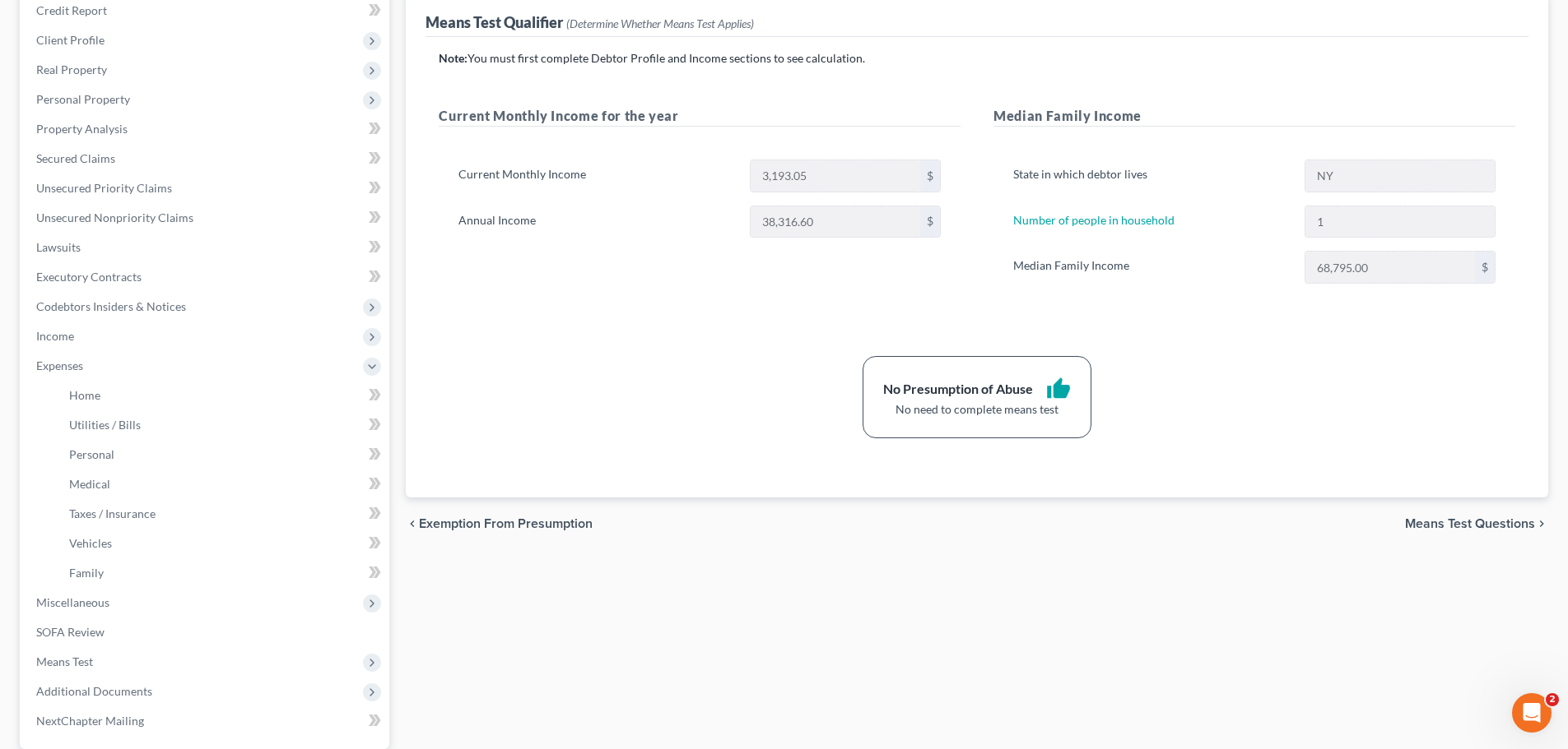
scroll to position [165, 0]
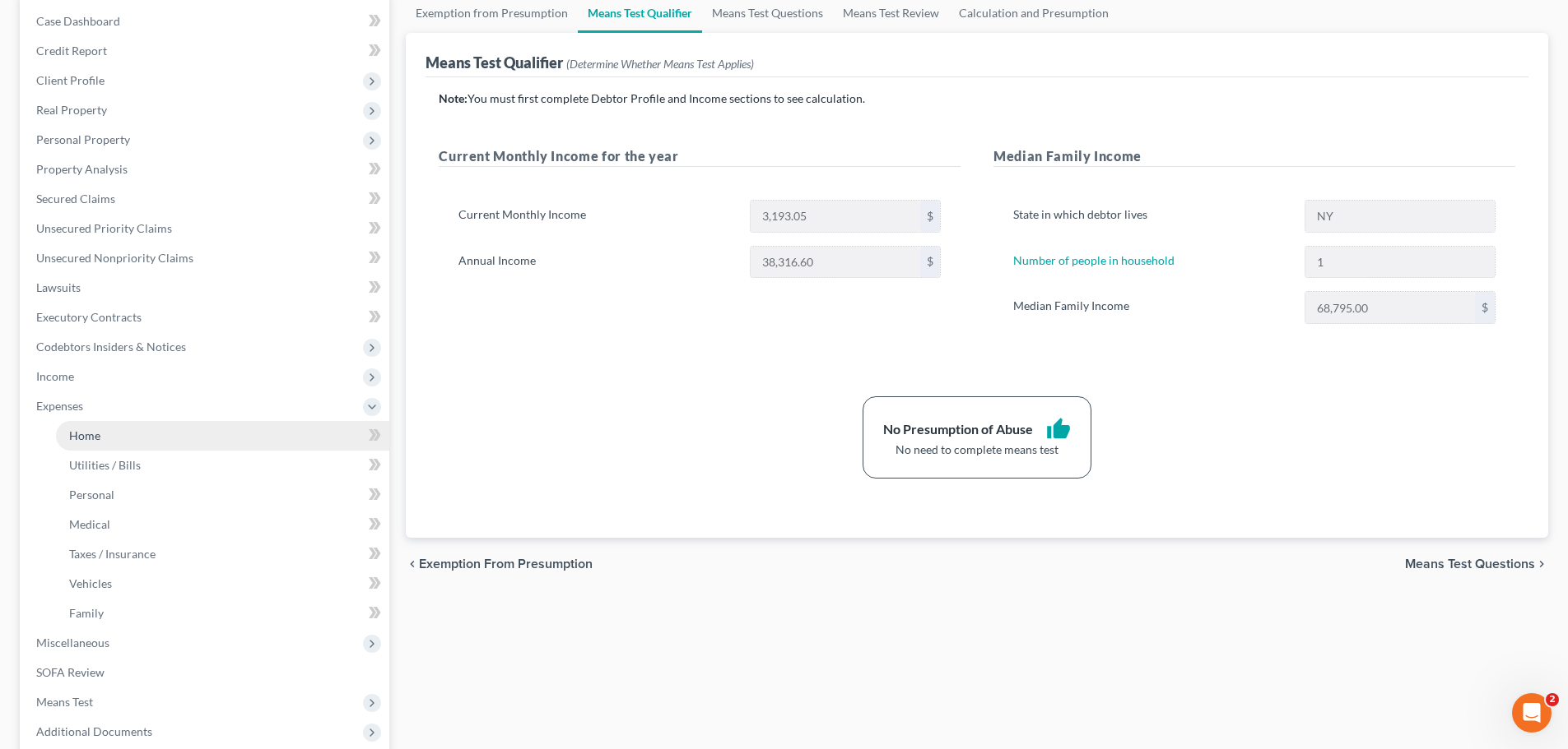
click at [95, 437] on span "Home" at bounding box center [84, 435] width 31 height 14
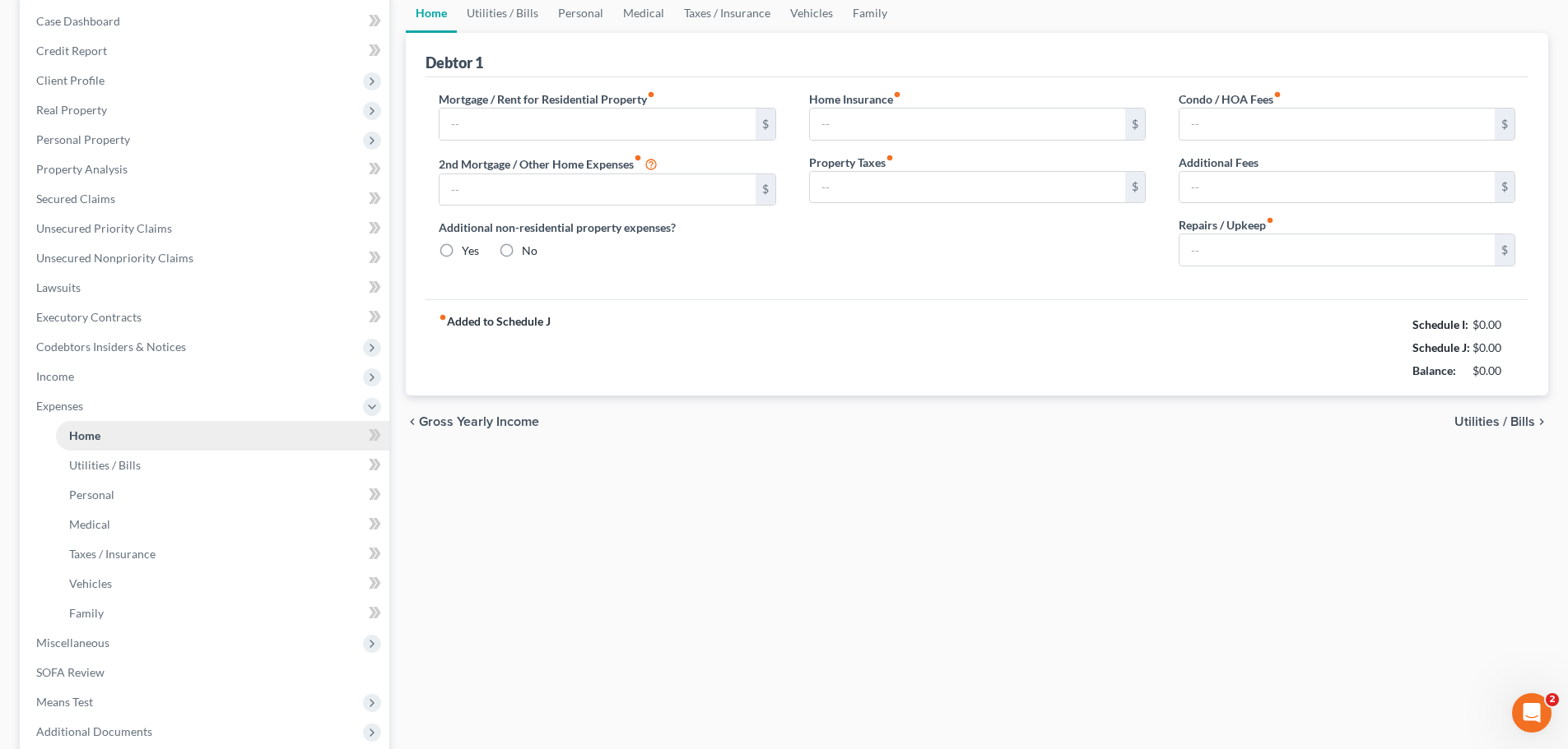
type input "0.00"
radio input "true"
type input "0.00"
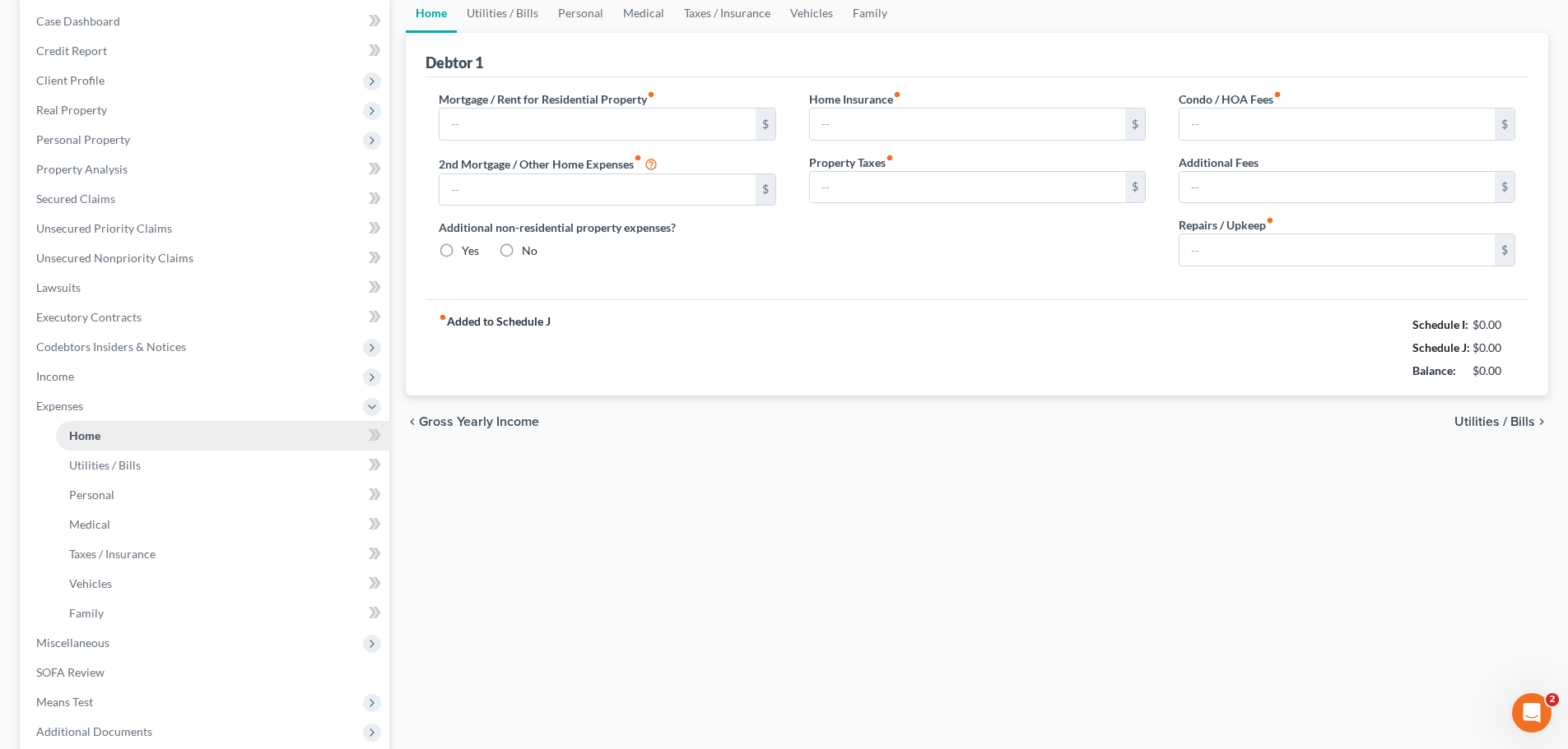
type input "0.00"
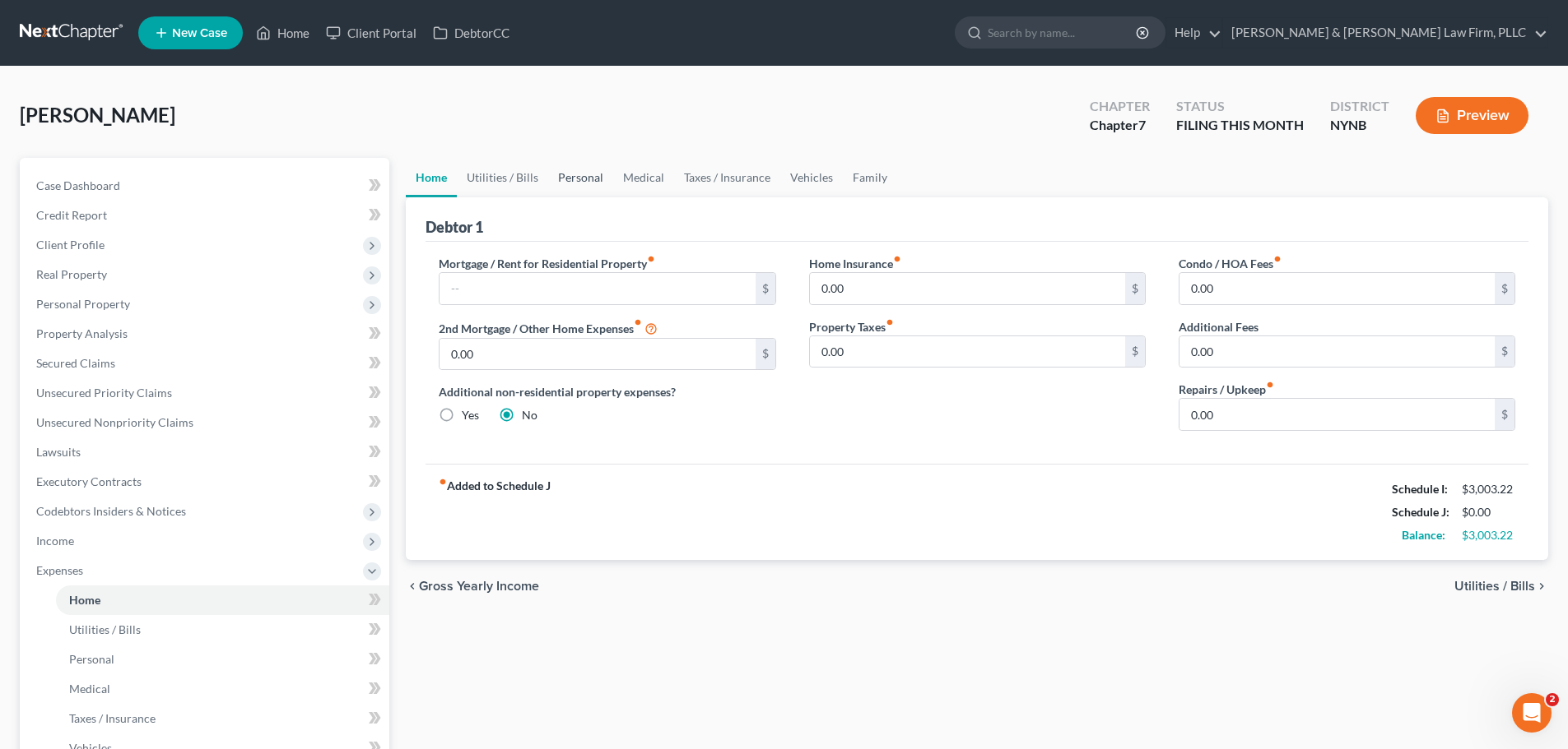
click at [589, 176] on link "Personal" at bounding box center [580, 178] width 65 height 39
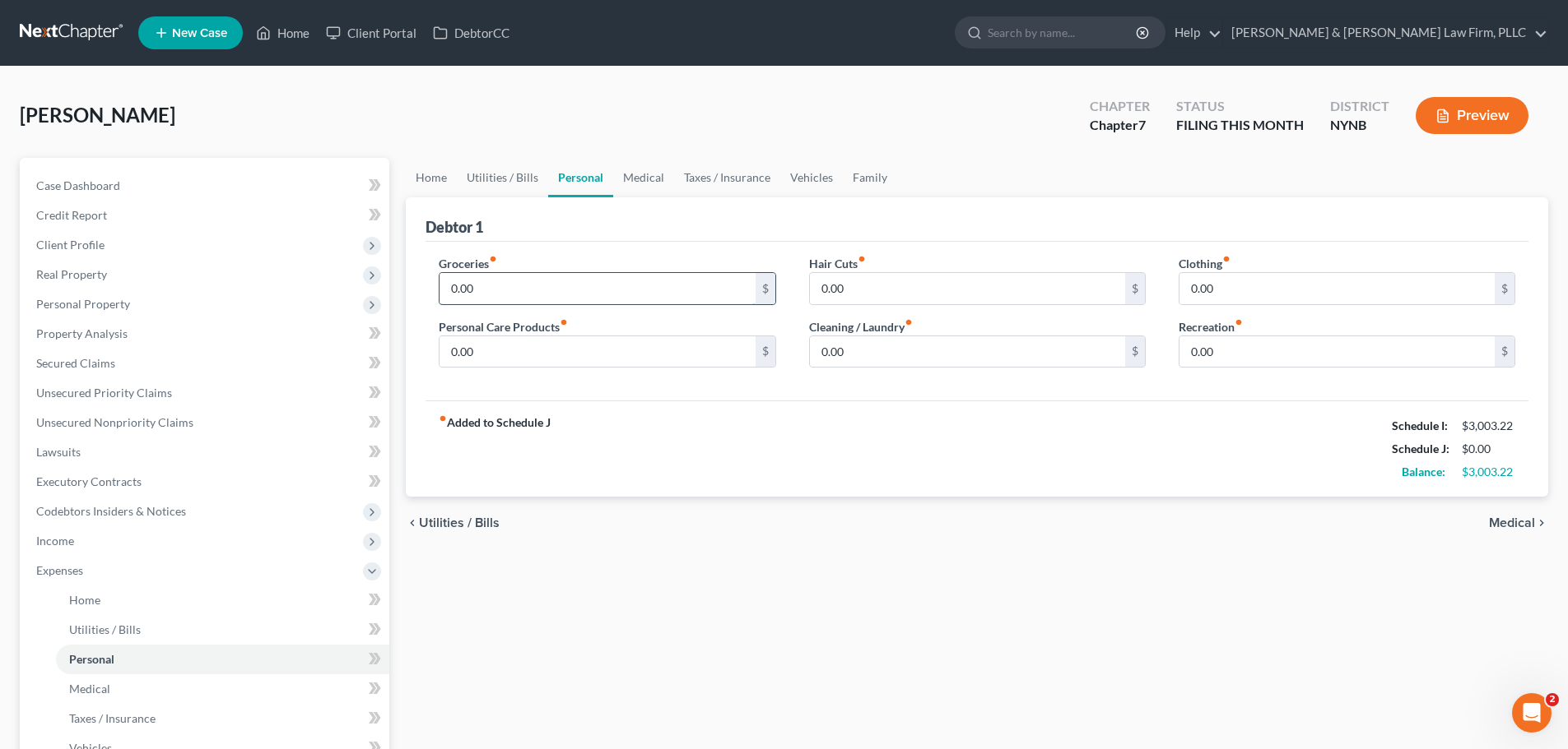
click at [528, 286] on input "0.00" at bounding box center [597, 288] width 315 height 31
type input "675.00"
click at [508, 356] on input "0.00" at bounding box center [597, 351] width 315 height 31
type input "125.00"
click at [871, 284] on input "0.00" at bounding box center [968, 288] width 315 height 31
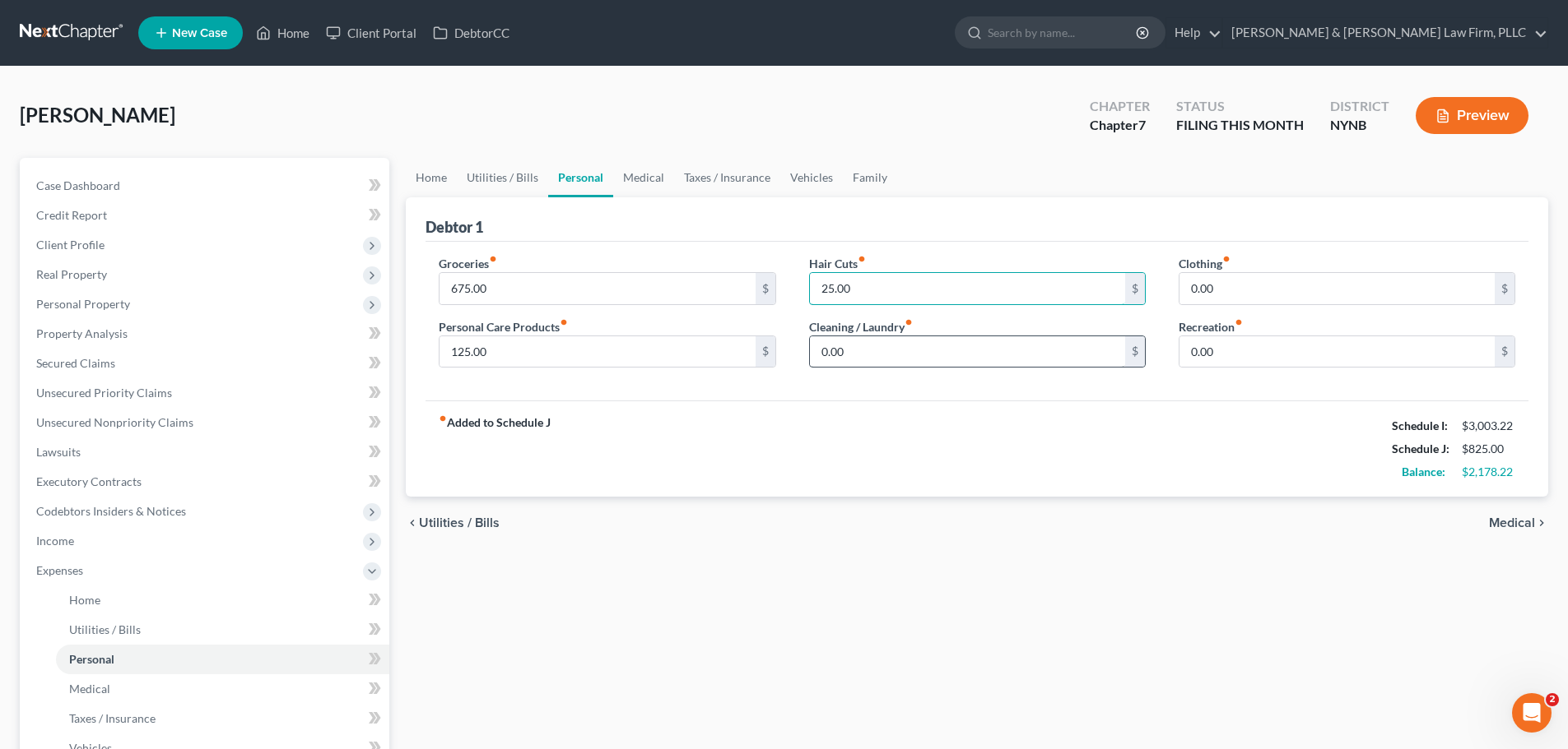
type input "25.00"
click at [882, 358] on input "0.00" at bounding box center [968, 351] width 315 height 31
type input "15.00"
click at [1293, 291] on input "0.00" at bounding box center [1337, 288] width 315 height 31
type input "25.00"
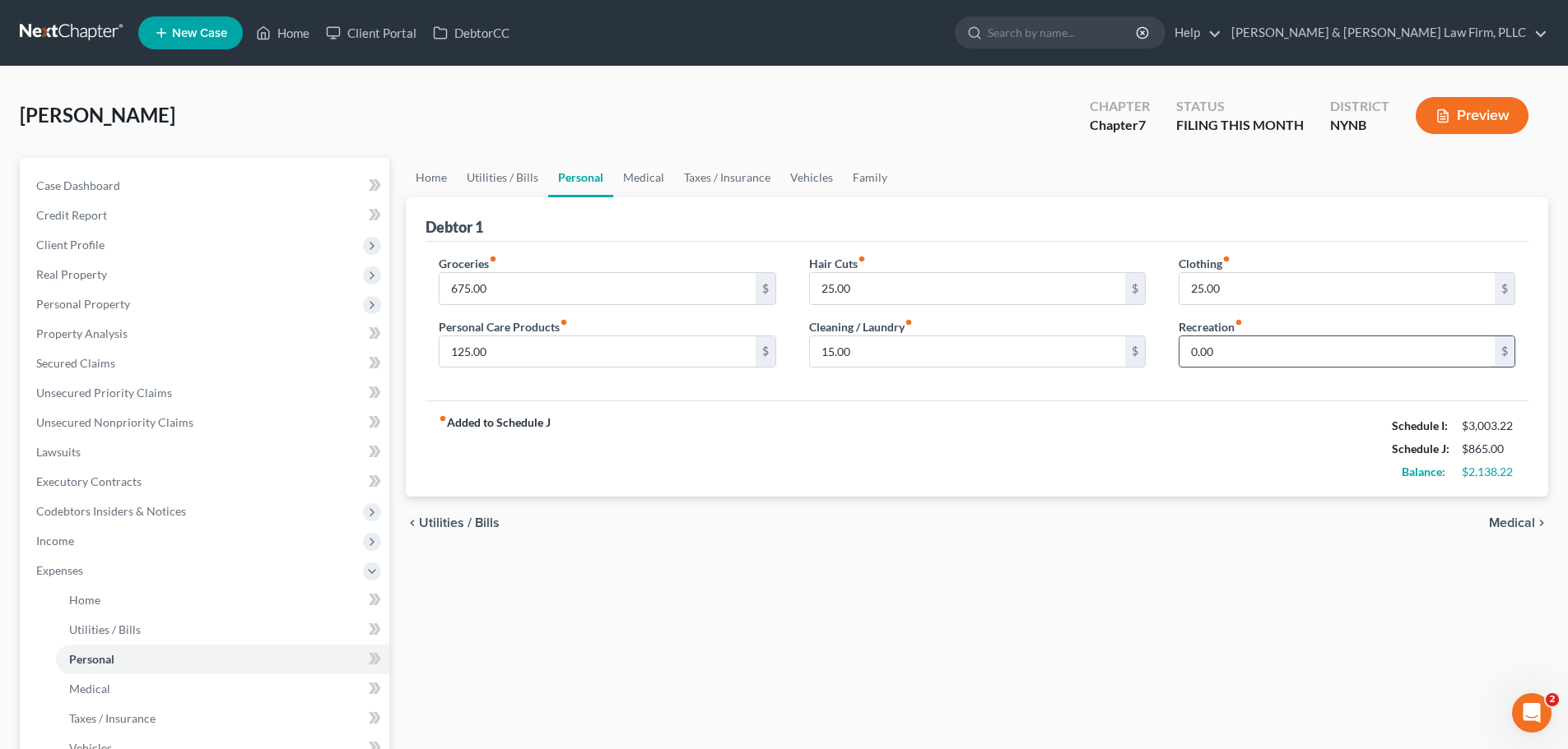
click at [1272, 351] on input "0.00" at bounding box center [1337, 351] width 315 height 31
type input "115.00"
click at [647, 176] on link "Medical" at bounding box center [643, 178] width 61 height 39
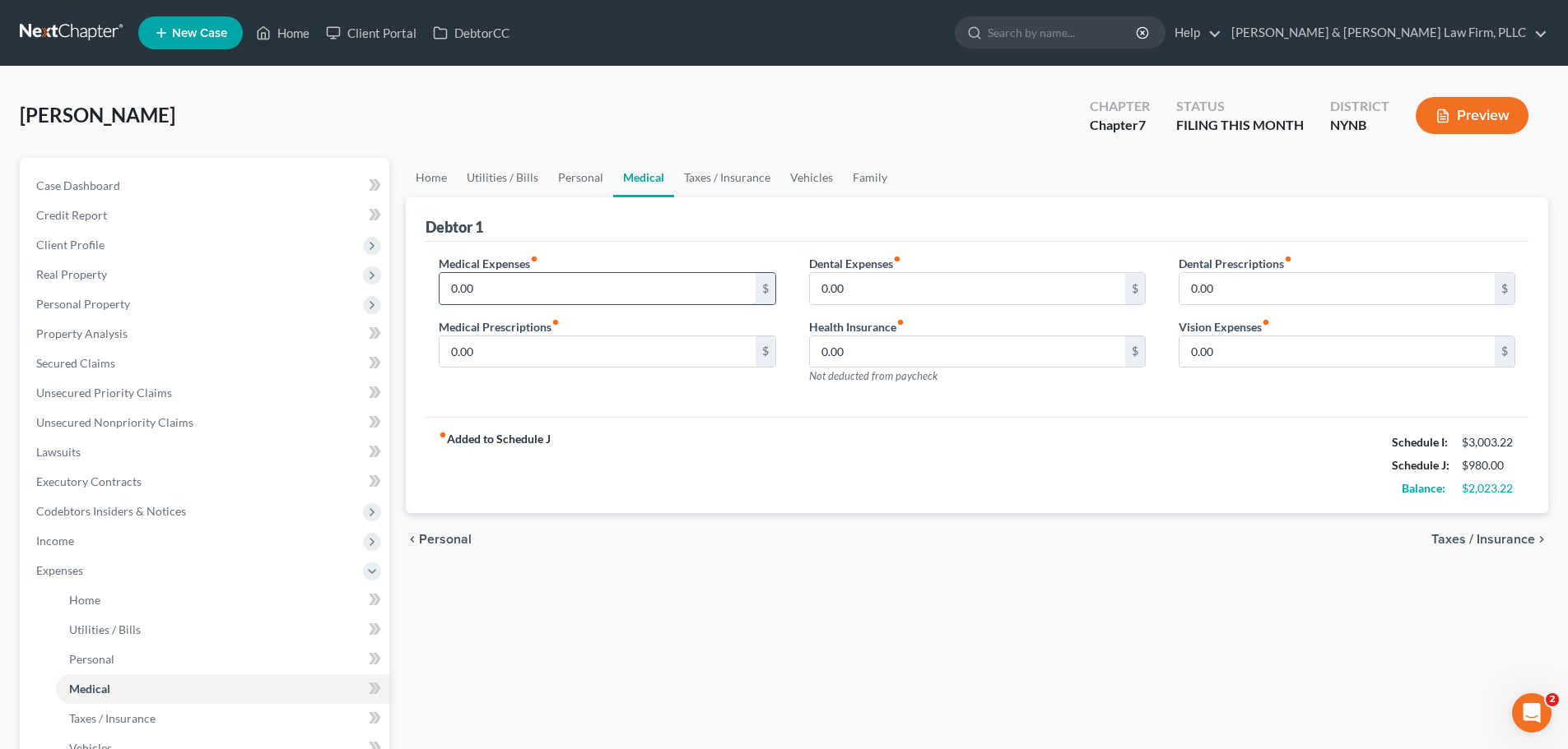
click at [529, 300] on input "0.00" at bounding box center [597, 288] width 315 height 31
type input "100.00"
click at [897, 288] on input "0.00" at bounding box center [968, 288] width 315 height 31
type input "50.00"
click at [801, 178] on link "Vehicles" at bounding box center [811, 178] width 63 height 39
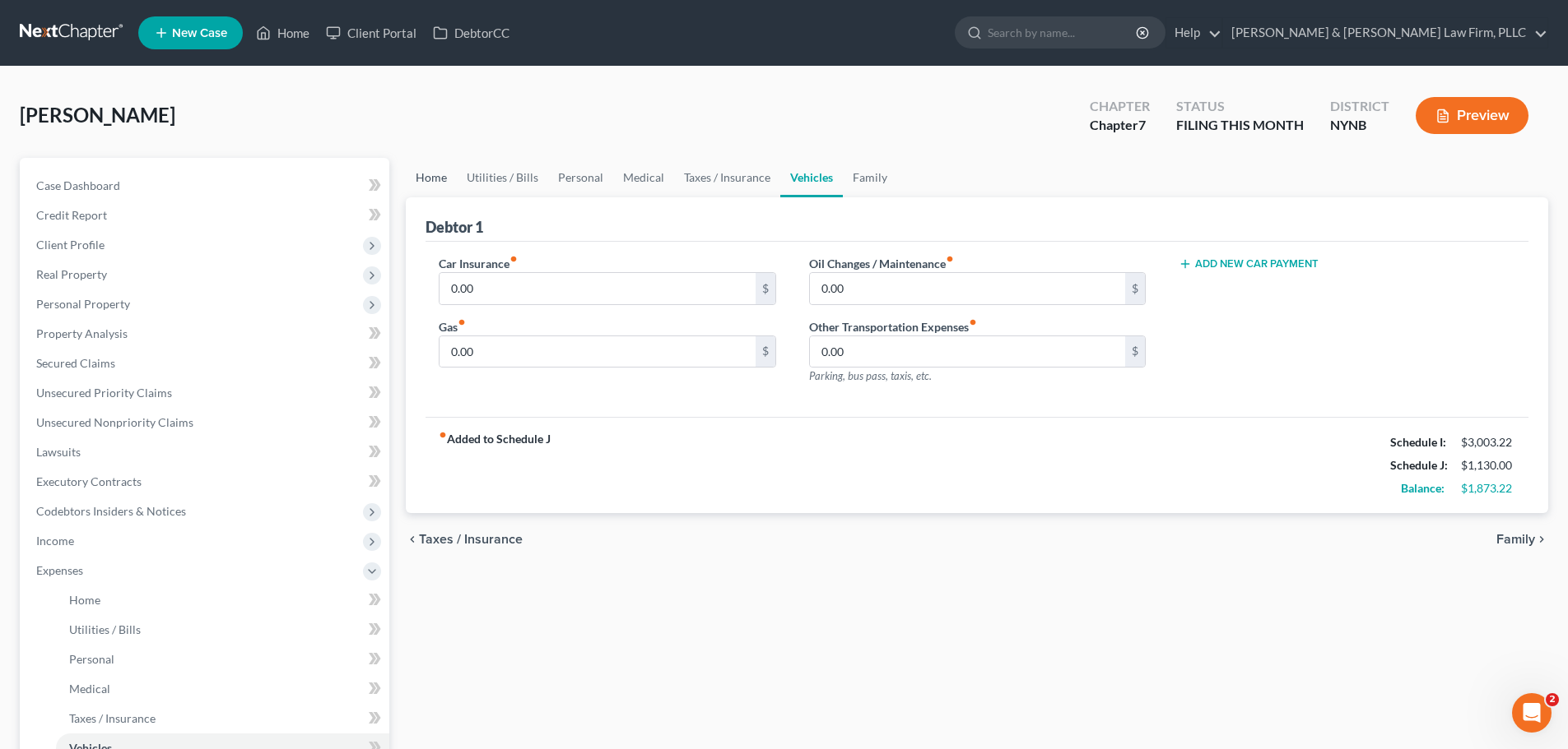
click at [437, 176] on link "Home" at bounding box center [431, 178] width 51 height 39
